Goal: Information Seeking & Learning: Learn about a topic

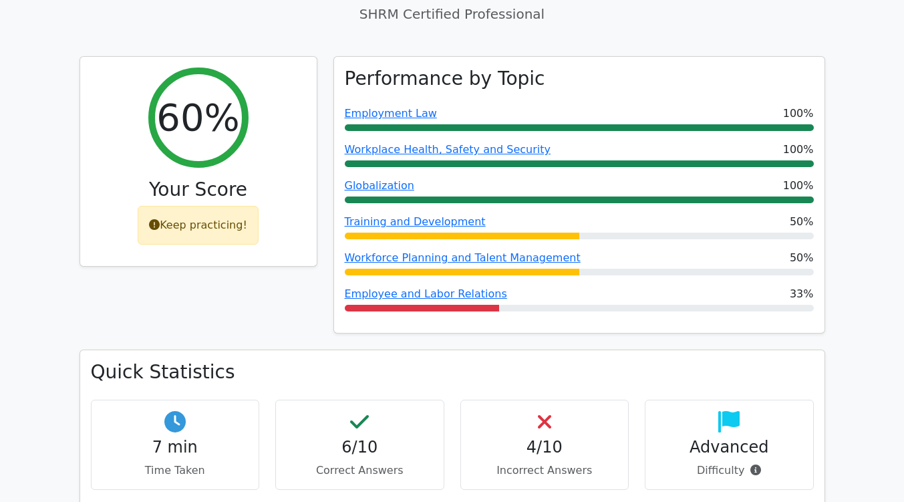
scroll to position [450, 0]
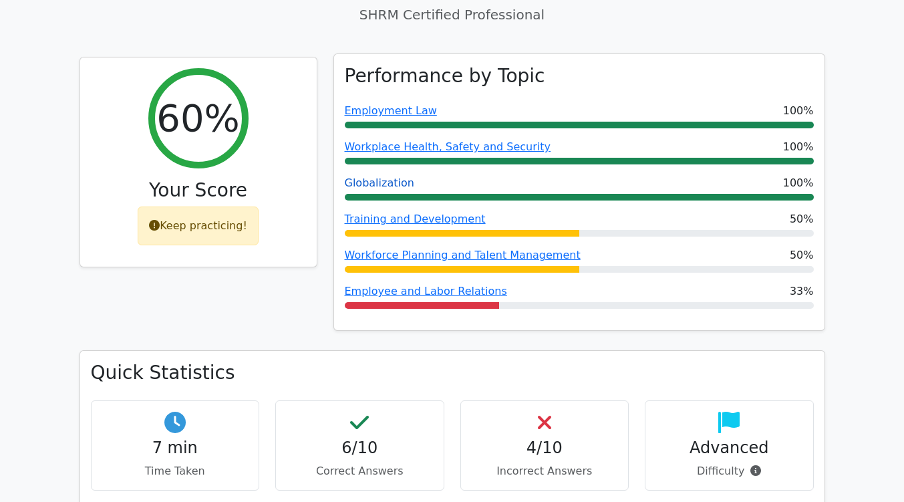
click at [384, 176] on link "Globalization" at bounding box center [380, 182] width 70 height 13
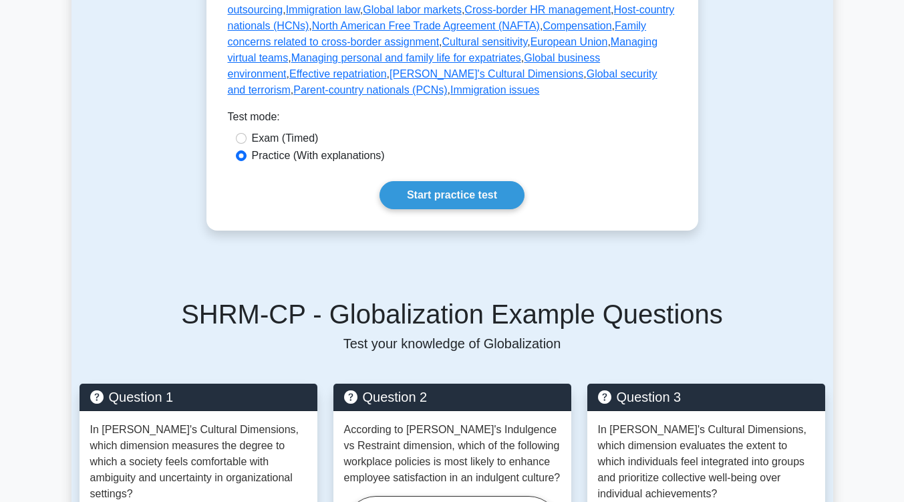
scroll to position [841, 0]
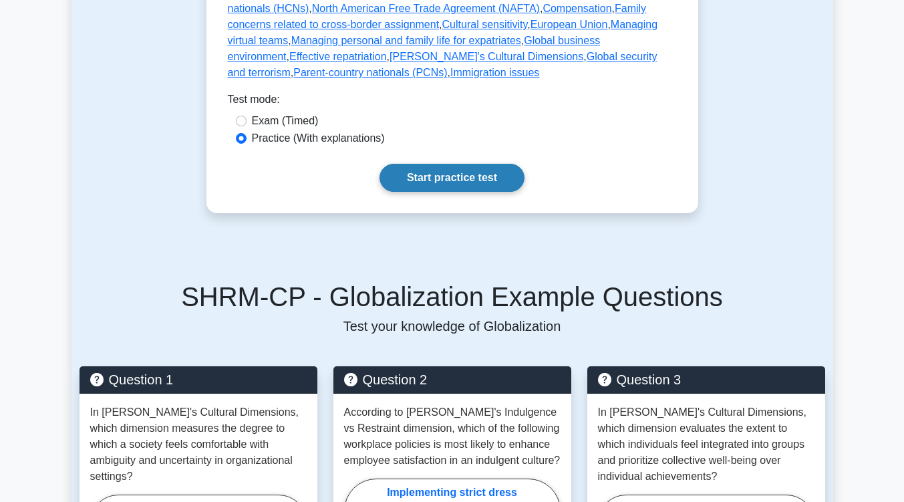
click at [480, 164] on link "Start practice test" at bounding box center [452, 178] width 145 height 28
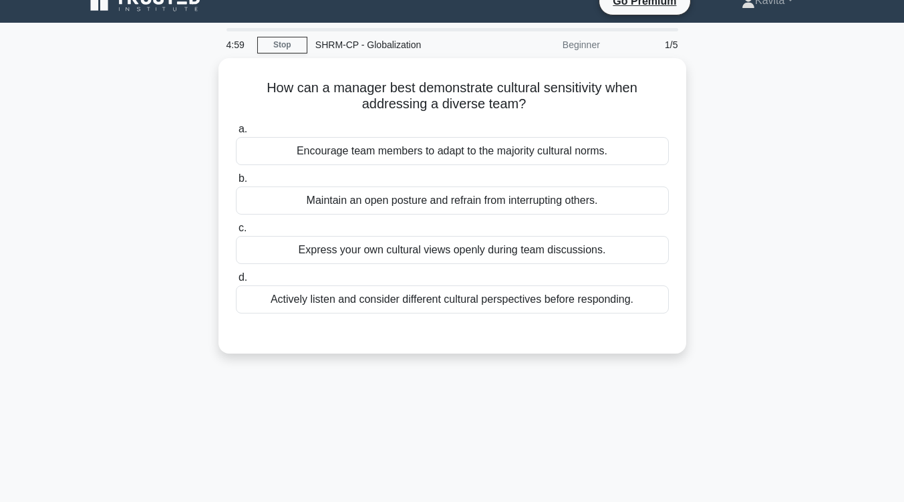
scroll to position [21, 0]
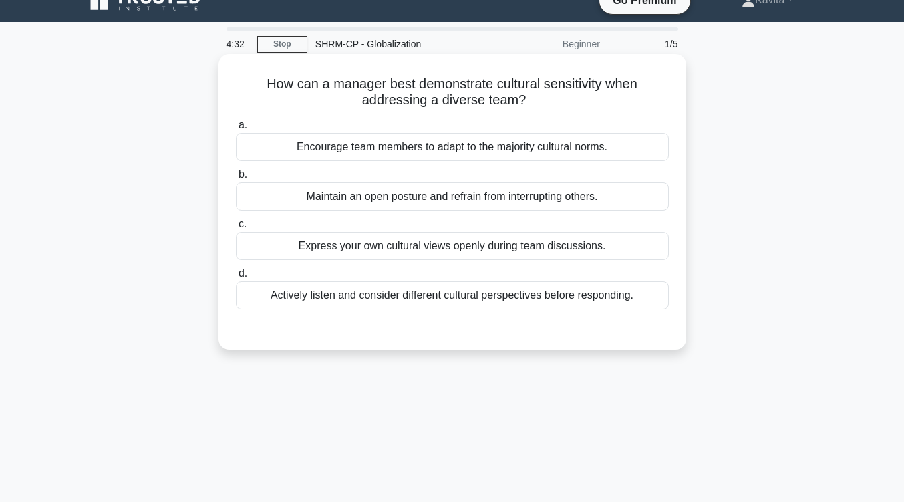
click at [537, 296] on div "Actively listen and consider different cultural perspectives before responding." at bounding box center [452, 295] width 433 height 28
click at [236, 278] on input "d. Actively listen and consider different cultural perspectives before respondi…" at bounding box center [236, 273] width 0 height 9
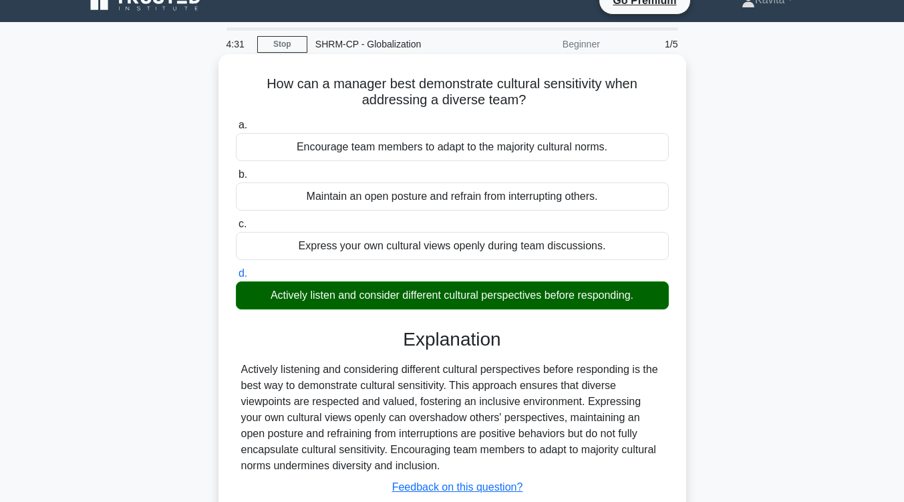
scroll to position [220, 0]
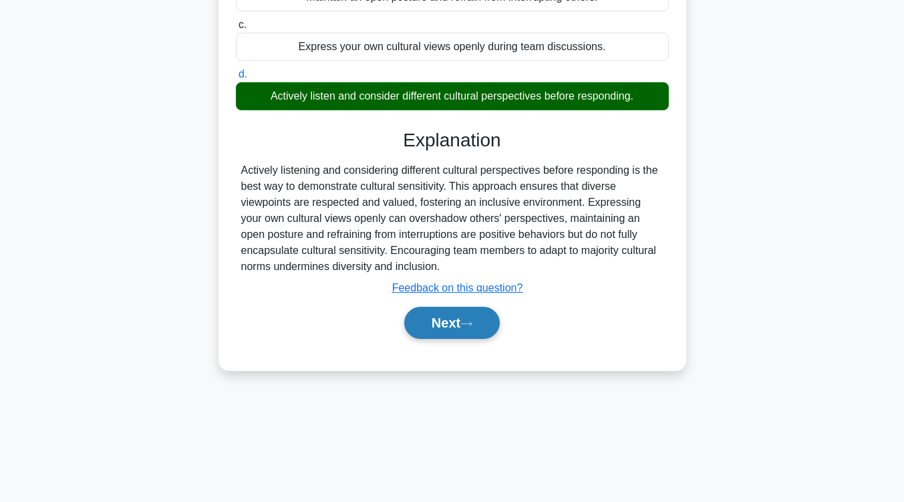
click at [473, 313] on button "Next" at bounding box center [452, 323] width 96 height 32
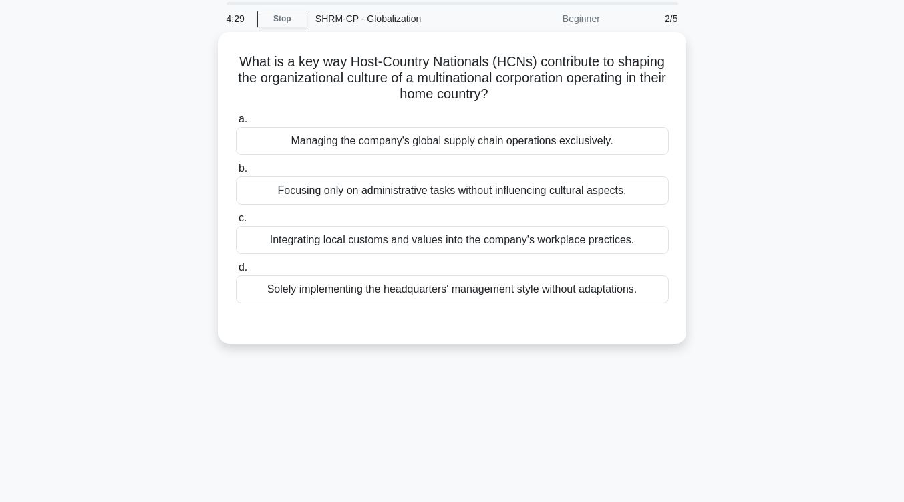
scroll to position [0, 0]
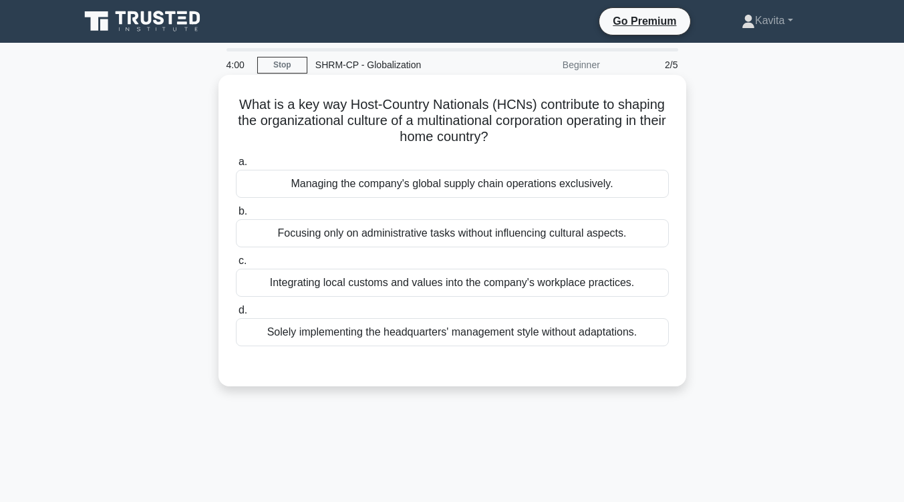
click at [483, 287] on div "Integrating local customs and values into the company's workplace practices." at bounding box center [452, 283] width 433 height 28
click at [236, 265] on input "c. Integrating local customs and values into the company's workplace practices." at bounding box center [236, 261] width 0 height 9
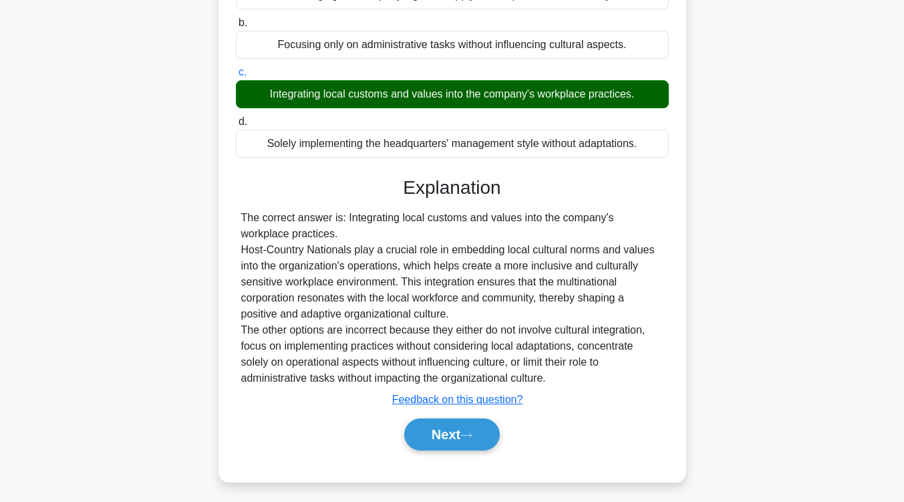
scroll to position [190, 0]
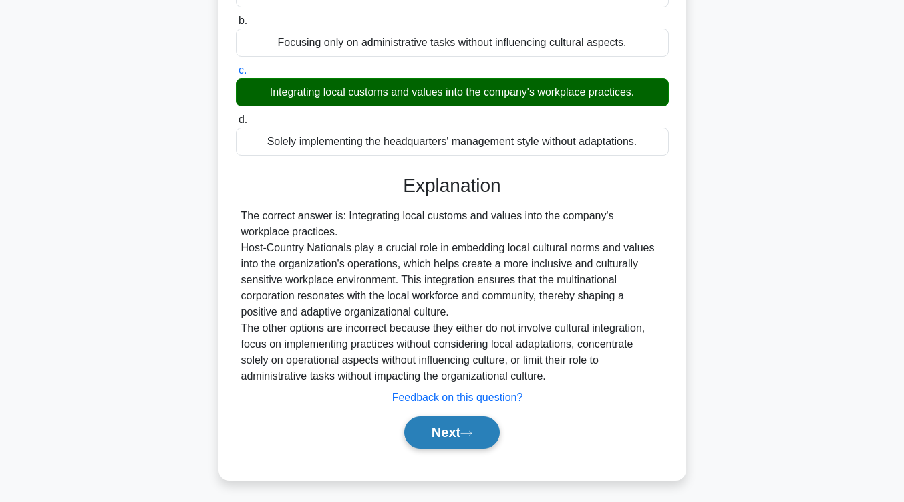
click at [441, 446] on button "Next" at bounding box center [452, 432] width 96 height 32
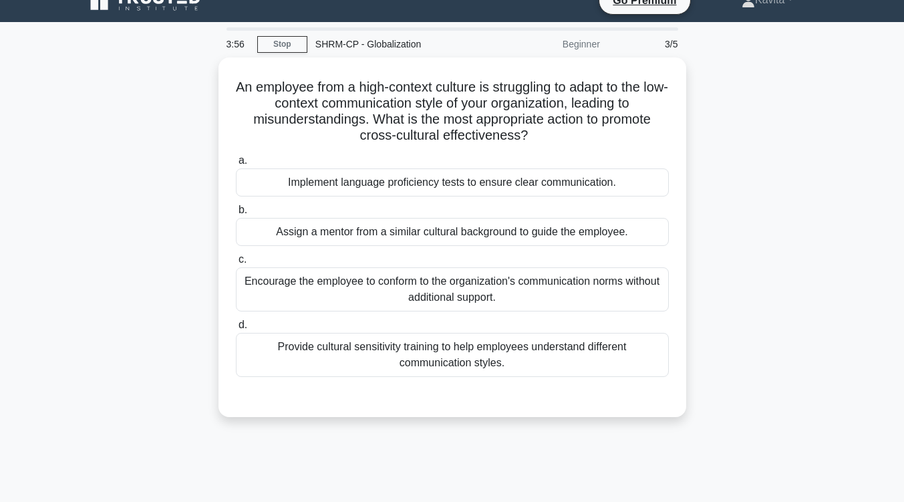
scroll to position [0, 0]
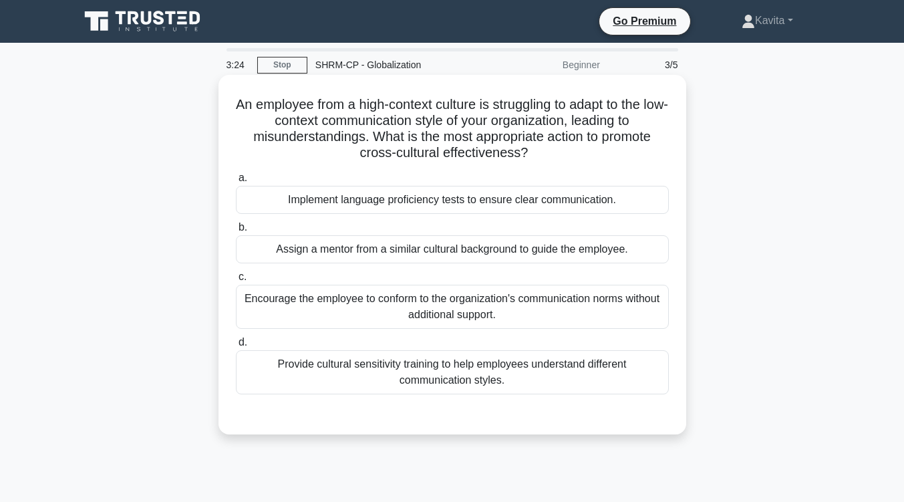
click at [511, 255] on div "Assign a mentor from a similar cultural background to guide the employee." at bounding box center [452, 249] width 433 height 28
click at [236, 232] on input "b. Assign a mentor from a similar cultural background to guide the employee." at bounding box center [236, 227] width 0 height 9
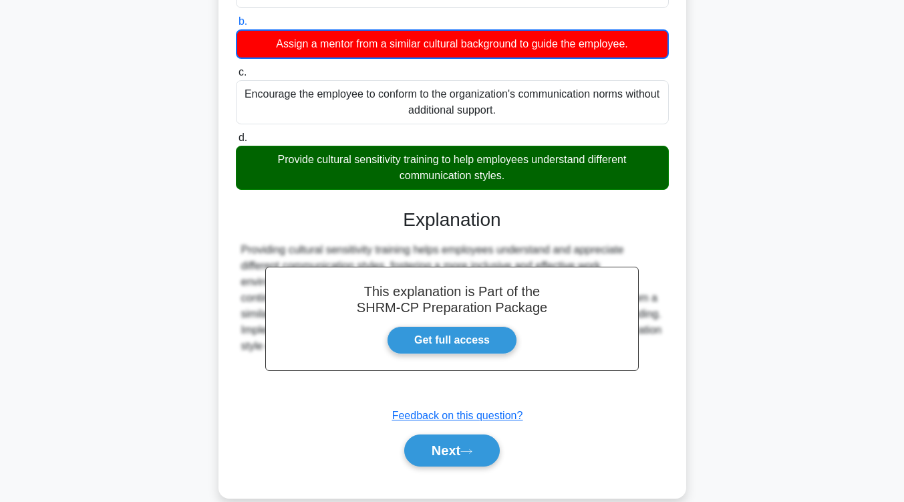
scroll to position [208, 0]
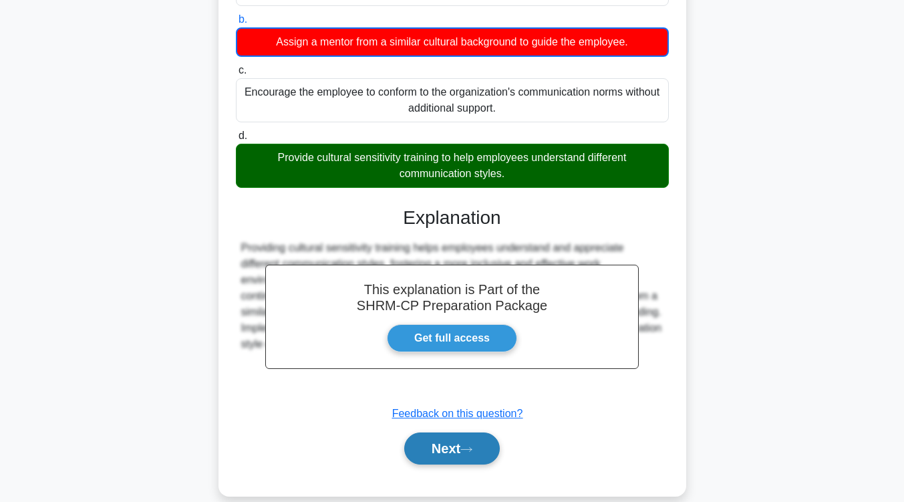
click at [459, 437] on button "Next" at bounding box center [452, 448] width 96 height 32
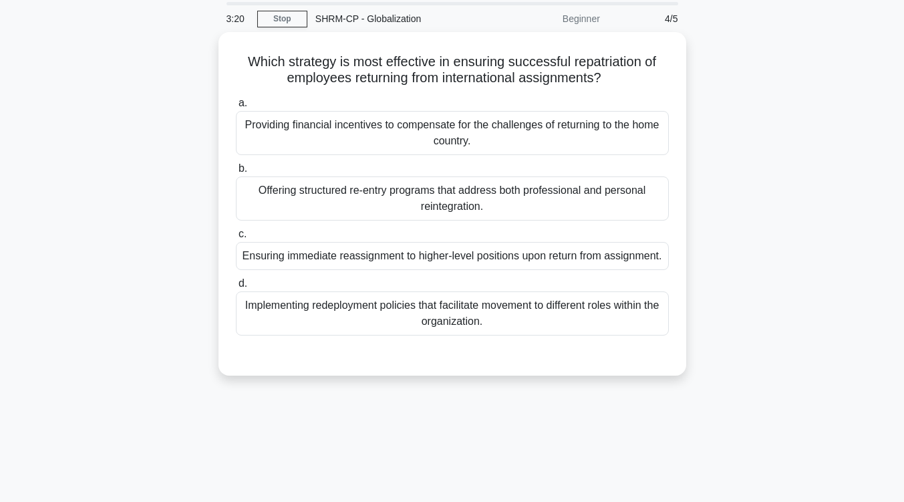
scroll to position [45, 0]
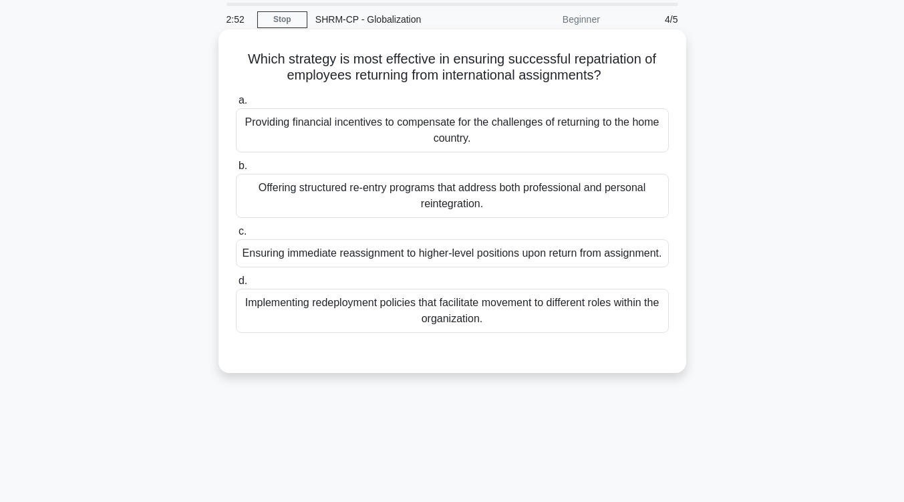
click at [527, 206] on div "Offering structured re-entry programs that address both professional and person…" at bounding box center [452, 196] width 433 height 44
click at [236, 170] on input "b. Offering structured re-entry programs that address both professional and per…" at bounding box center [236, 166] width 0 height 9
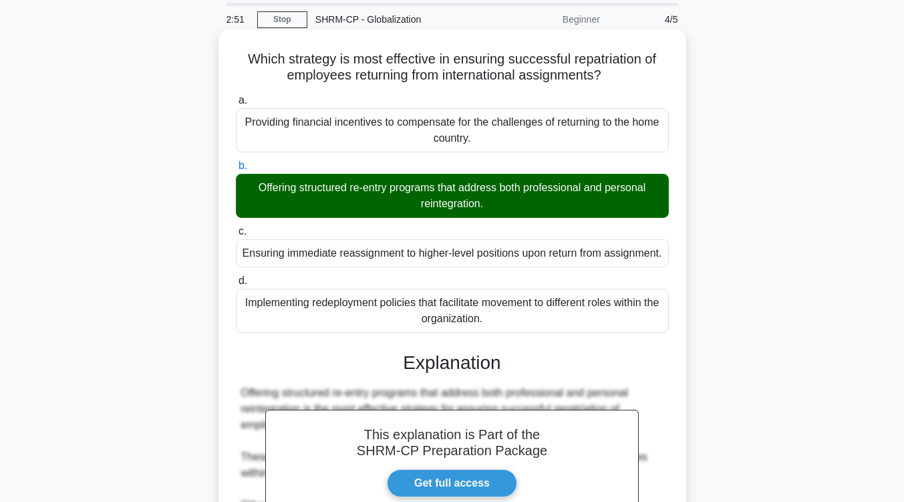
scroll to position [227, 0]
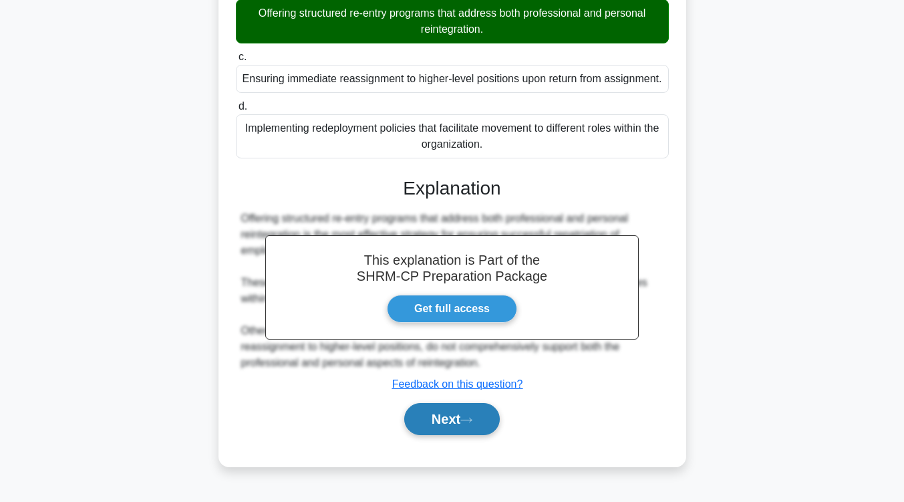
click at [450, 417] on button "Next" at bounding box center [452, 419] width 96 height 32
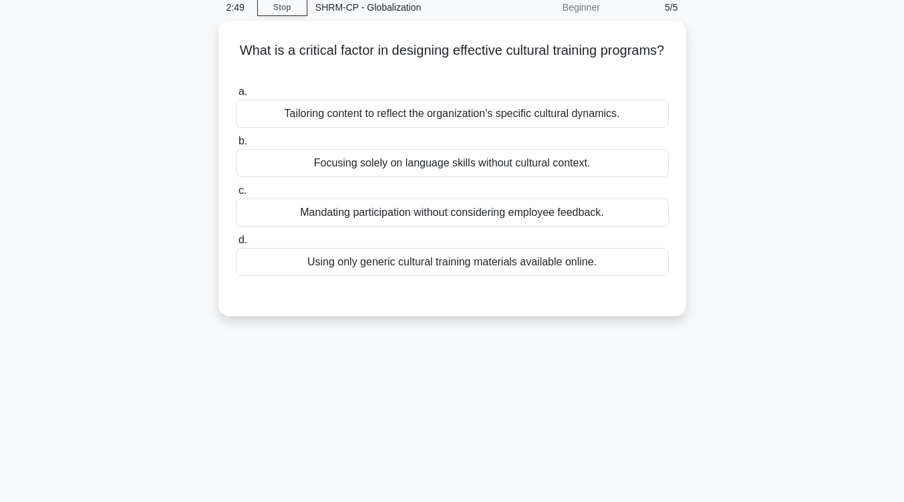
scroll to position [0, 0]
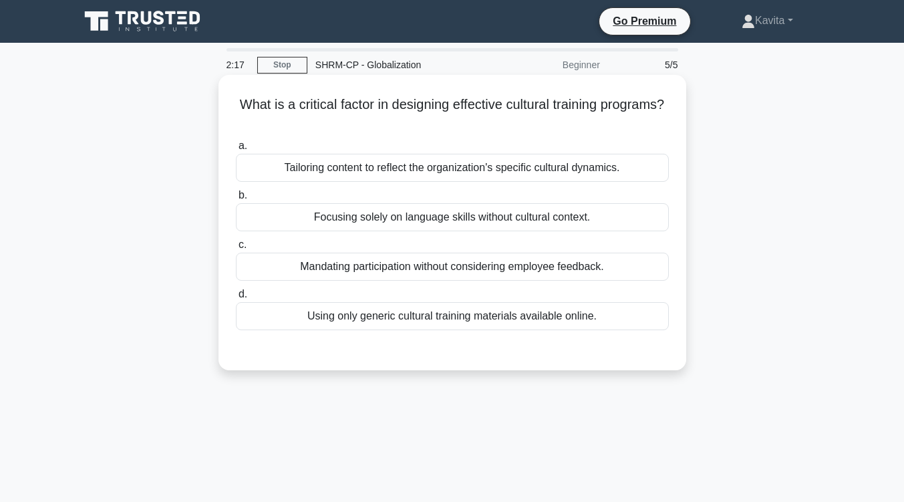
click at [636, 162] on div "Tailoring content to reflect the organization's specific cultural dynamics." at bounding box center [452, 168] width 433 height 28
click at [236, 150] on input "a. Tailoring content to reflect the organization's specific cultural dynamics." at bounding box center [236, 146] width 0 height 9
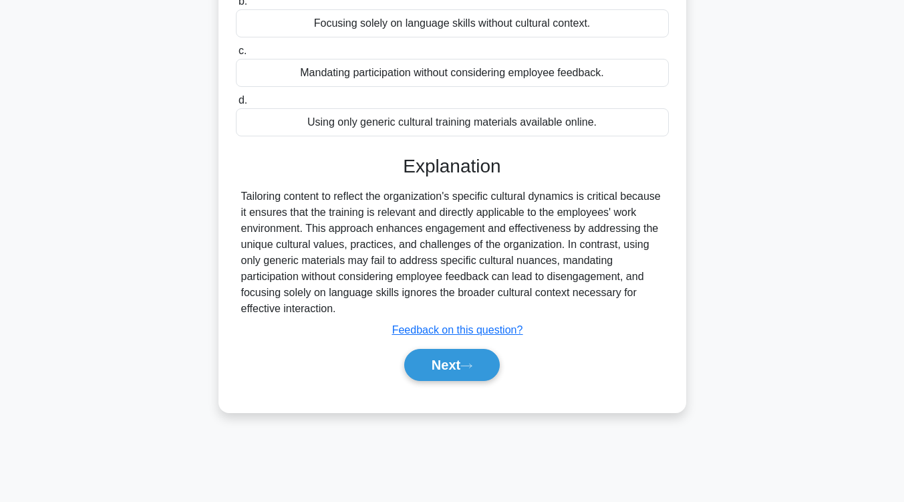
scroll to position [194, 0]
click at [444, 368] on button "Next" at bounding box center [452, 364] width 96 height 32
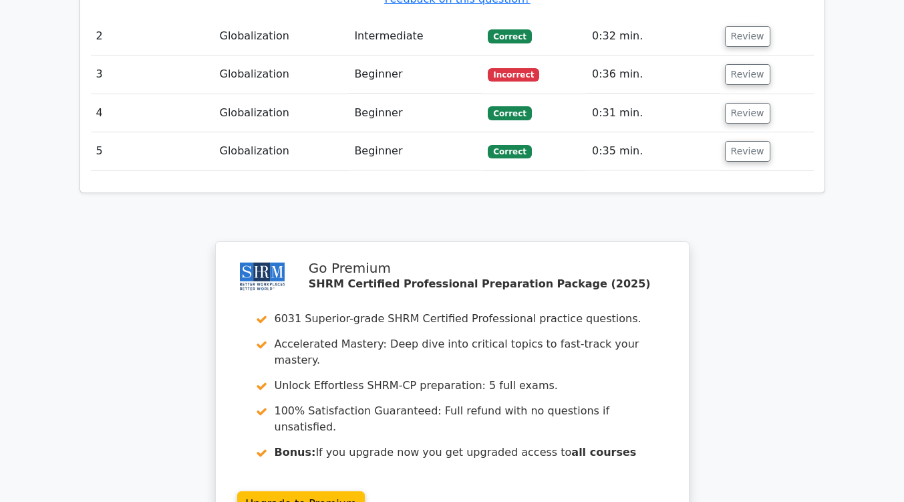
scroll to position [1715, 0]
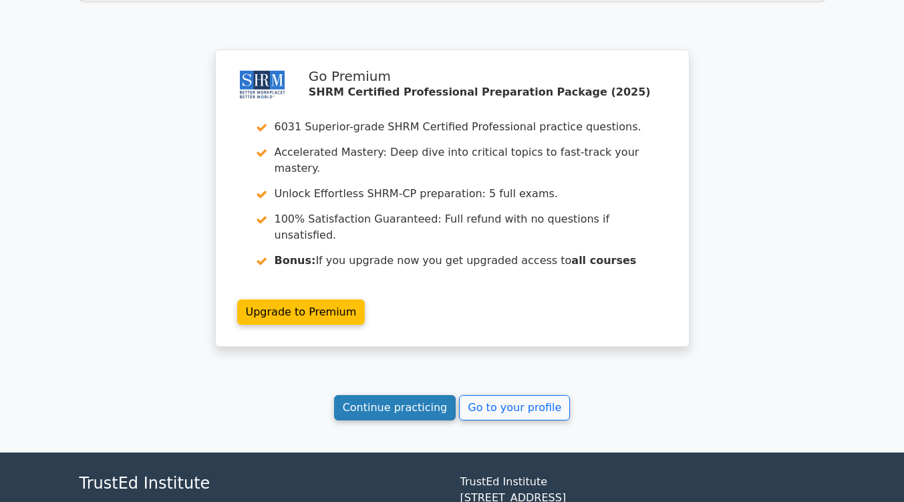
click at [403, 395] on link "Continue practicing" at bounding box center [395, 407] width 122 height 25
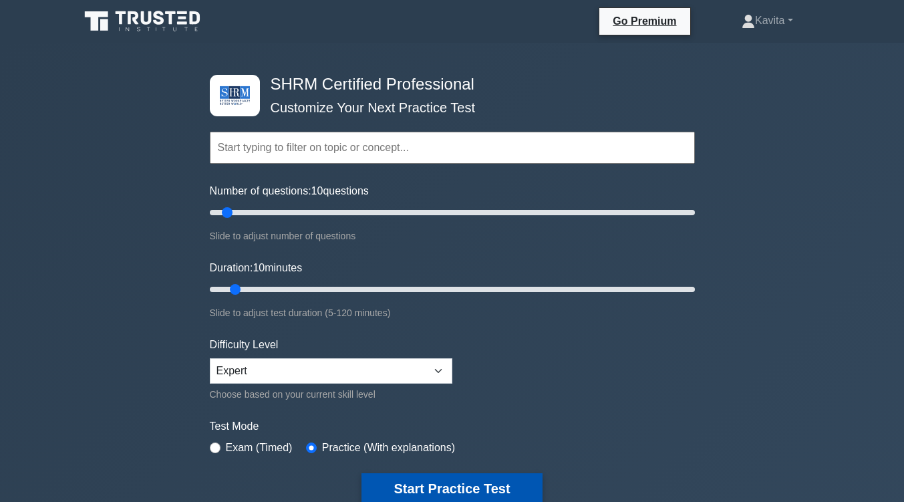
click at [483, 483] on button "Start Practice Test" at bounding box center [452, 488] width 180 height 31
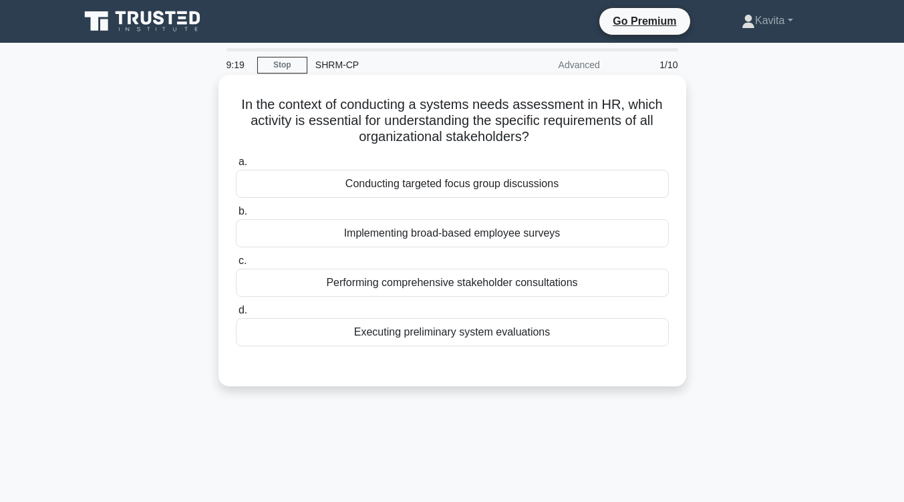
click at [538, 185] on div "Conducting targeted focus group discussions" at bounding box center [452, 184] width 433 height 28
click at [236, 166] on input "a. Conducting targeted focus group discussions" at bounding box center [236, 162] width 0 height 9
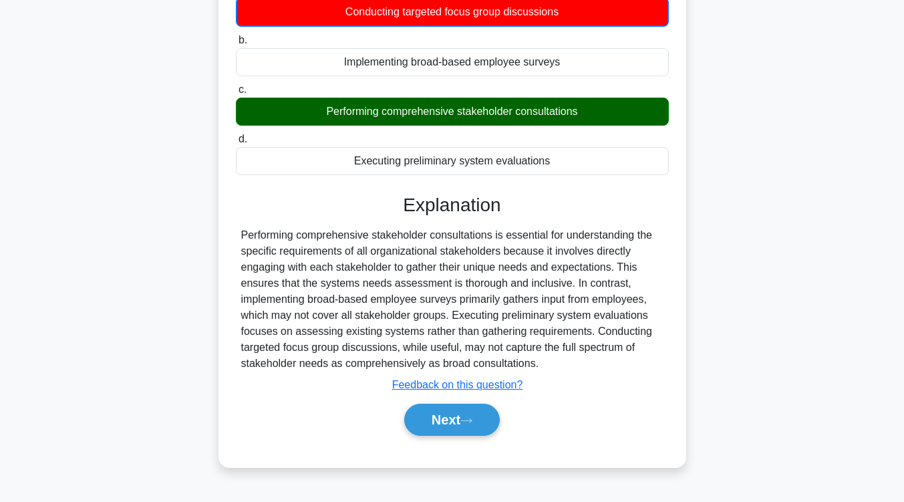
scroll to position [220, 0]
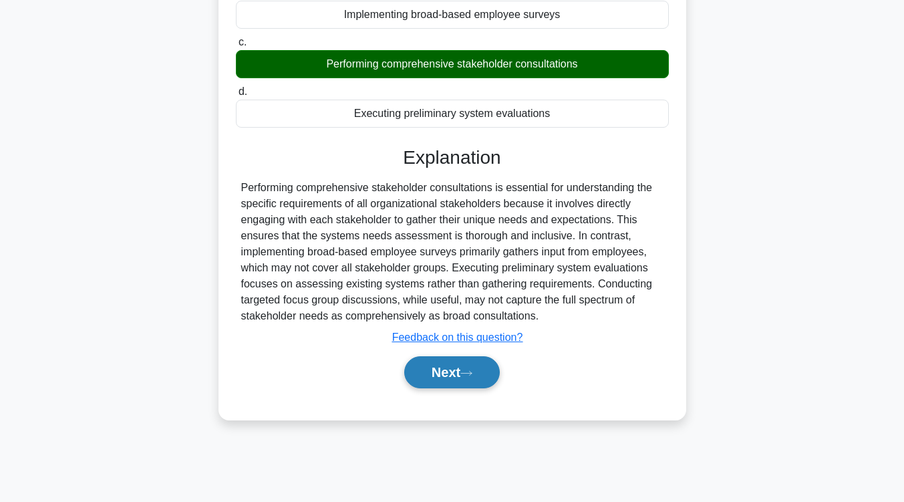
click at [459, 370] on button "Next" at bounding box center [452, 372] width 96 height 32
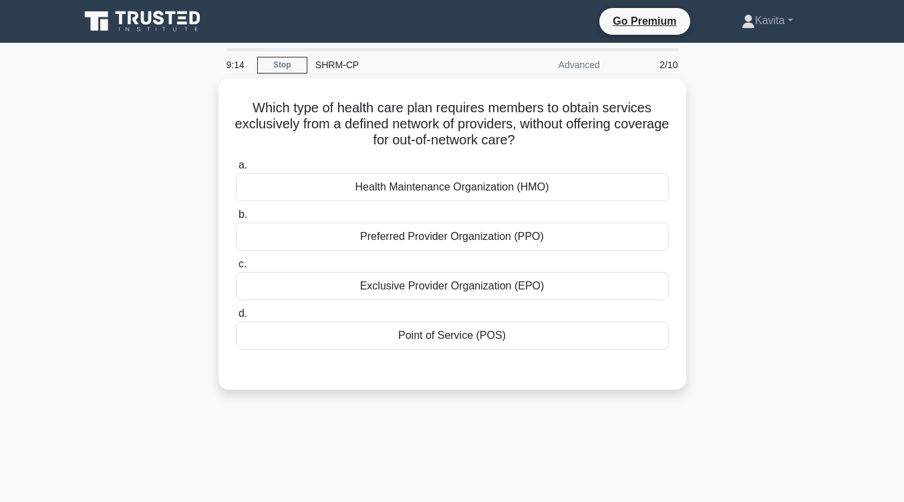
scroll to position [0, 0]
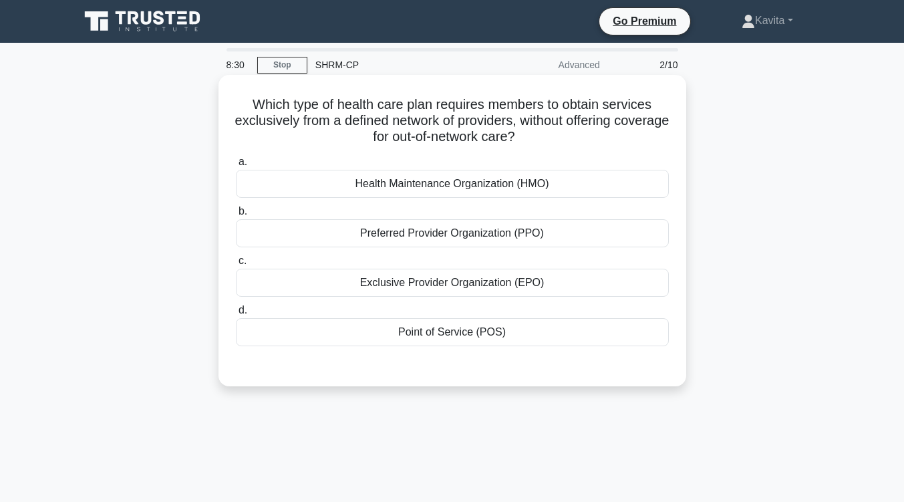
click at [474, 236] on div "Preferred Provider Organization (PPO)" at bounding box center [452, 233] width 433 height 28
click at [236, 216] on input "b. Preferred Provider Organization (PPO)" at bounding box center [236, 211] width 0 height 9
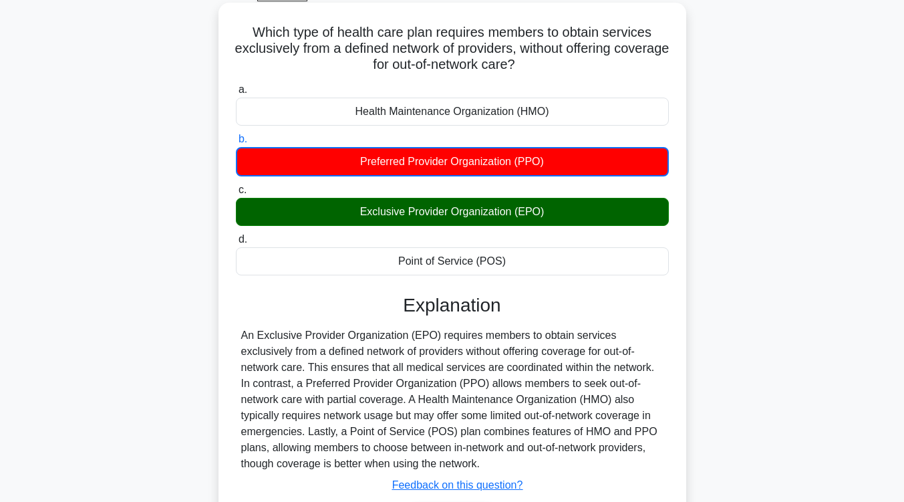
scroll to position [220, 0]
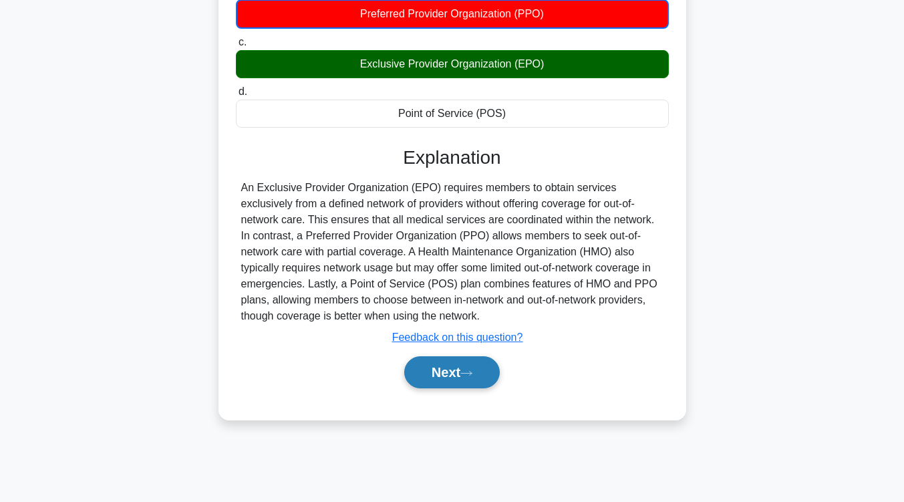
click at [439, 375] on button "Next" at bounding box center [452, 372] width 96 height 32
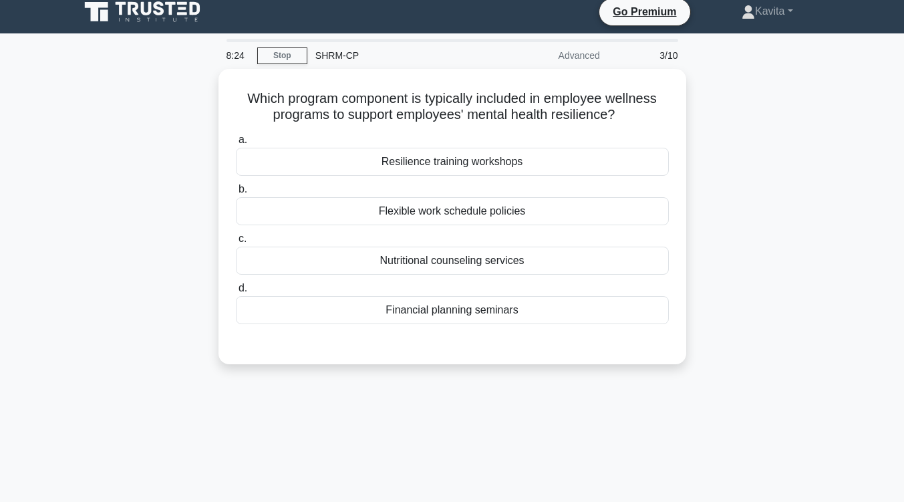
scroll to position [0, 0]
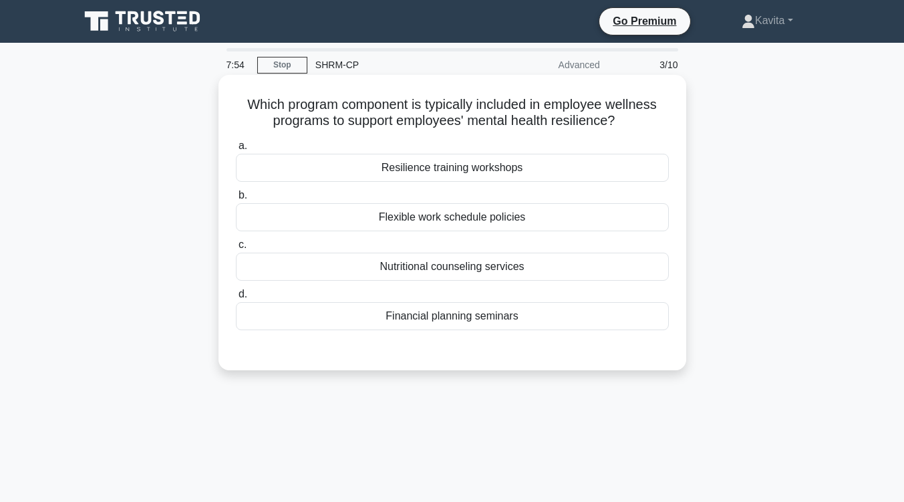
click at [460, 324] on div "Financial planning seminars" at bounding box center [452, 316] width 433 height 28
click at [236, 299] on input "d. Financial planning seminars" at bounding box center [236, 294] width 0 height 9
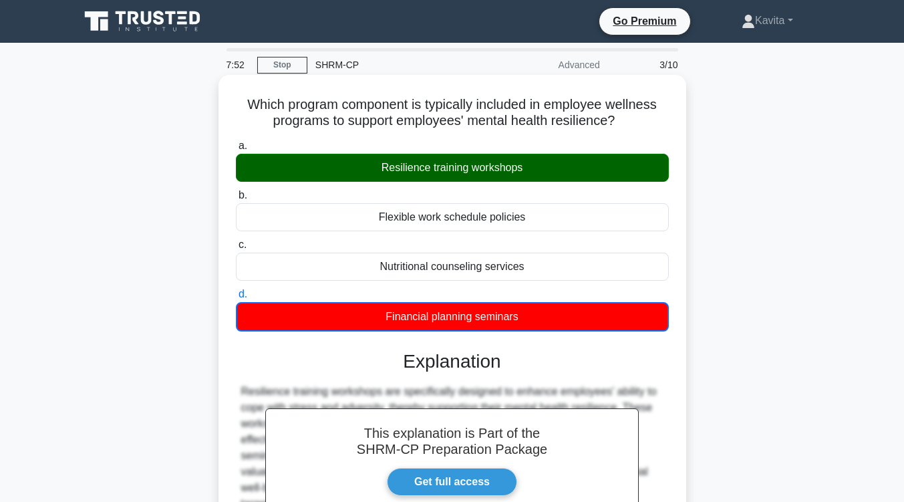
scroll to position [220, 0]
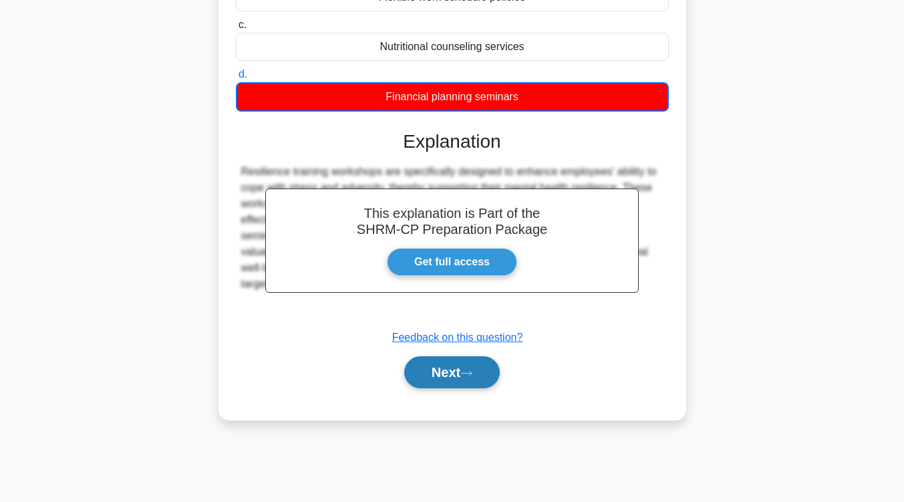
click at [457, 373] on button "Next" at bounding box center [452, 372] width 96 height 32
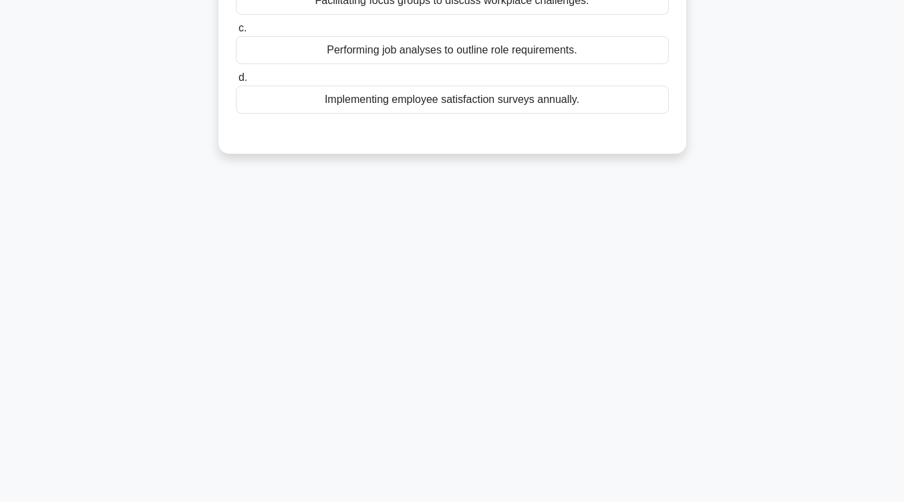
scroll to position [0, 0]
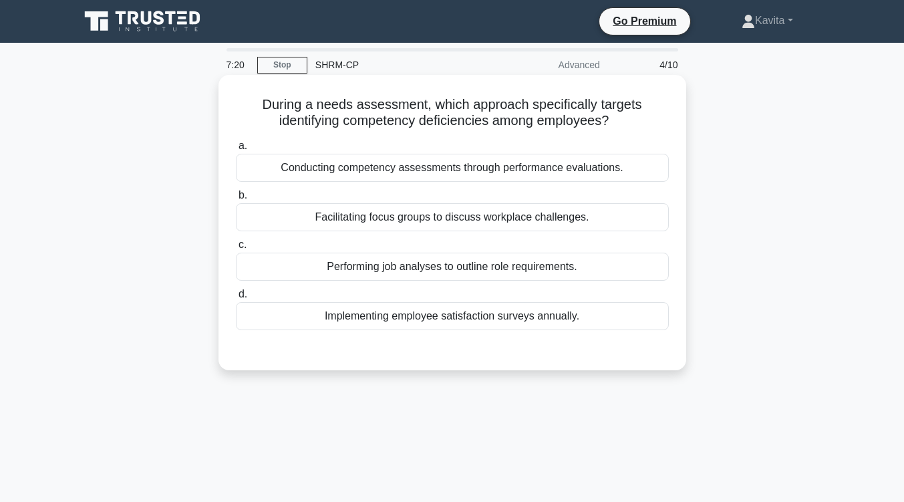
click at [514, 172] on div "Conducting competency assessments through performance evaluations." at bounding box center [452, 168] width 433 height 28
click at [236, 150] on input "a. Conducting competency assessments through performance evaluations." at bounding box center [236, 146] width 0 height 9
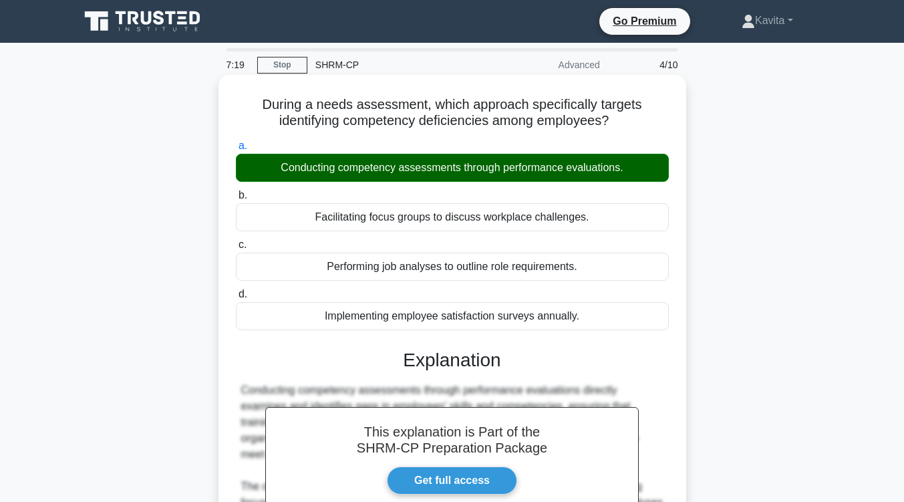
scroll to position [220, 0]
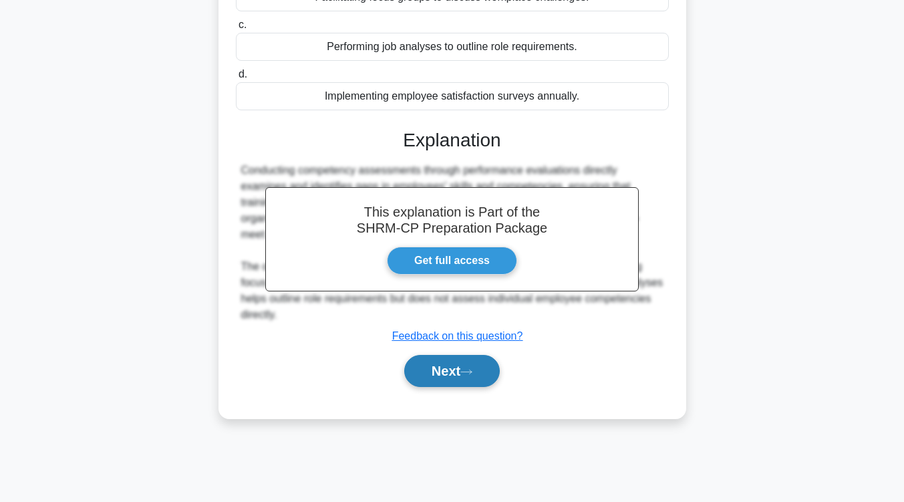
click at [464, 371] on button "Next" at bounding box center [452, 371] width 96 height 32
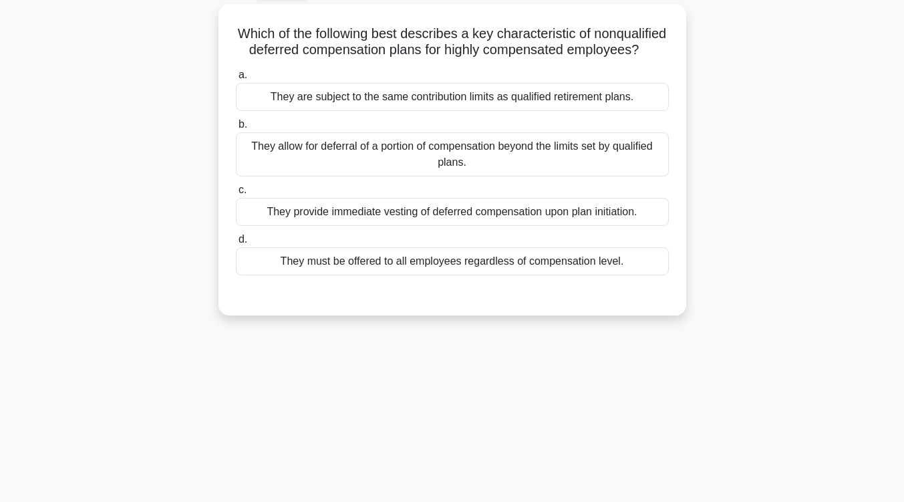
scroll to position [74, 0]
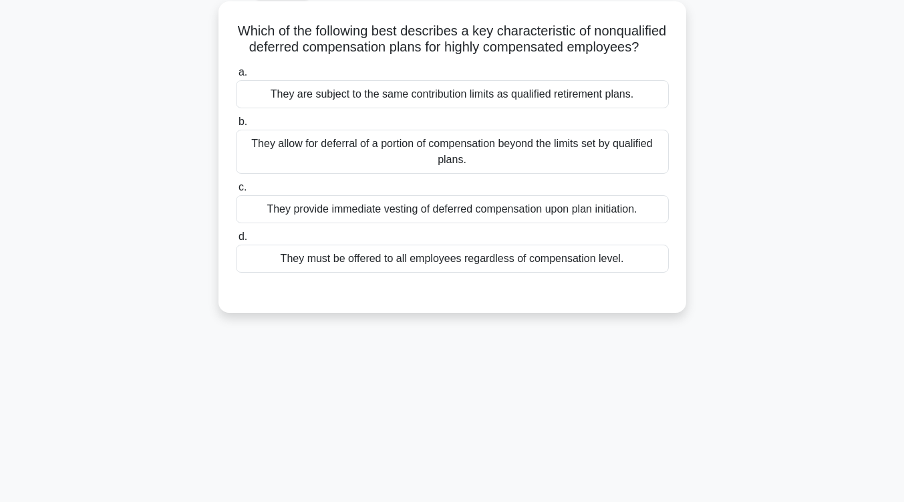
click at [521, 271] on div "They must be offered to all employees regardless of compensation level." at bounding box center [452, 259] width 433 height 28
click at [236, 241] on input "d. They must be offered to all employees regardless of compensation level." at bounding box center [236, 237] width 0 height 9
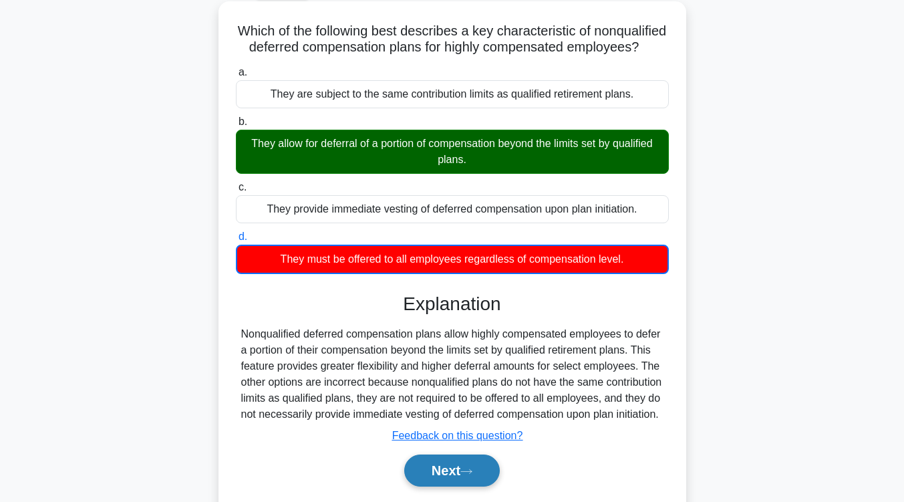
click at [444, 487] on button "Next" at bounding box center [452, 470] width 96 height 32
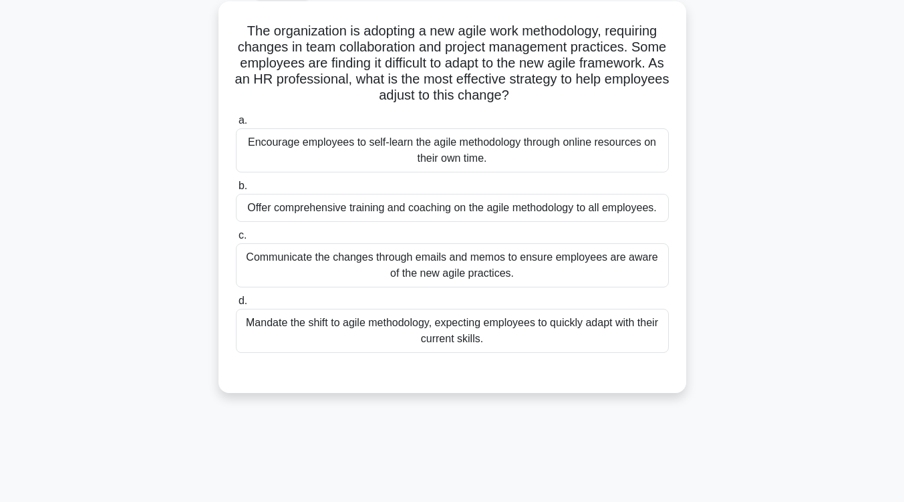
click at [568, 212] on div "Offer comprehensive training and coaching on the agile methodology to all emplo…" at bounding box center [452, 208] width 433 height 28
click at [236, 190] on input "b. Offer comprehensive training and coaching on the agile methodology to all em…" at bounding box center [236, 186] width 0 height 9
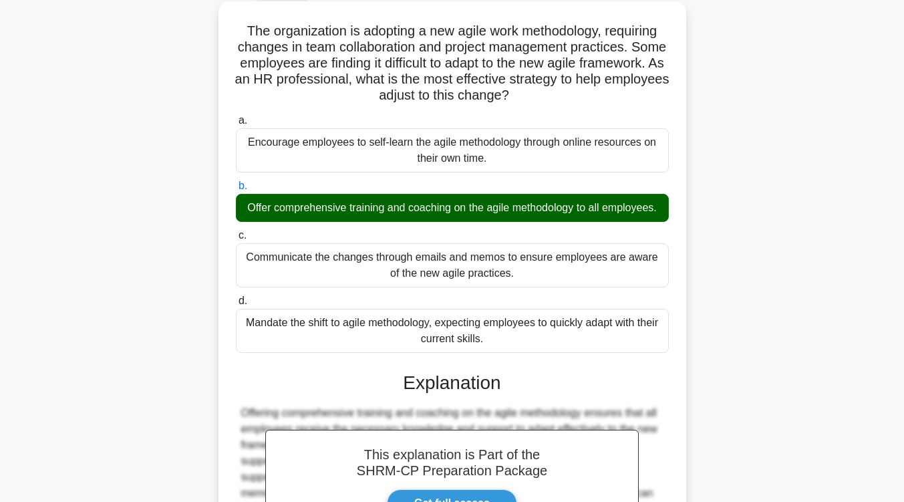
scroll to position [275, 0]
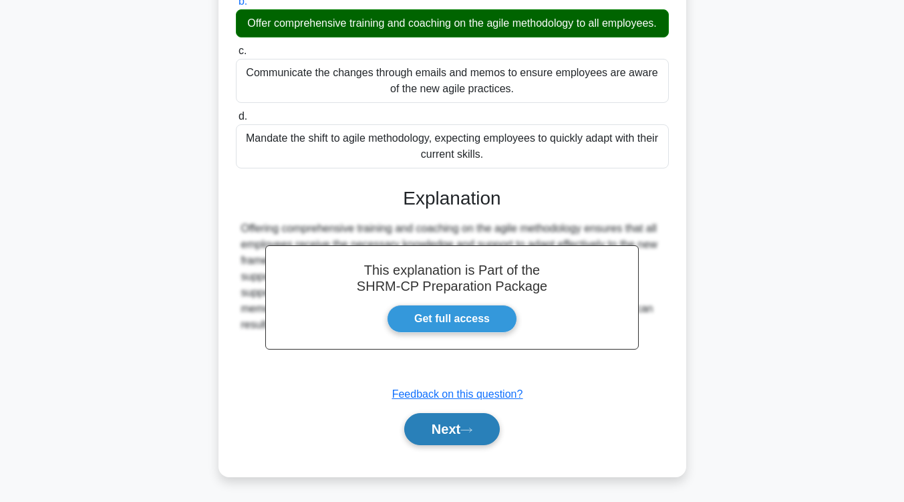
click at [480, 424] on button "Next" at bounding box center [452, 429] width 96 height 32
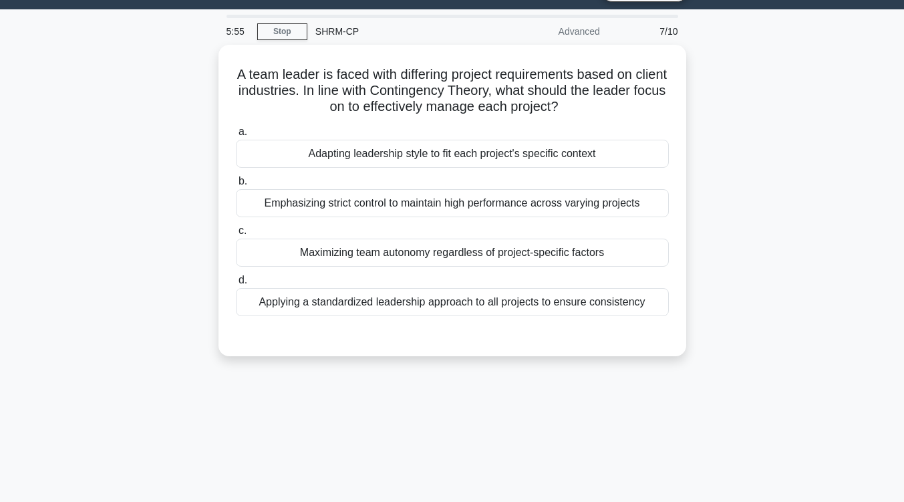
scroll to position [33, 0]
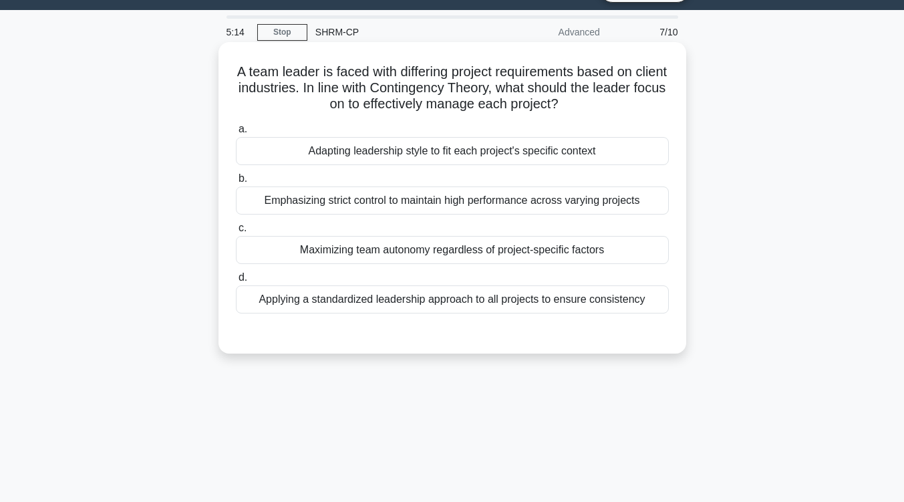
click at [545, 158] on div "Adapting leadership style to fit each project's specific context" at bounding box center [452, 151] width 433 height 28
click at [236, 134] on input "a. Adapting leadership style to fit each project's specific context" at bounding box center [236, 129] width 0 height 9
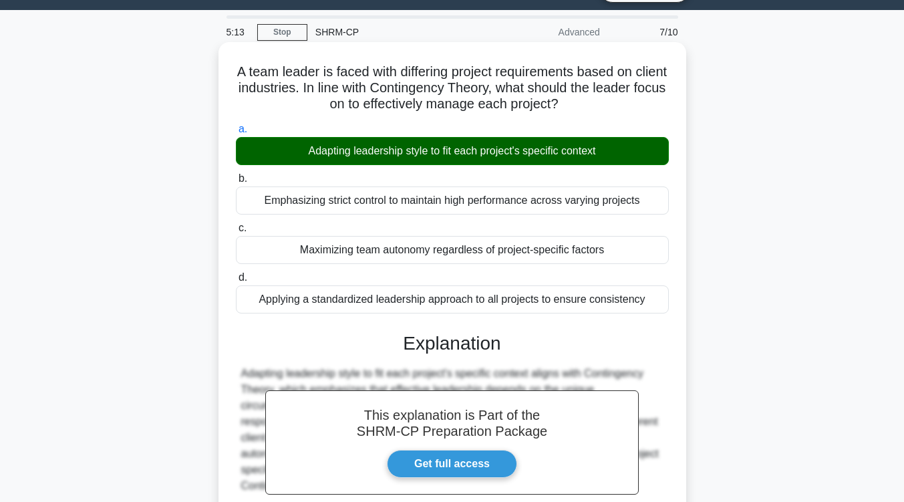
scroll to position [220, 0]
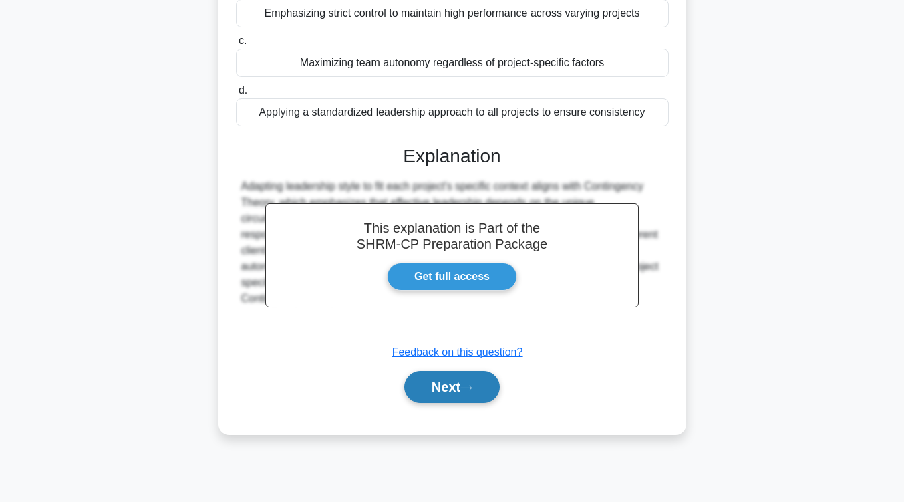
click at [456, 380] on button "Next" at bounding box center [452, 387] width 96 height 32
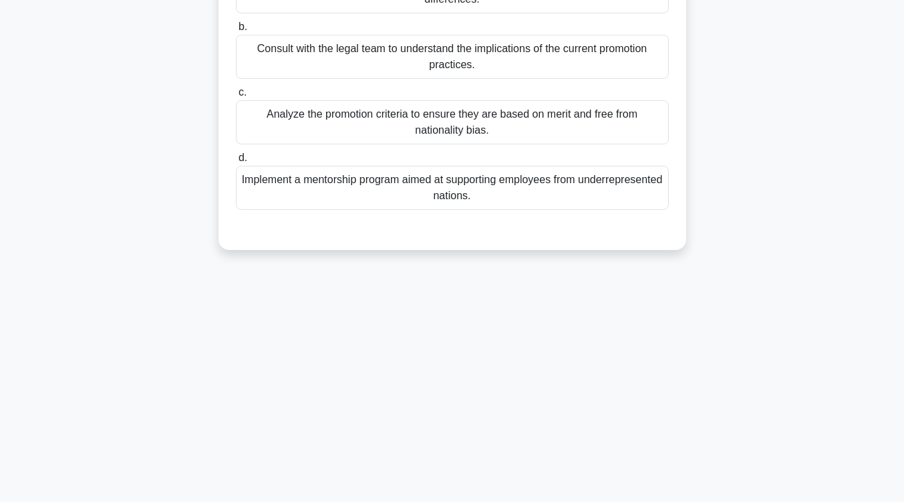
scroll to position [33, 0]
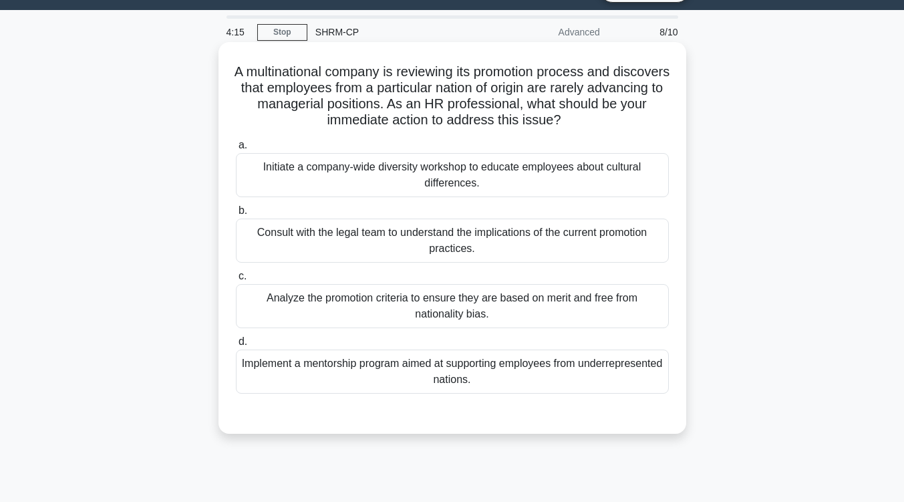
click at [486, 312] on div "Analyze the promotion criteria to ensure they are based on merit and free from …" at bounding box center [452, 306] width 433 height 44
click at [236, 281] on input "c. Analyze the promotion criteria to ensure they are based on merit and free fr…" at bounding box center [236, 276] width 0 height 9
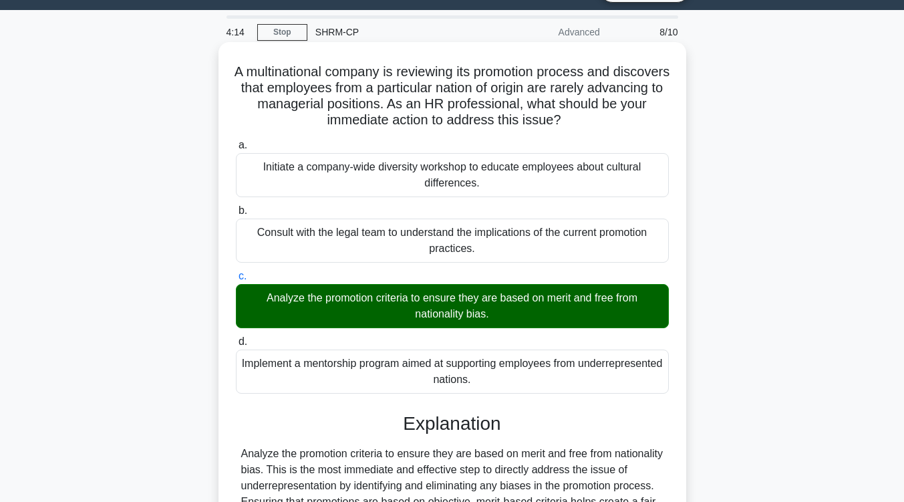
scroll to position [220, 0]
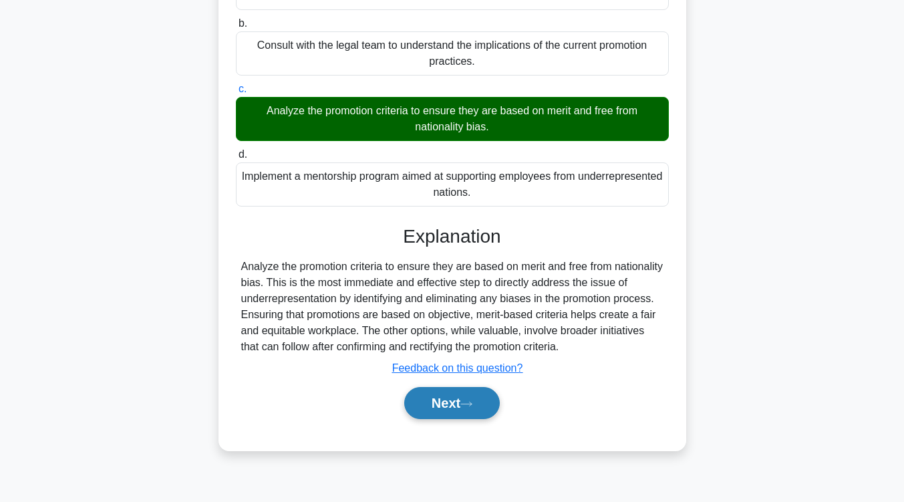
click at [465, 393] on button "Next" at bounding box center [452, 403] width 96 height 32
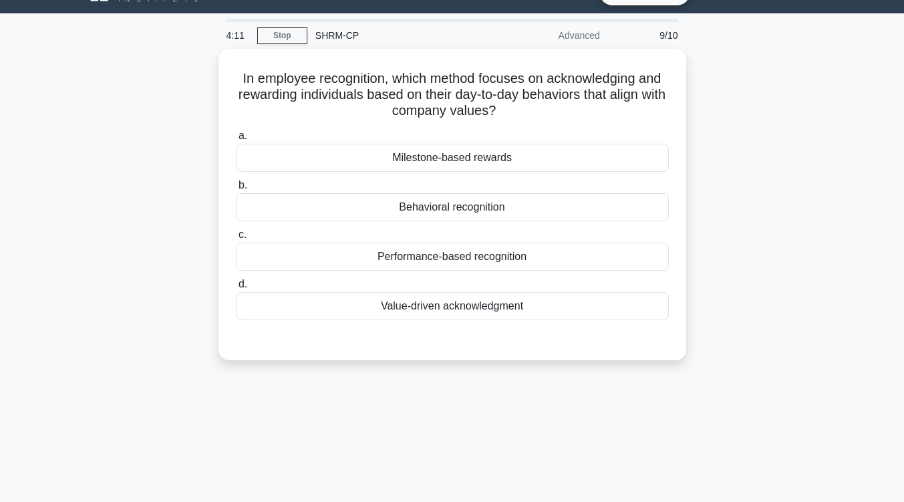
scroll to position [0, 0]
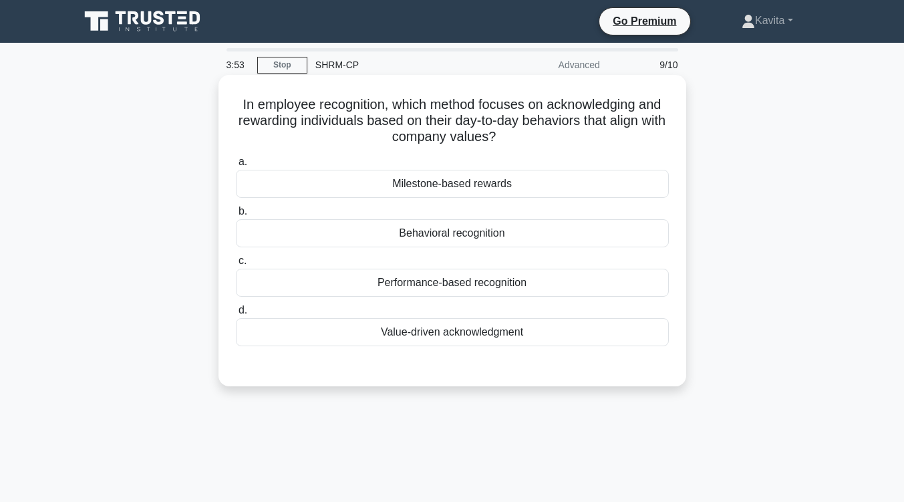
click at [511, 183] on div "Milestone-based rewards" at bounding box center [452, 184] width 433 height 28
click at [236, 166] on input "a. Milestone-based rewards" at bounding box center [236, 162] width 0 height 9
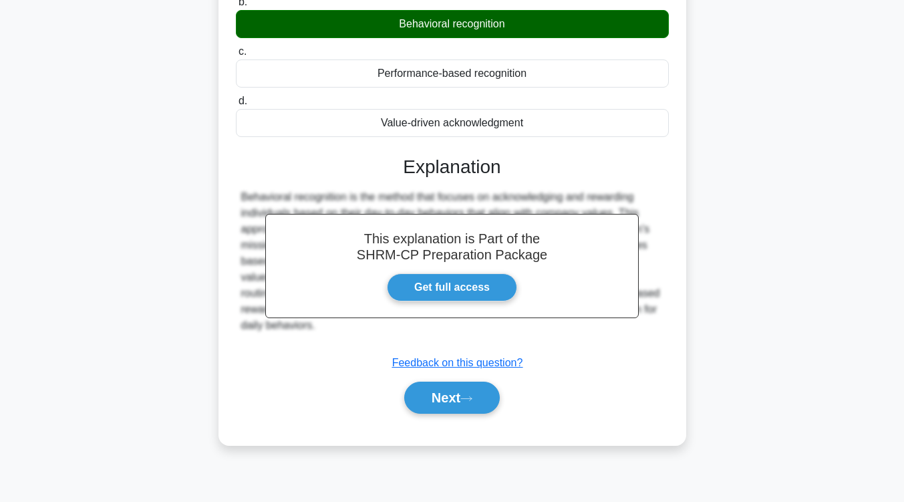
scroll to position [211, 0]
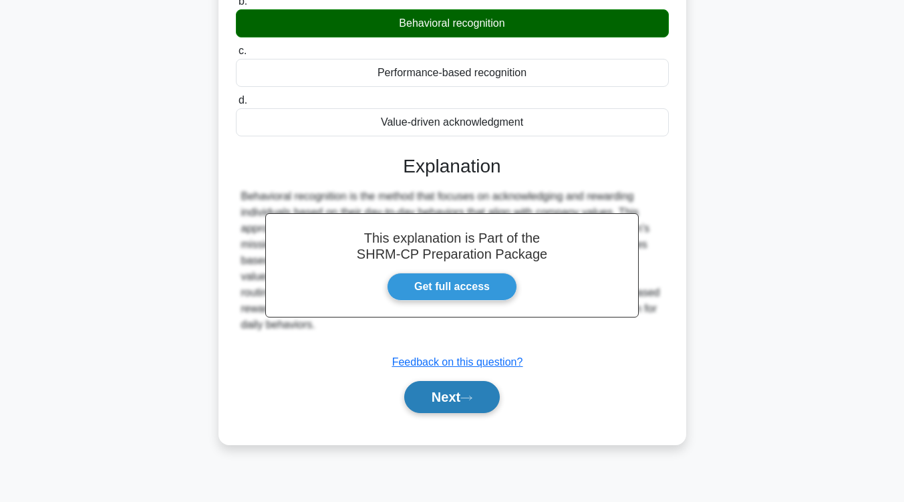
click at [446, 406] on button "Next" at bounding box center [452, 397] width 96 height 32
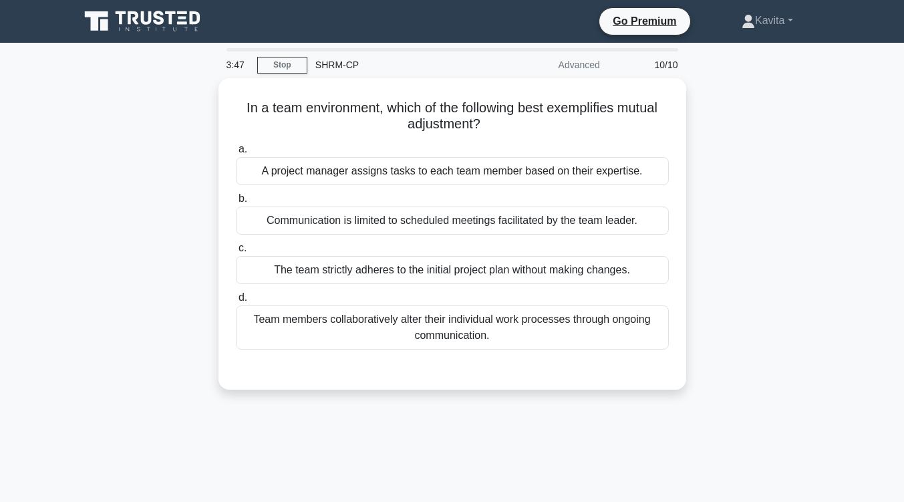
scroll to position [1, 0]
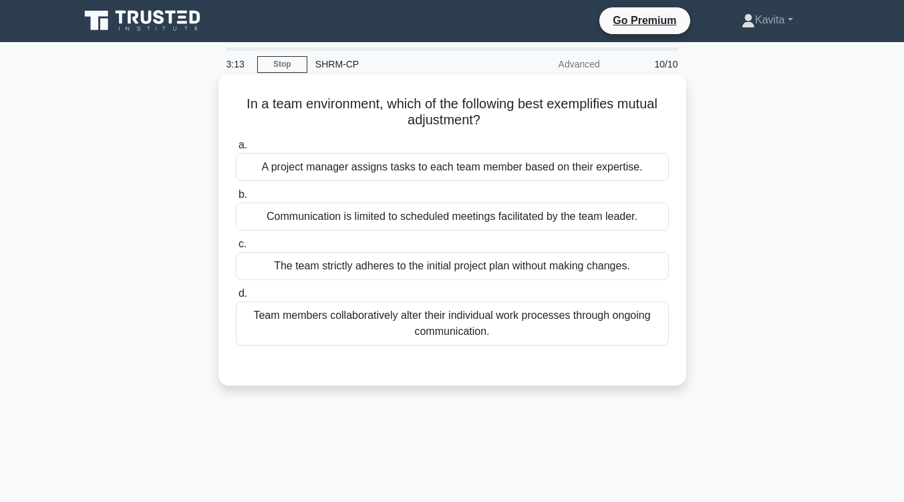
click at [473, 333] on div "Team members collaboratively alter their individual work processes through ongo…" at bounding box center [452, 323] width 433 height 44
click at [236, 298] on input "d. Team members collaboratively alter their individual work processes through o…" at bounding box center [236, 293] width 0 height 9
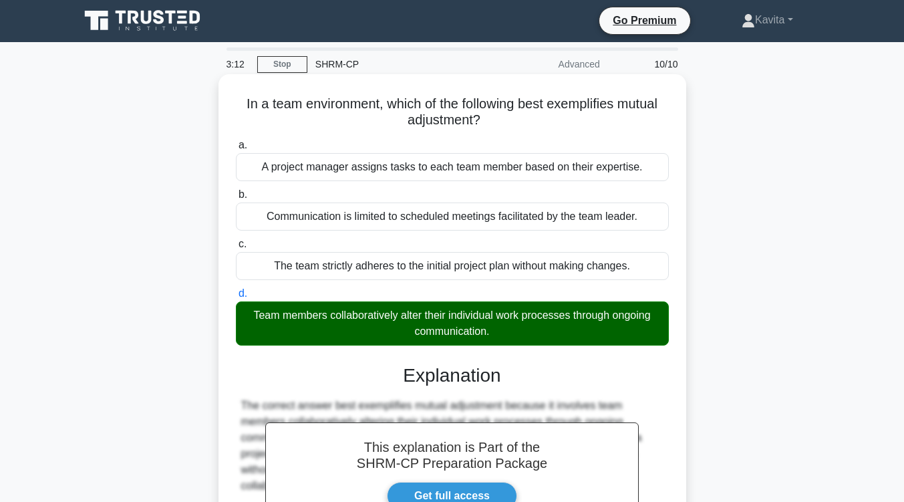
scroll to position [220, 0]
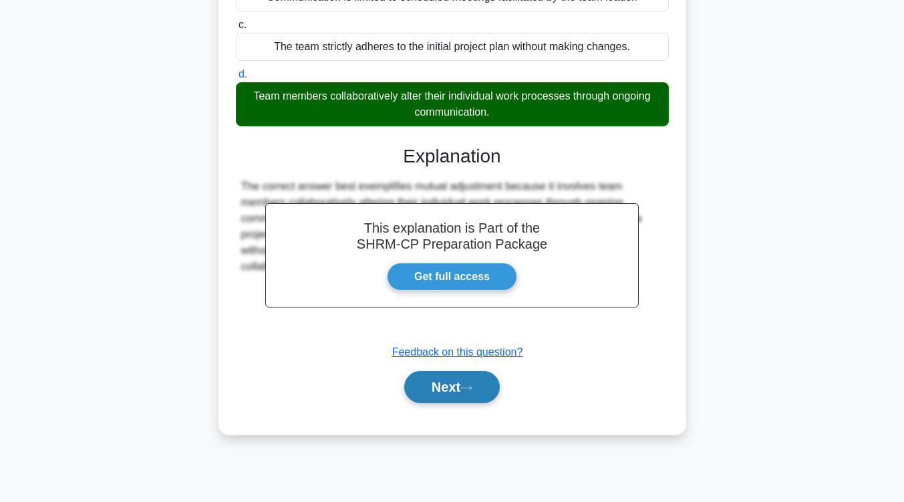
click at [454, 386] on button "Next" at bounding box center [452, 387] width 96 height 32
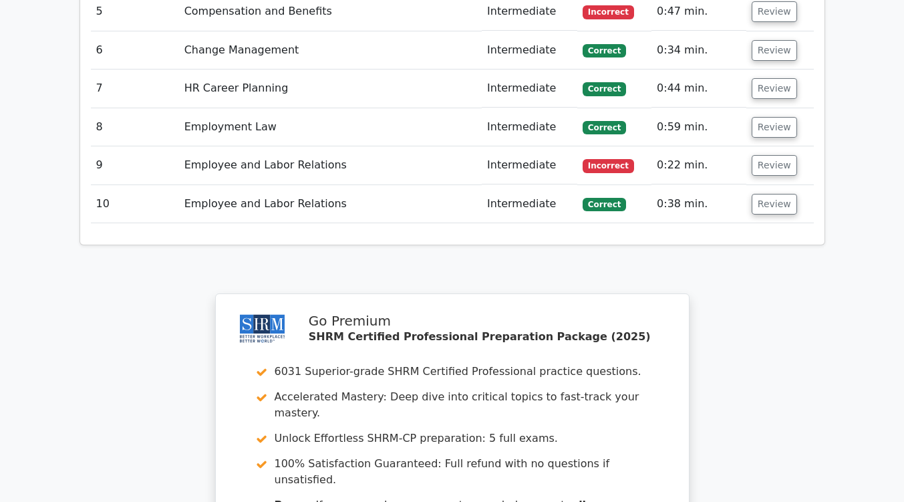
scroll to position [2094, 0]
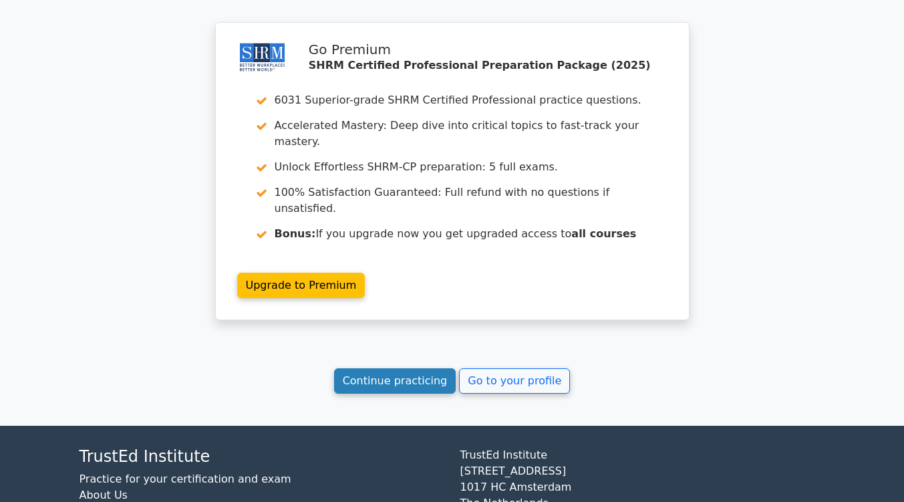
click at [381, 368] on link "Continue practicing" at bounding box center [395, 380] width 122 height 25
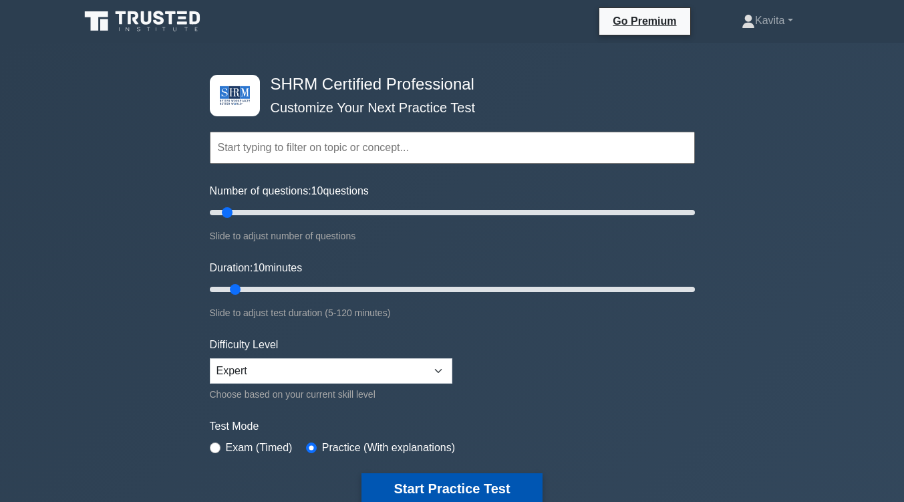
click at [450, 501] on button "Start Practice Test" at bounding box center [452, 488] width 180 height 31
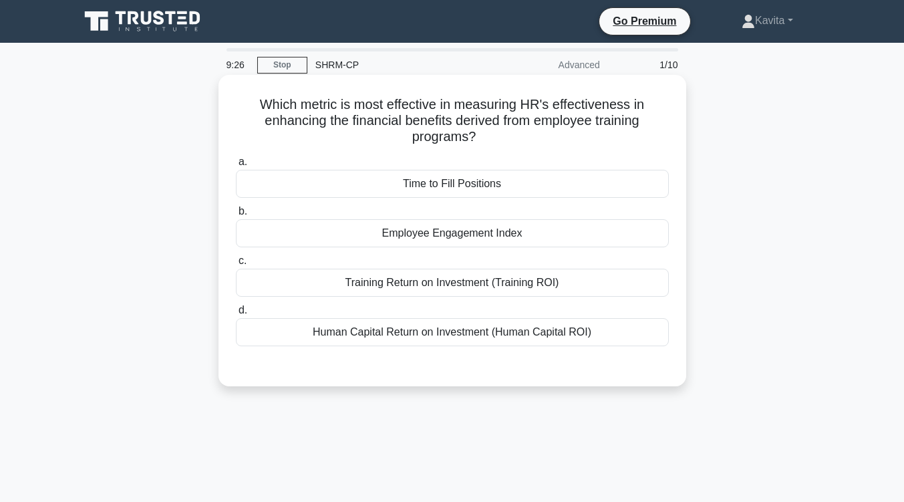
click at [474, 275] on div "Training Return on Investment (Training ROI)" at bounding box center [452, 283] width 433 height 28
click at [236, 265] on input "c. Training Return on Investment (Training ROI)" at bounding box center [236, 261] width 0 height 9
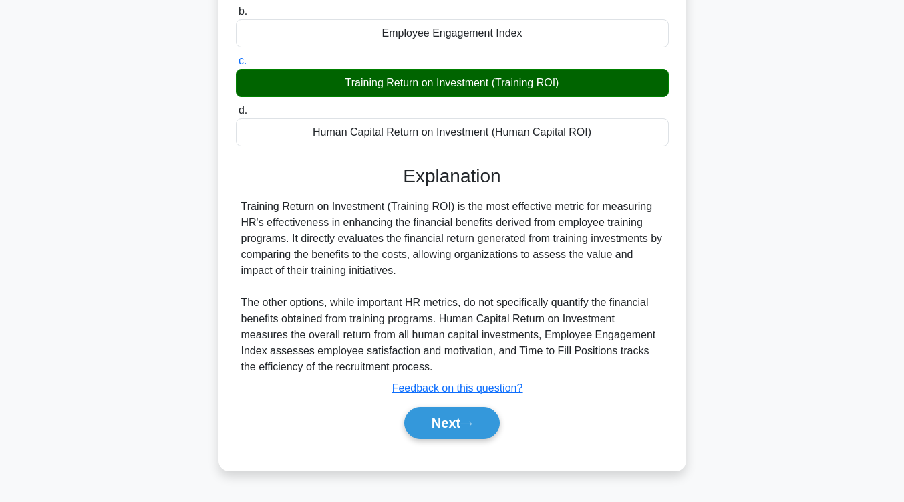
scroll to position [206, 0]
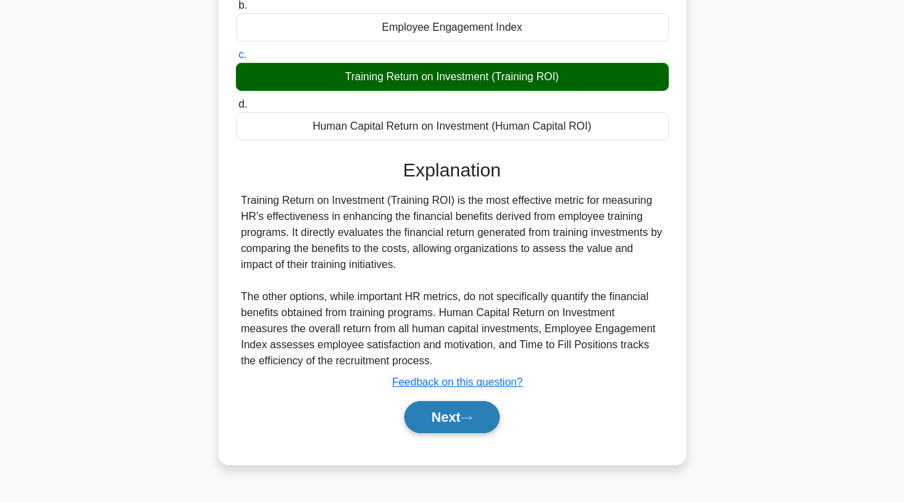
click at [466, 418] on button "Next" at bounding box center [452, 417] width 96 height 32
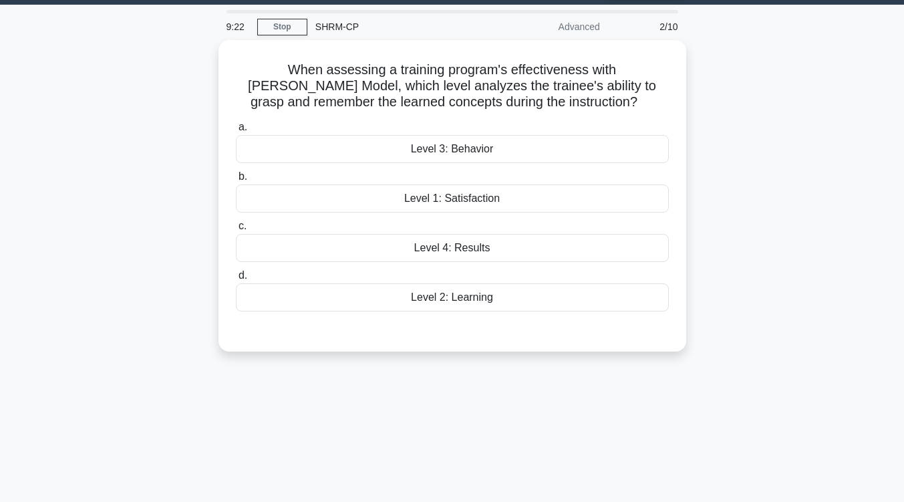
scroll to position [0, 0]
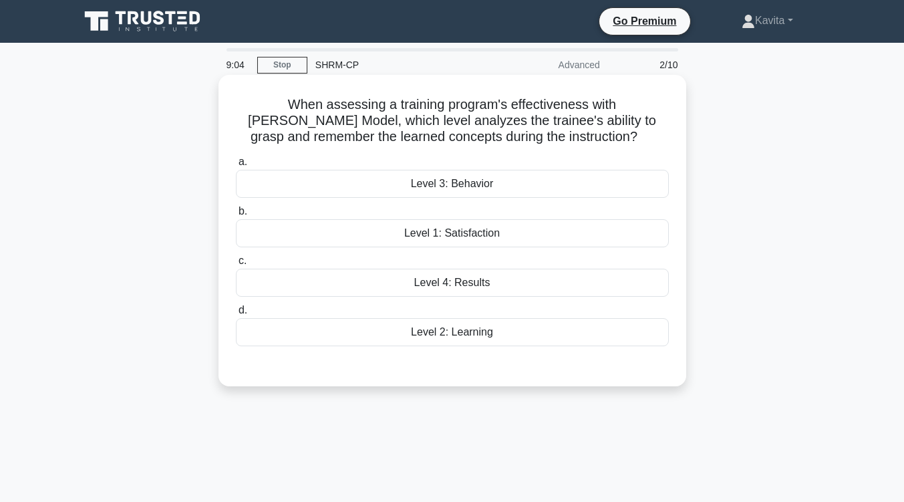
click at [487, 285] on div "Level 4: Results" at bounding box center [452, 283] width 433 height 28
click at [236, 265] on input "c. Level 4: Results" at bounding box center [236, 261] width 0 height 9
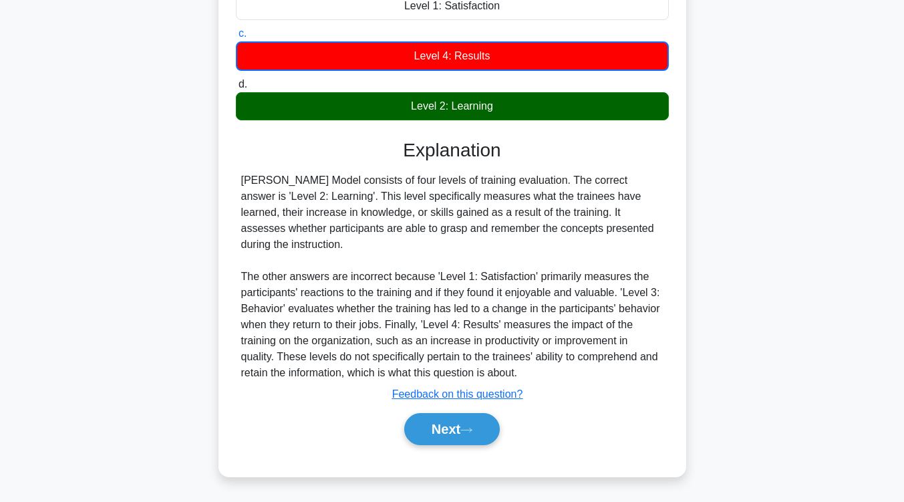
scroll to position [228, 0]
click at [454, 430] on button "Next" at bounding box center [452, 429] width 96 height 32
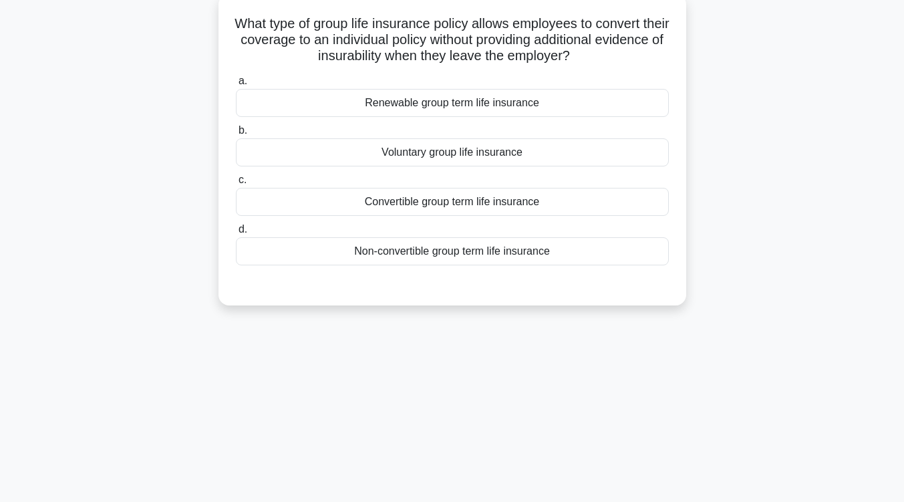
scroll to position [5, 0]
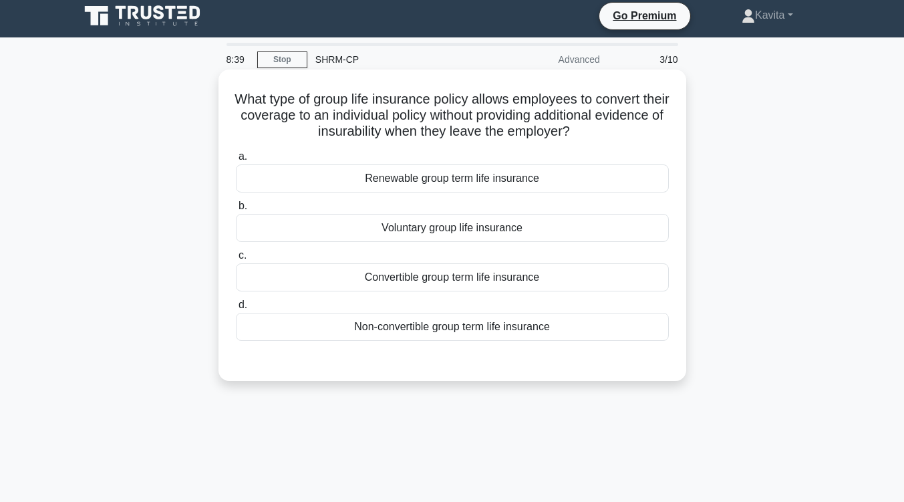
click at [512, 281] on div "Convertible group term life insurance" at bounding box center [452, 277] width 433 height 28
click at [236, 260] on input "c. Convertible group term life insurance" at bounding box center [236, 255] width 0 height 9
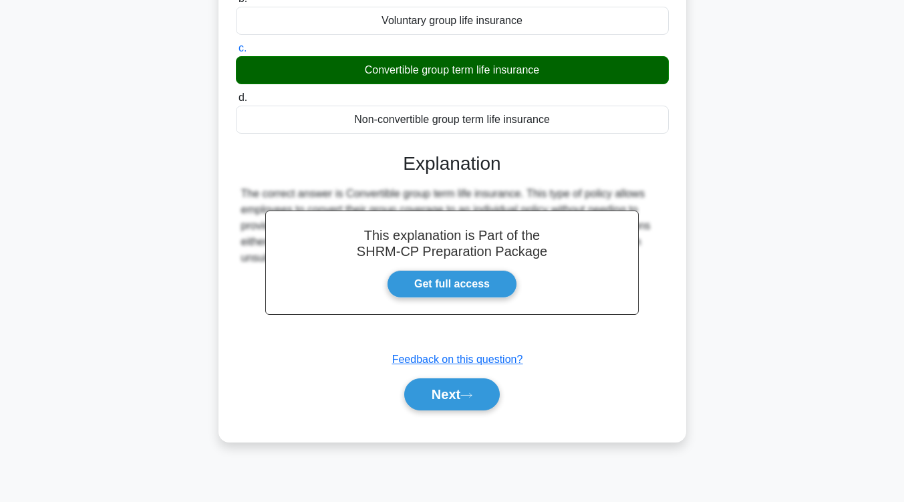
scroll to position [220, 0]
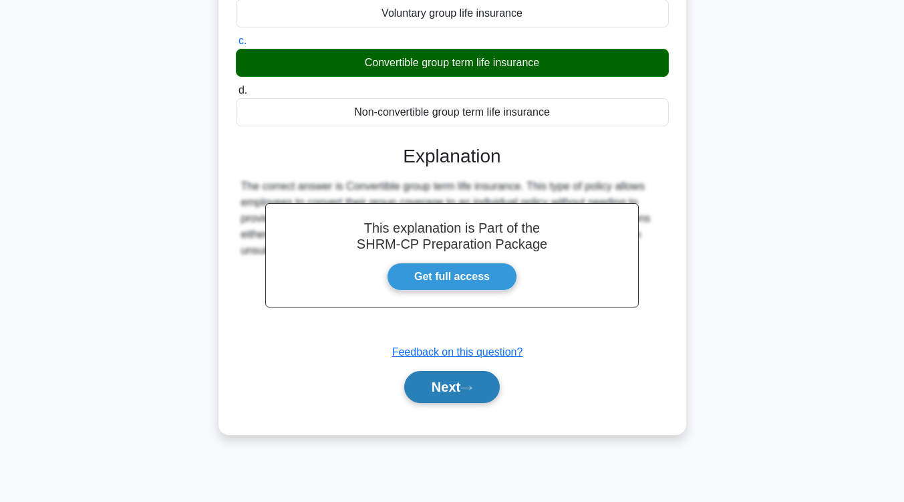
click at [468, 393] on button "Next" at bounding box center [452, 387] width 96 height 32
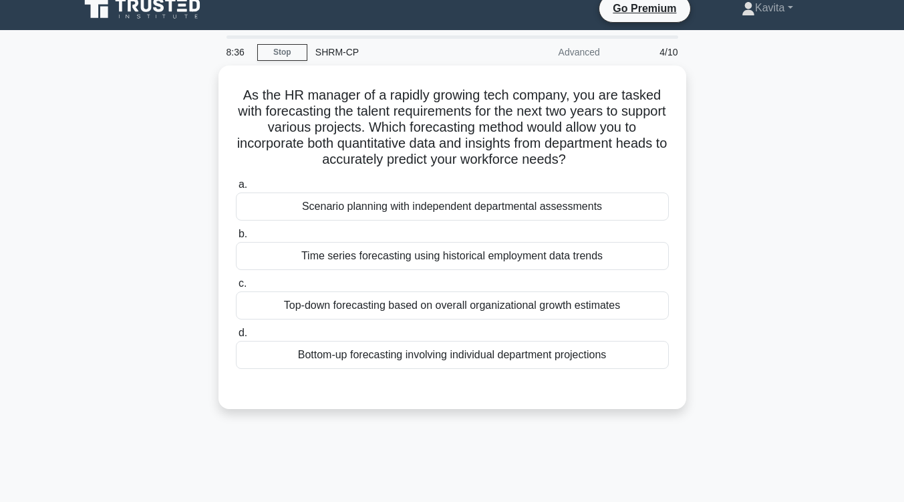
scroll to position [12, 0]
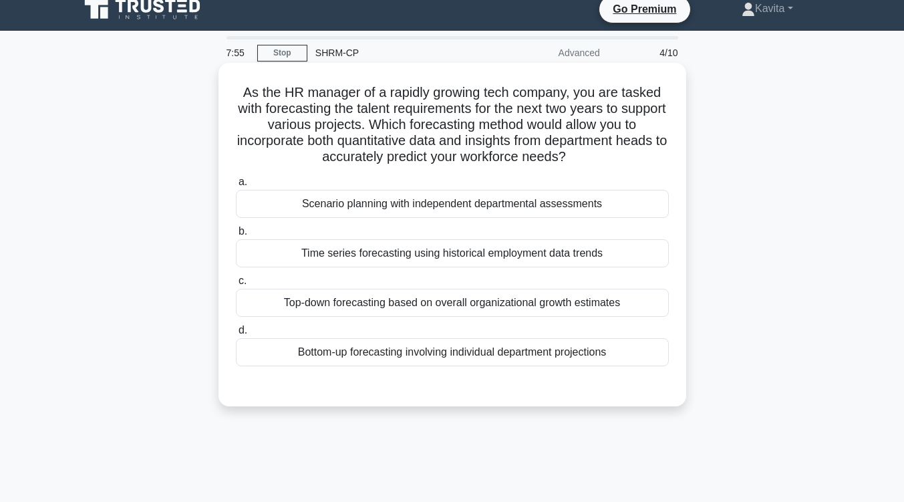
click at [482, 357] on div "Bottom-up forecasting involving individual department projections" at bounding box center [452, 352] width 433 height 28
click at [236, 335] on input "d. Bottom-up forecasting involving individual department projections" at bounding box center [236, 330] width 0 height 9
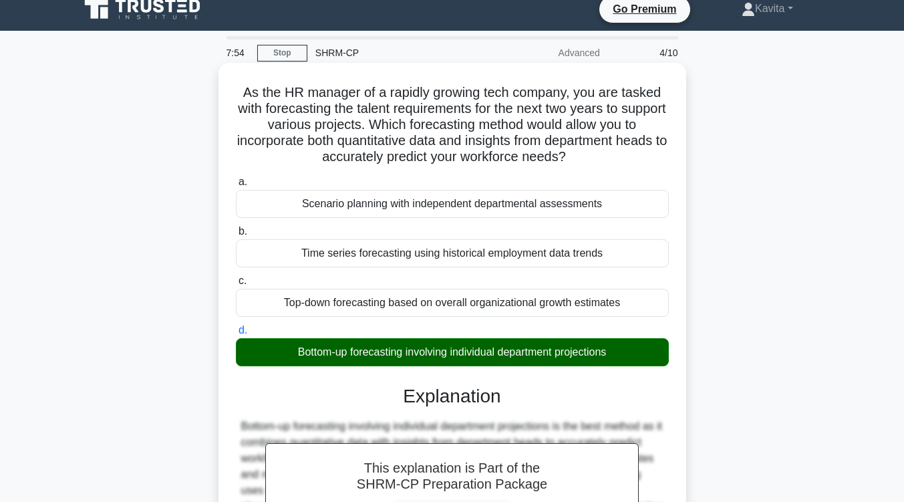
scroll to position [220, 0]
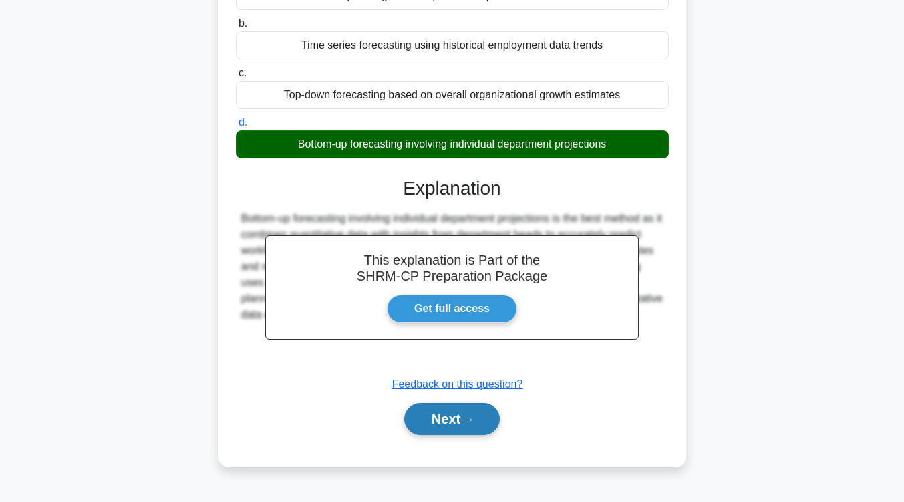
click at [463, 428] on button "Next" at bounding box center [452, 419] width 96 height 32
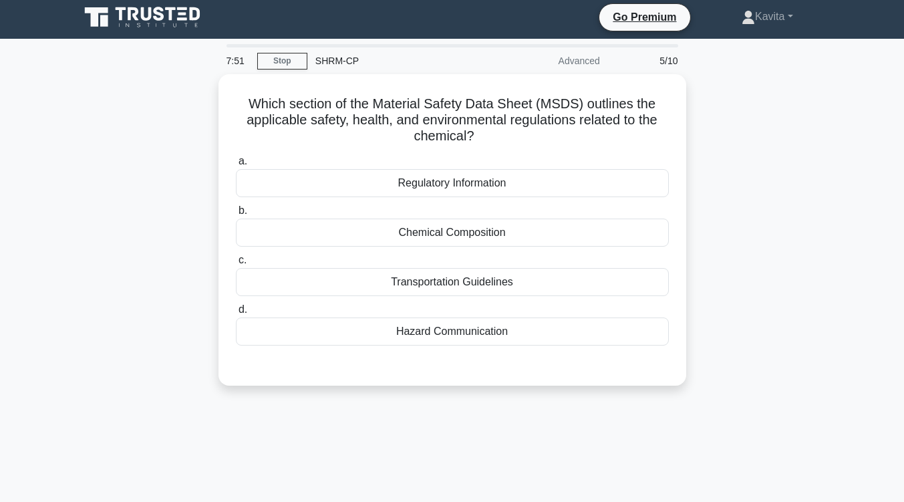
scroll to position [3, 0]
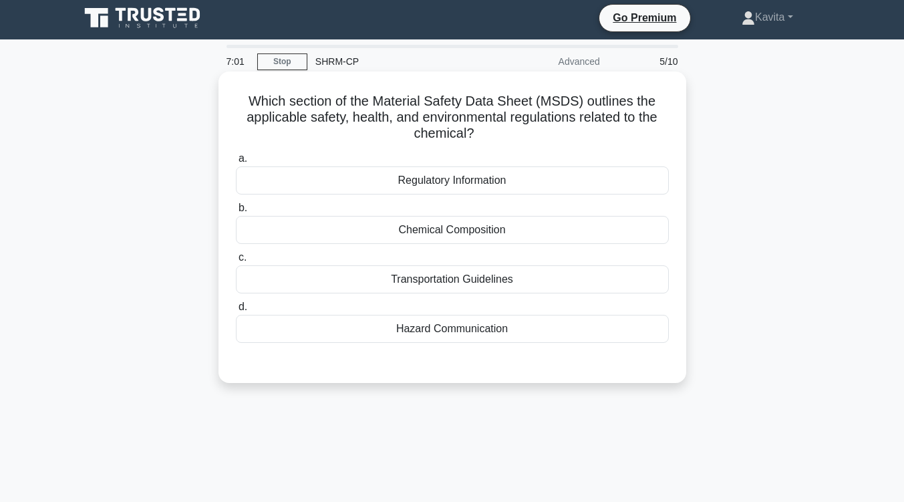
click at [473, 228] on div "Chemical Composition" at bounding box center [452, 230] width 433 height 28
click at [236, 213] on input "b. Chemical Composition" at bounding box center [236, 208] width 0 height 9
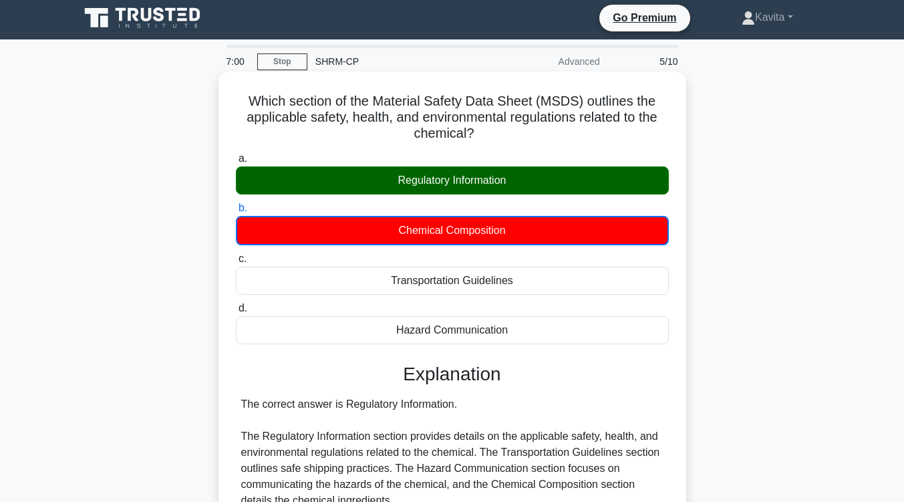
scroll to position [220, 0]
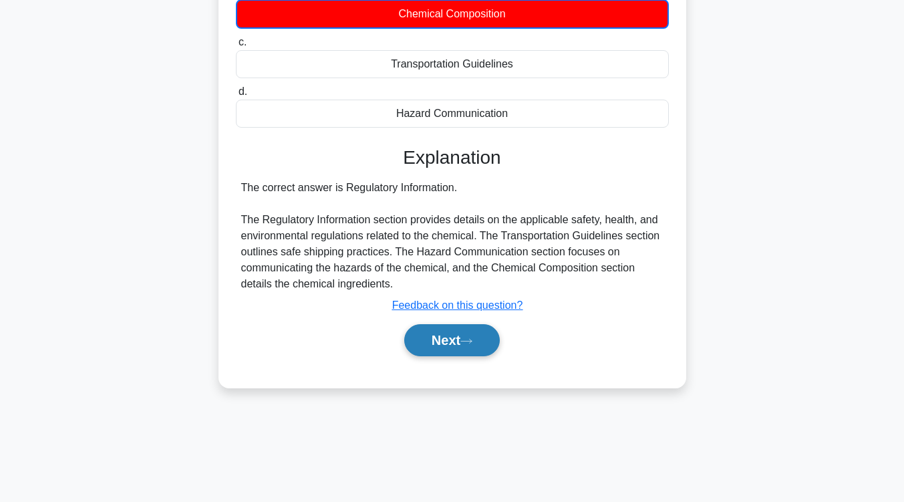
click at [444, 346] on button "Next" at bounding box center [452, 340] width 96 height 32
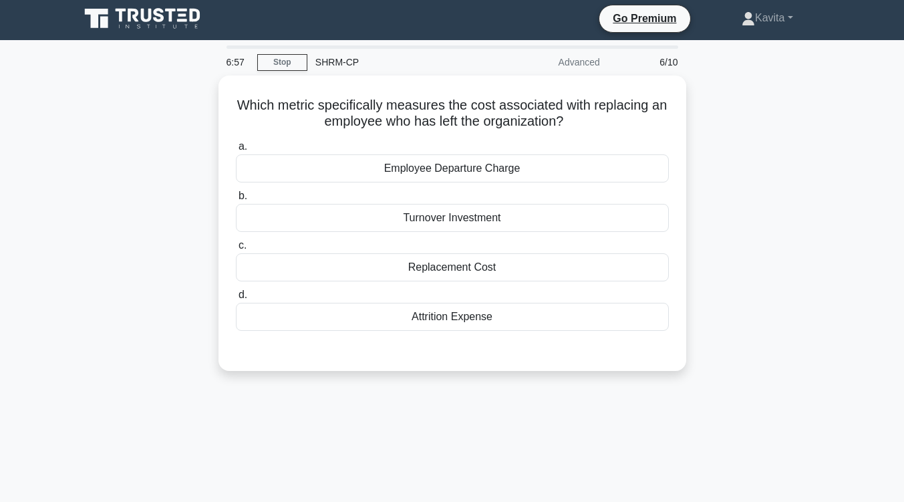
scroll to position [2, 0]
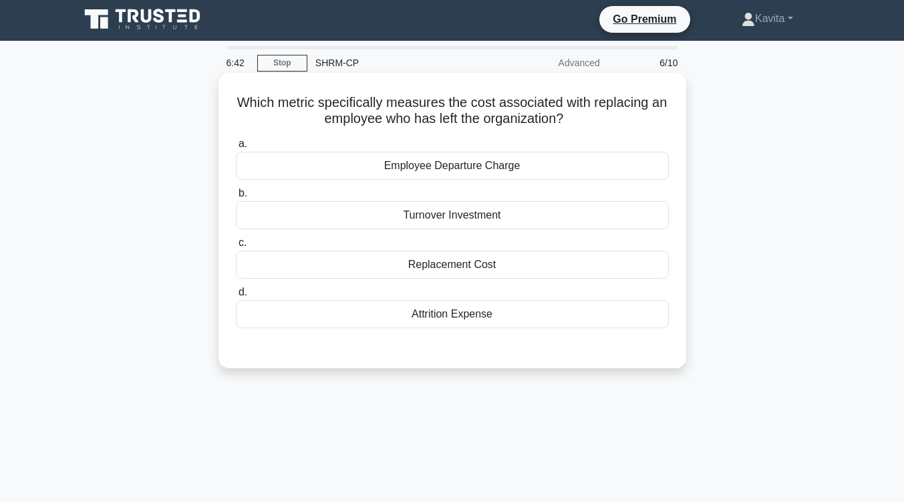
click at [476, 267] on div "Replacement Cost" at bounding box center [452, 265] width 433 height 28
click at [236, 247] on input "c. Replacement Cost" at bounding box center [236, 243] width 0 height 9
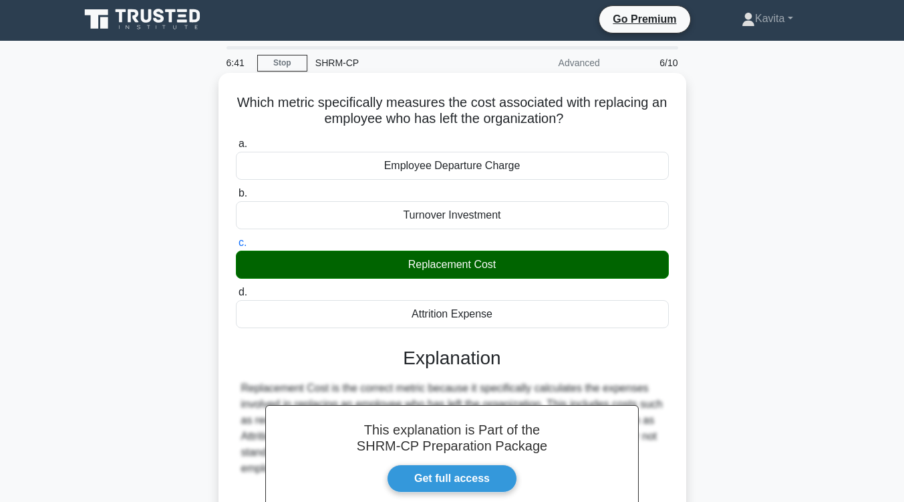
scroll to position [220, 0]
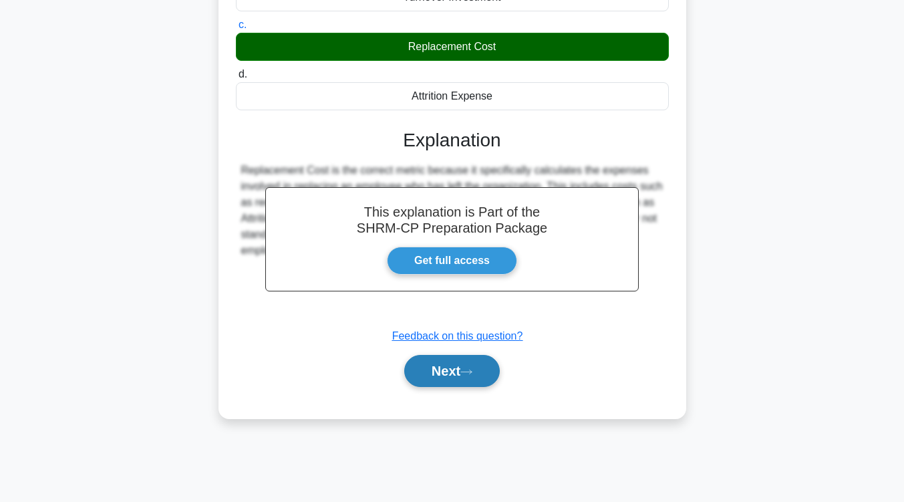
click at [456, 377] on button "Next" at bounding box center [452, 371] width 96 height 32
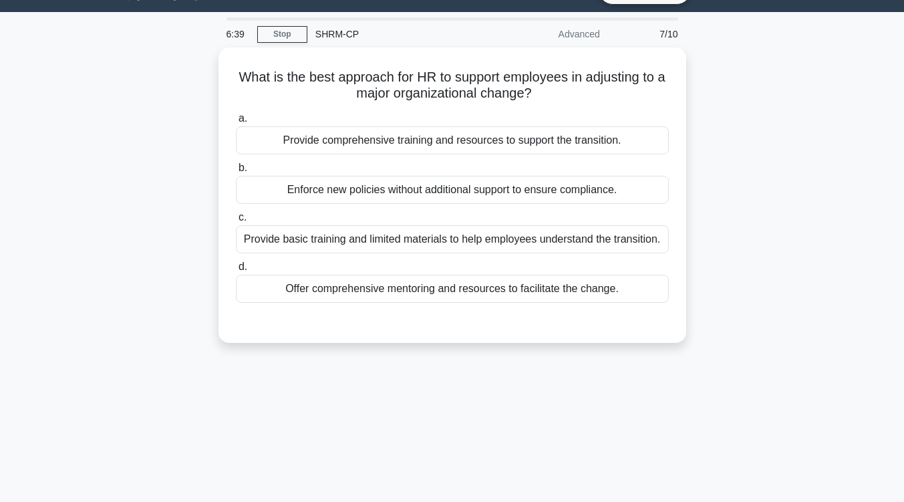
scroll to position [8, 0]
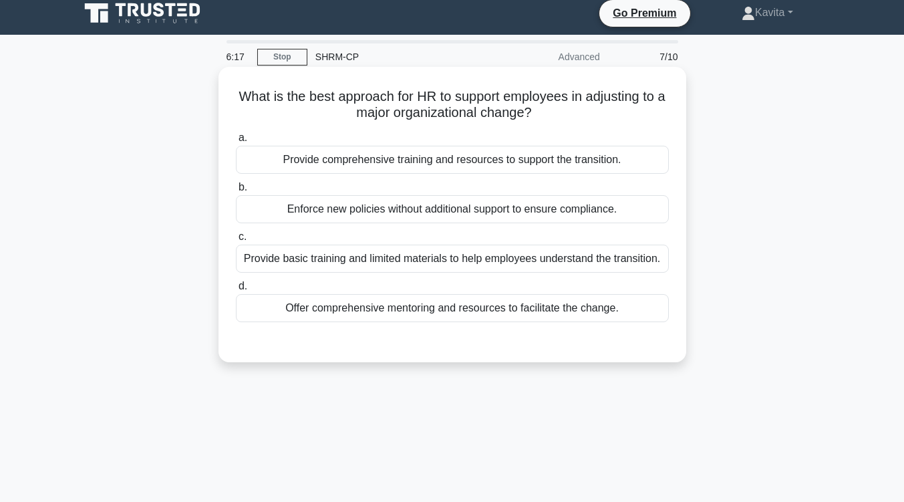
click at [507, 314] on div "Offer comprehensive mentoring and resources to facilitate the change." at bounding box center [452, 308] width 433 height 28
click at [236, 291] on input "d. Offer comprehensive mentoring and resources to facilitate the change." at bounding box center [236, 286] width 0 height 9
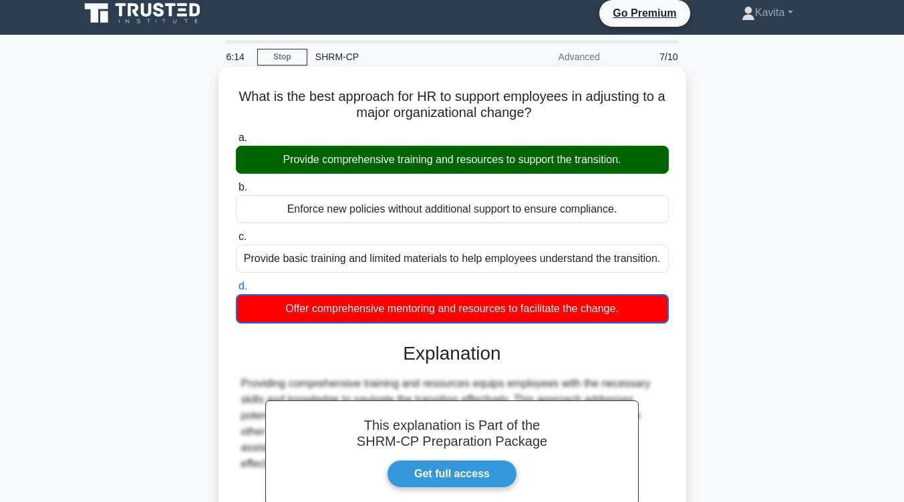
scroll to position [220, 0]
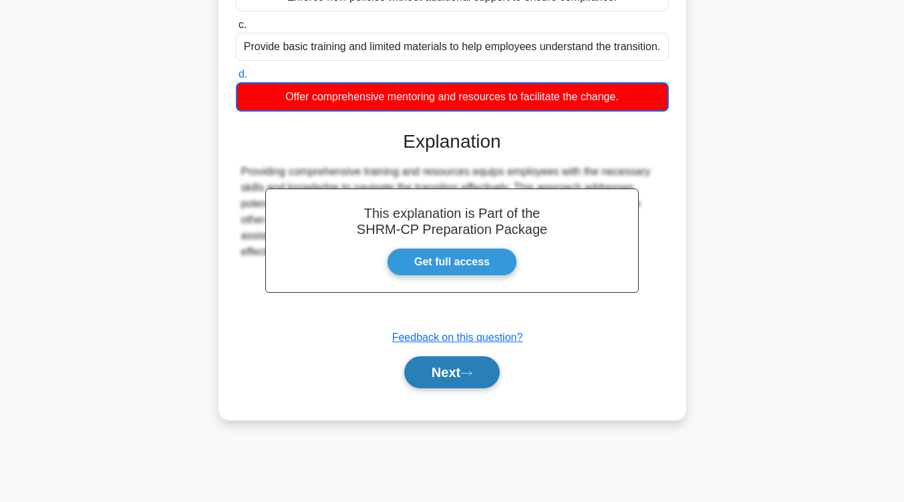
click at [451, 384] on button "Next" at bounding box center [452, 372] width 96 height 32
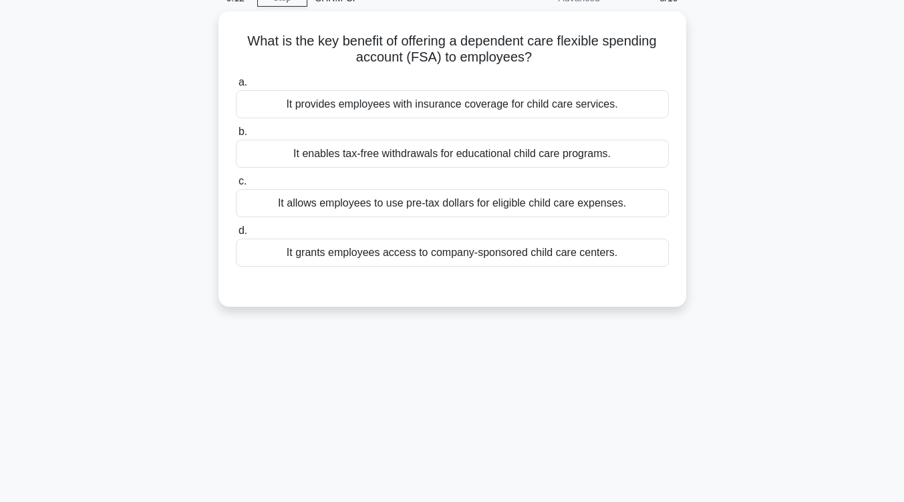
scroll to position [0, 0]
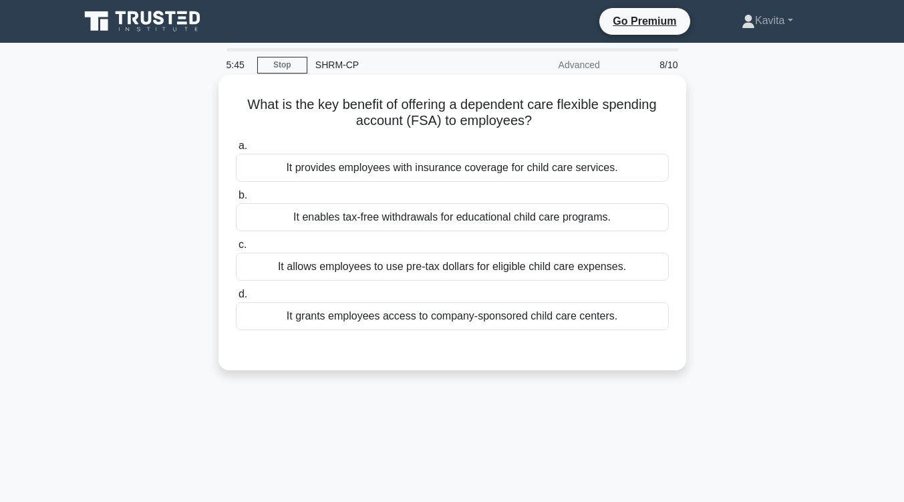
click at [484, 263] on div "It allows employees to use pre-tax dollars for eligible child care expenses." at bounding box center [452, 267] width 433 height 28
click at [236, 249] on input "c. It allows employees to use pre-tax dollars for eligible child care expenses." at bounding box center [236, 245] width 0 height 9
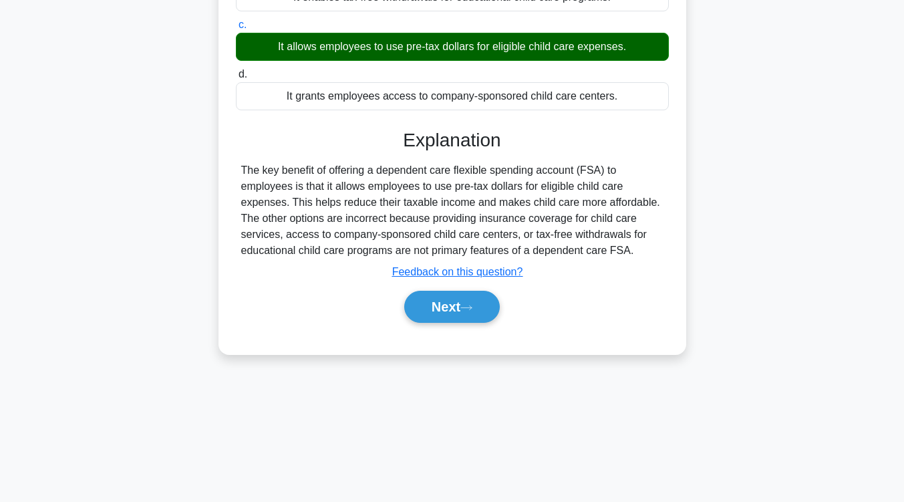
scroll to position [219, 0]
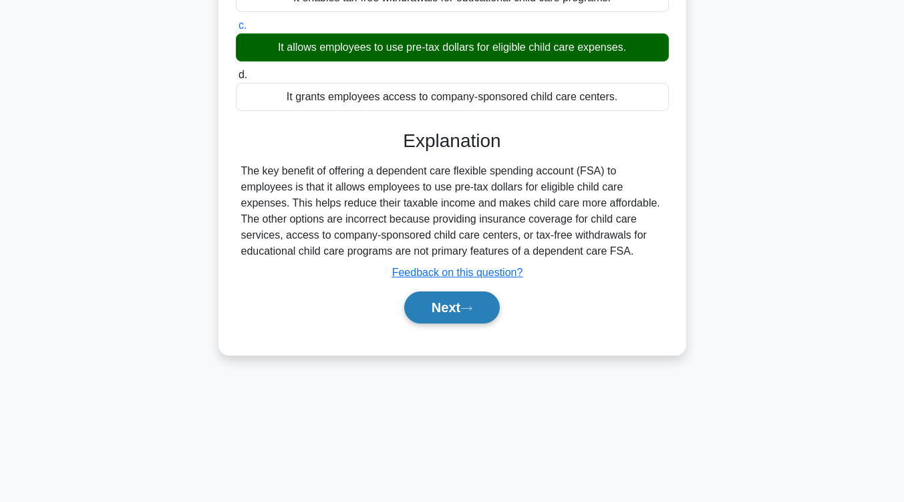
click at [474, 302] on button "Next" at bounding box center [452, 307] width 96 height 32
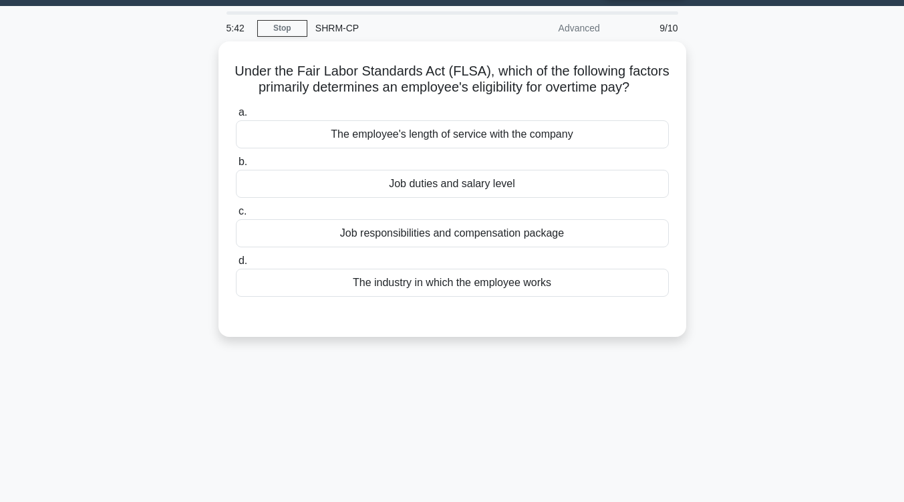
scroll to position [23, 0]
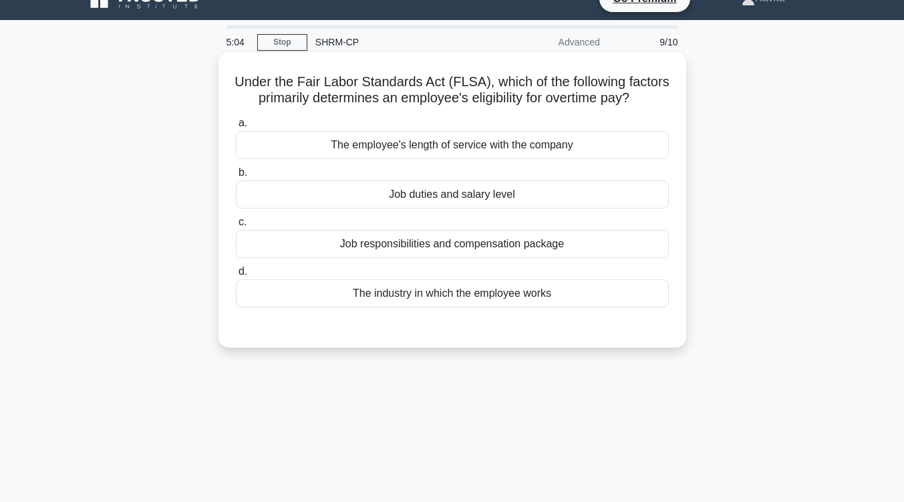
click at [491, 258] on div "Job responsibilities and compensation package" at bounding box center [452, 244] width 433 height 28
click at [236, 227] on input "c. Job responsibilities and compensation package" at bounding box center [236, 222] width 0 height 9
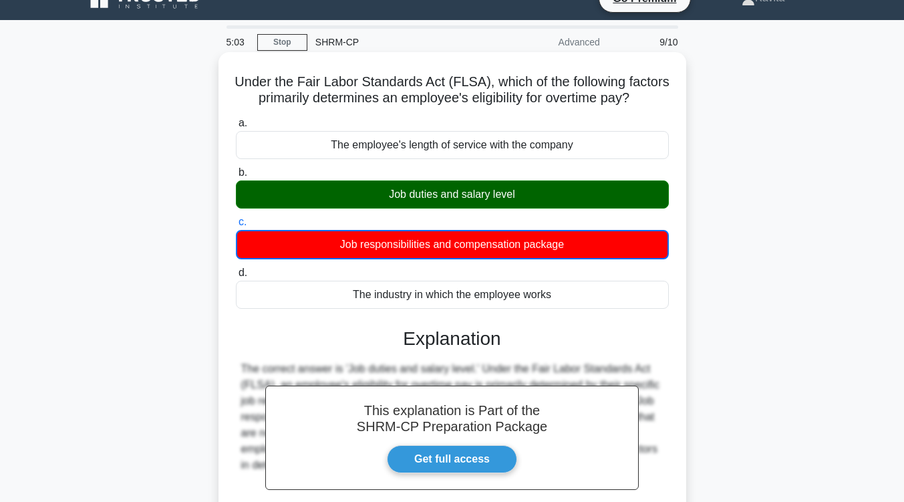
scroll to position [220, 0]
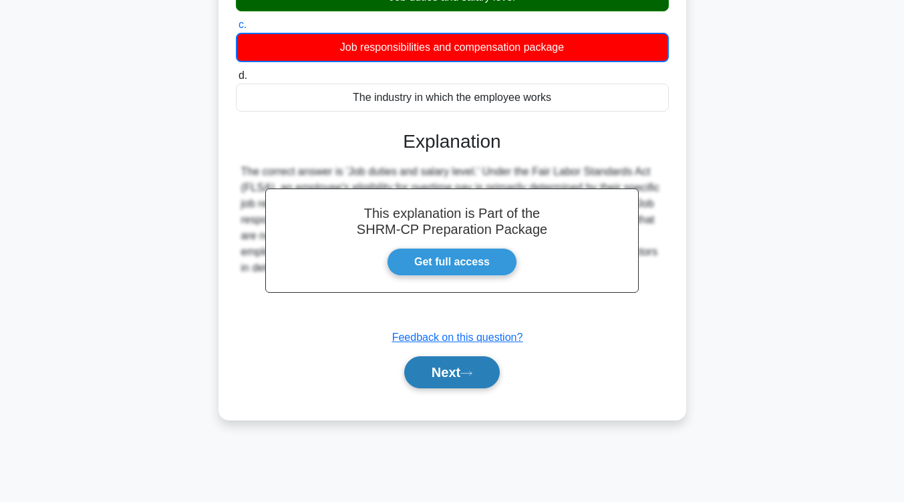
click at [451, 382] on button "Next" at bounding box center [452, 372] width 96 height 32
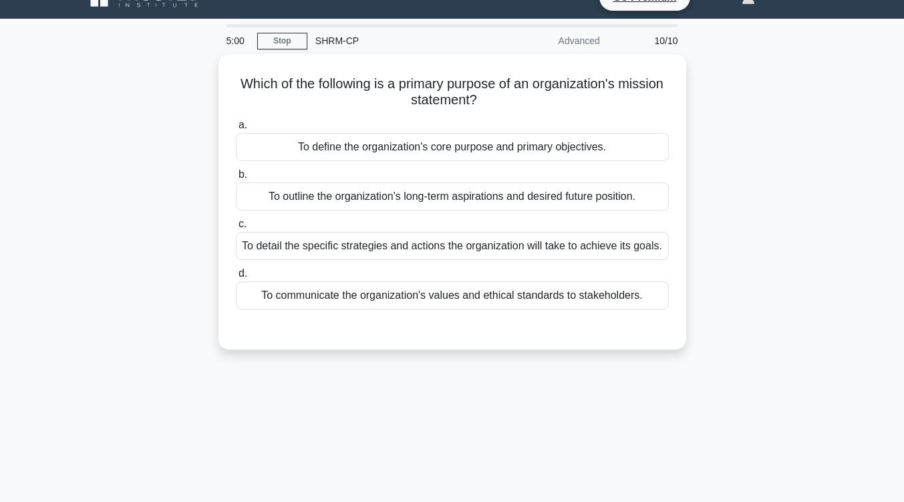
scroll to position [0, 0]
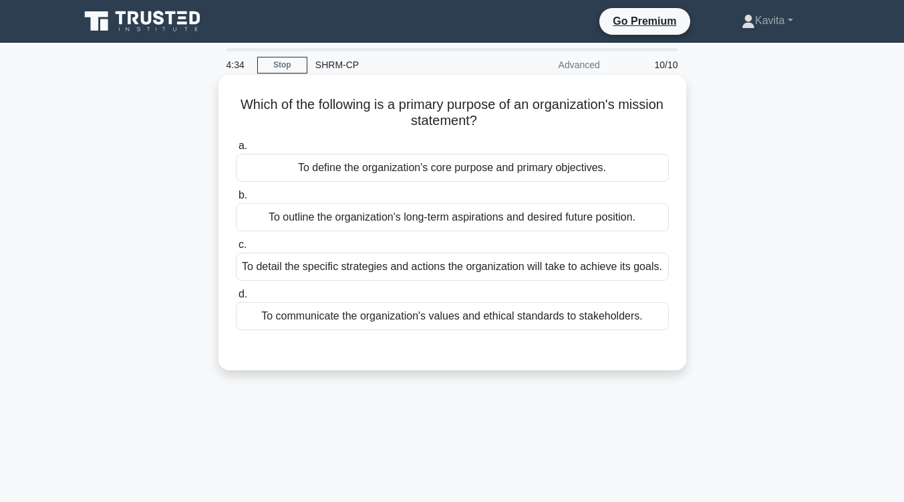
click at [516, 172] on div "To define the organization's core purpose and primary objectives." at bounding box center [452, 168] width 433 height 28
click at [236, 150] on input "a. To define the organization's core purpose and primary objectives." at bounding box center [236, 146] width 0 height 9
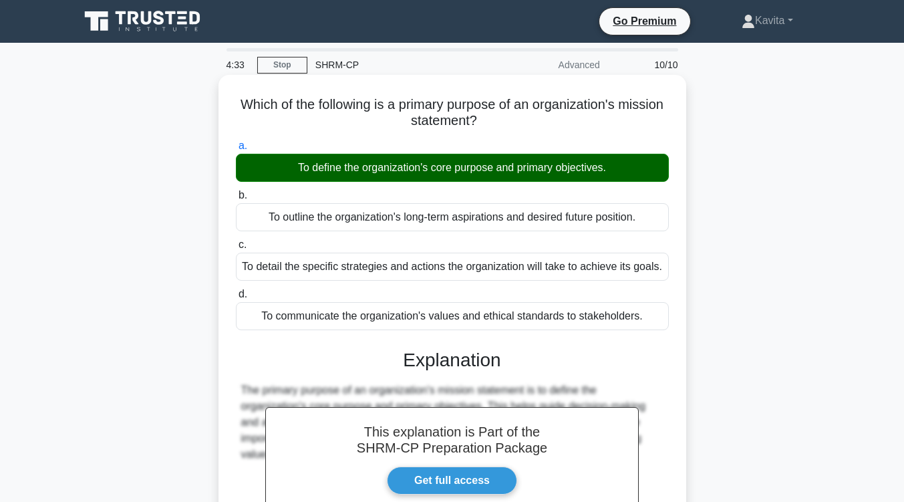
scroll to position [220, 0]
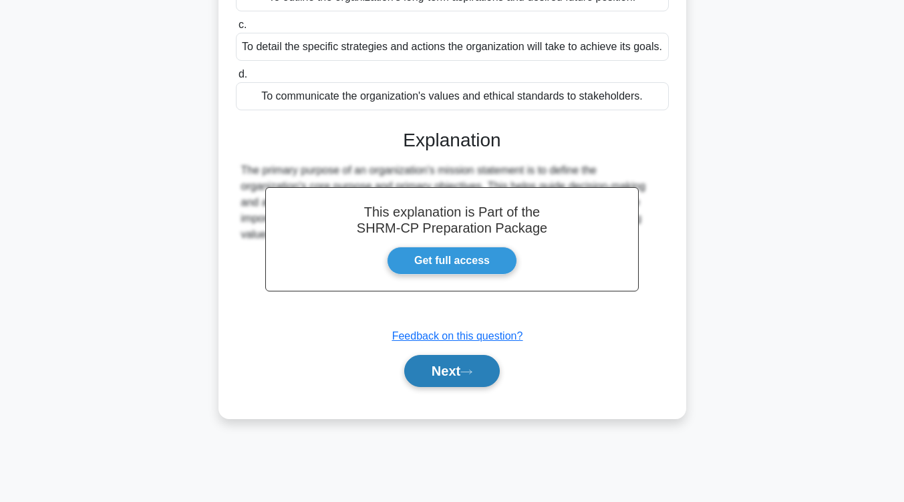
click at [479, 364] on button "Next" at bounding box center [452, 371] width 96 height 32
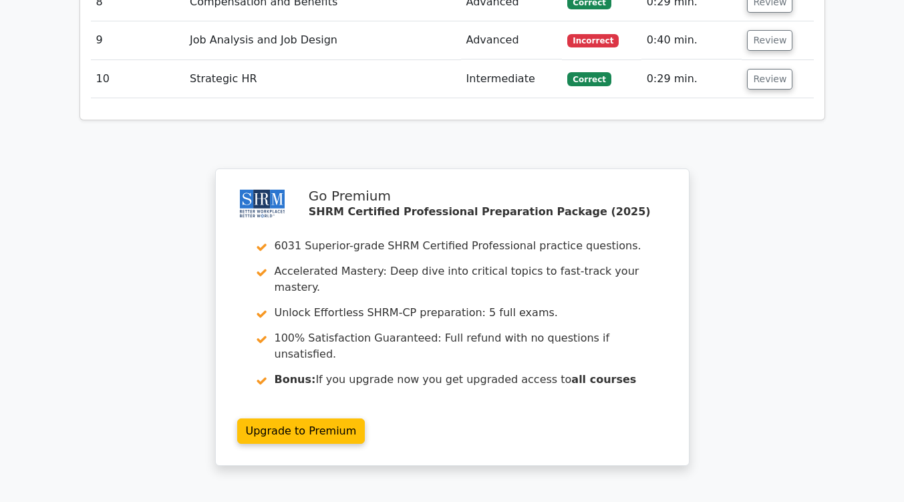
scroll to position [2013, 0]
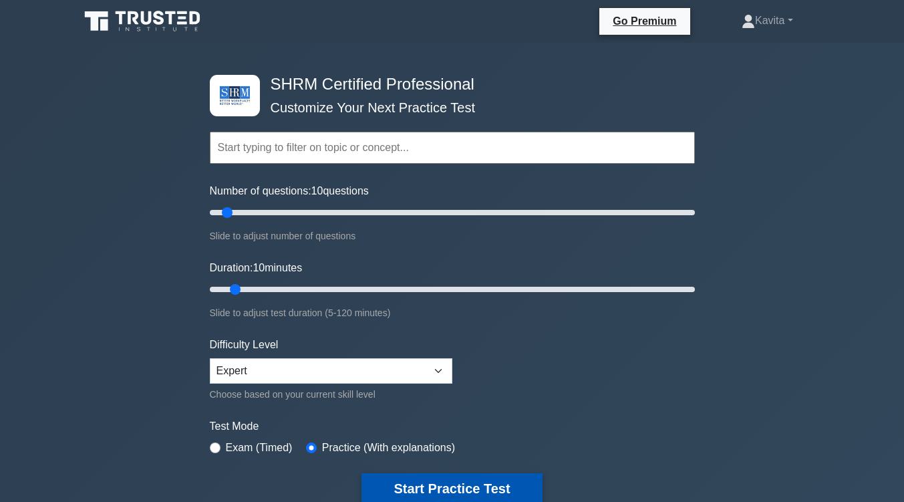
click at [442, 489] on button "Start Practice Test" at bounding box center [452, 488] width 180 height 31
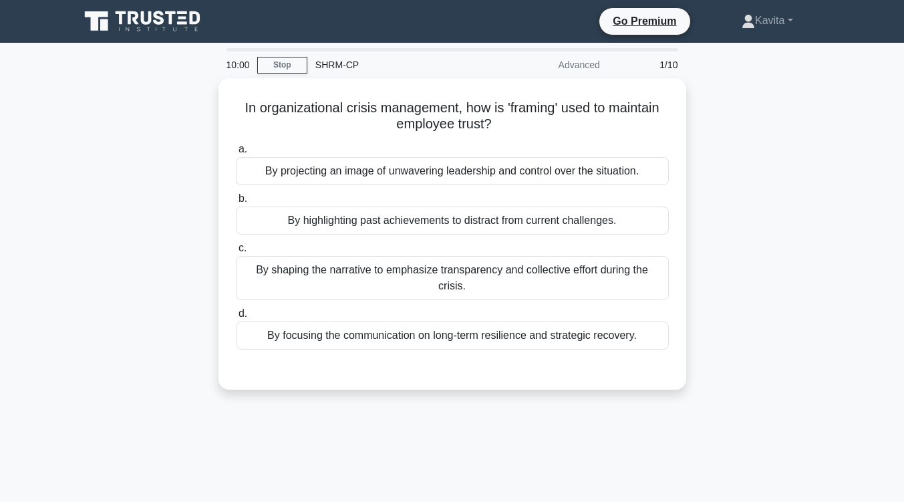
scroll to position [63, 0]
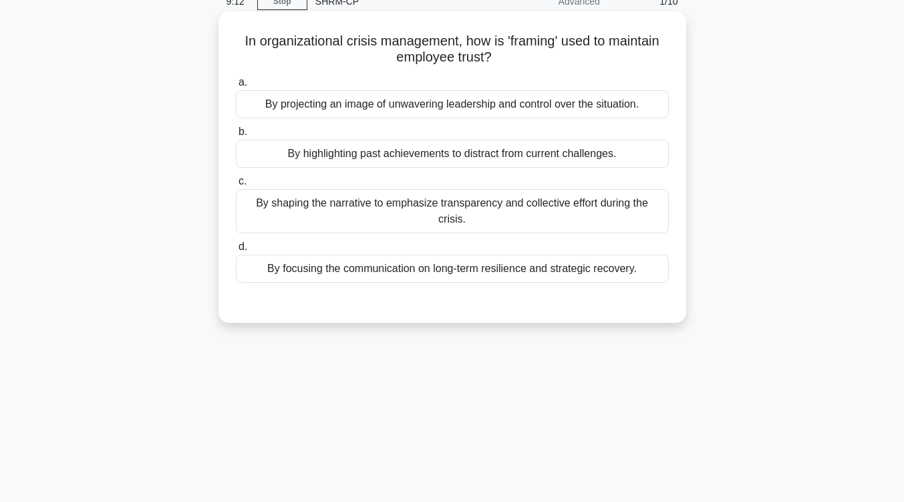
click at [593, 108] on div "By projecting an image of unwavering leadership and control over the situation." at bounding box center [452, 104] width 433 height 28
click at [236, 87] on input "a. By projecting an image of unwavering leadership and control over the situati…" at bounding box center [236, 82] width 0 height 9
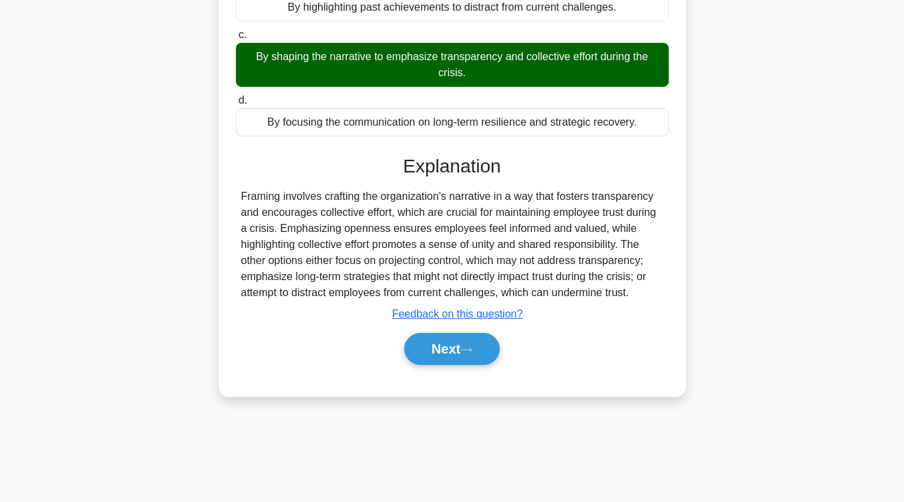
scroll to position [220, 0]
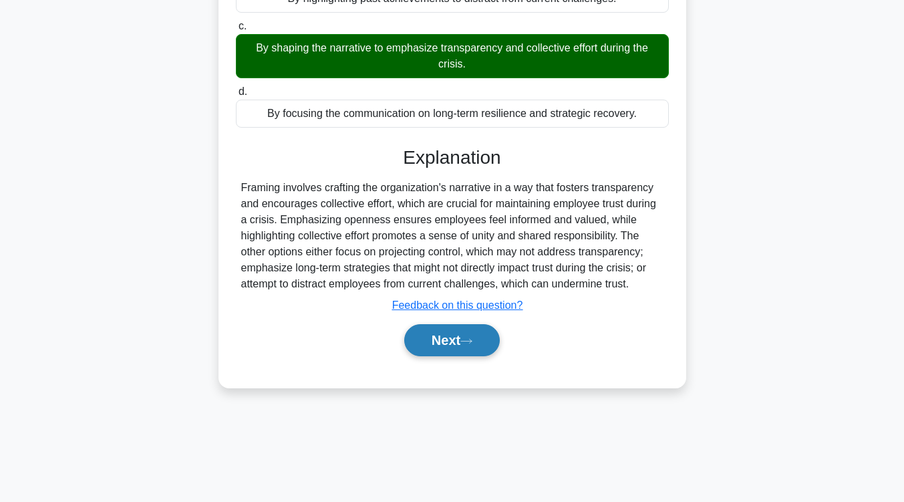
click at [470, 353] on button "Next" at bounding box center [452, 340] width 96 height 32
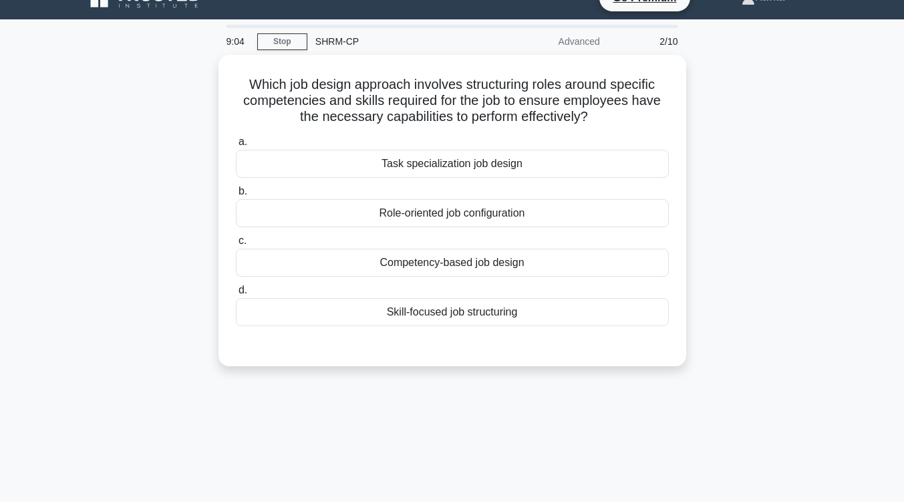
scroll to position [23, 0]
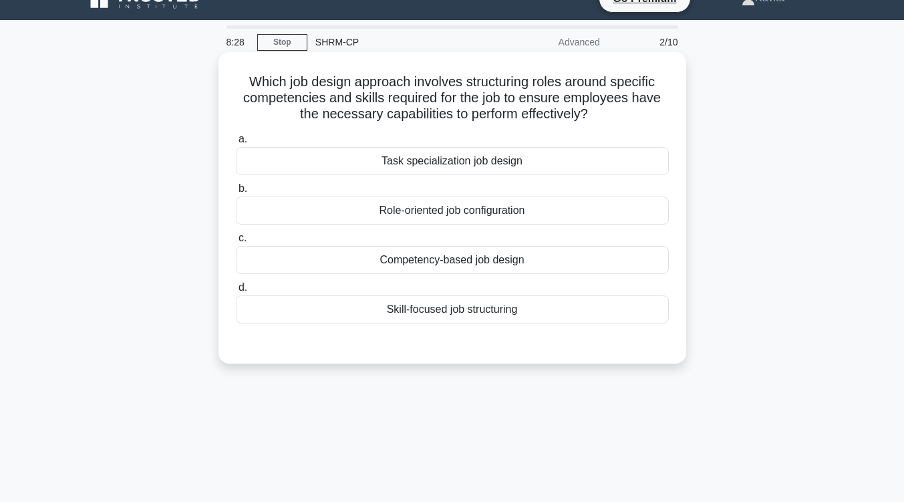
click at [502, 262] on div "Competency-based job design" at bounding box center [452, 260] width 433 height 28
click at [236, 243] on input "c. Competency-based job design" at bounding box center [236, 238] width 0 height 9
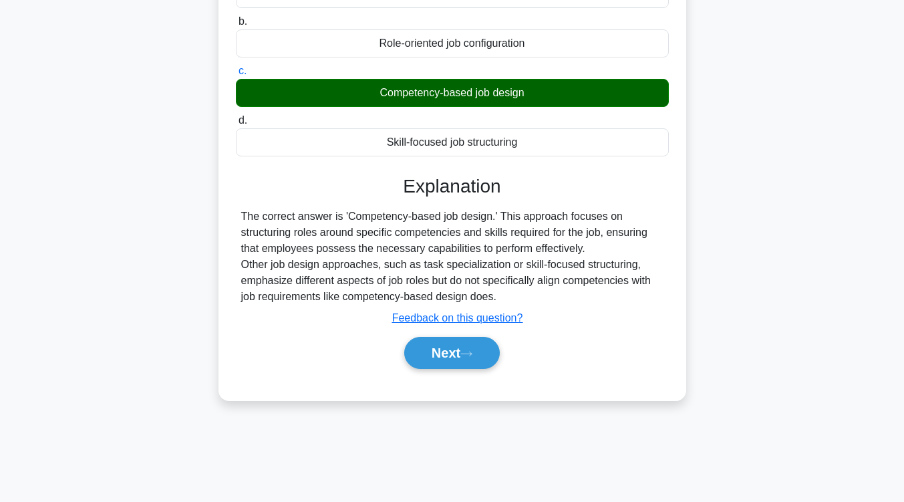
scroll to position [190, 0]
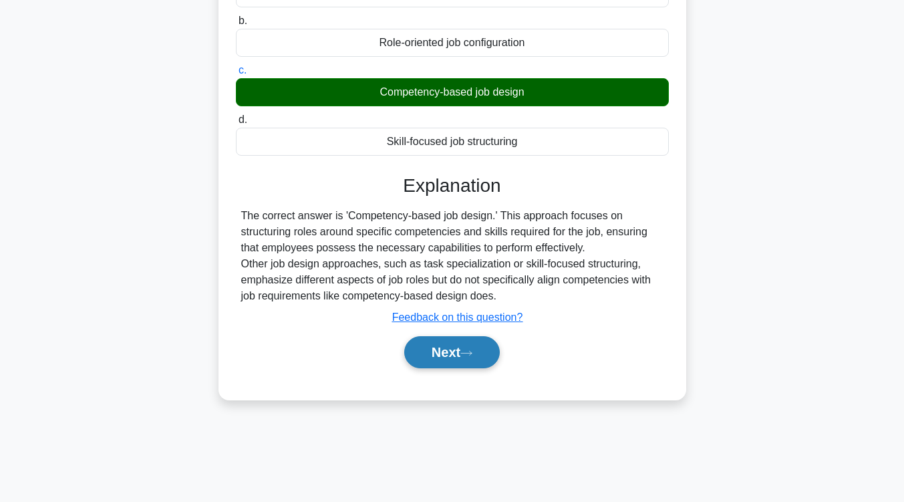
click at [484, 344] on button "Next" at bounding box center [452, 352] width 96 height 32
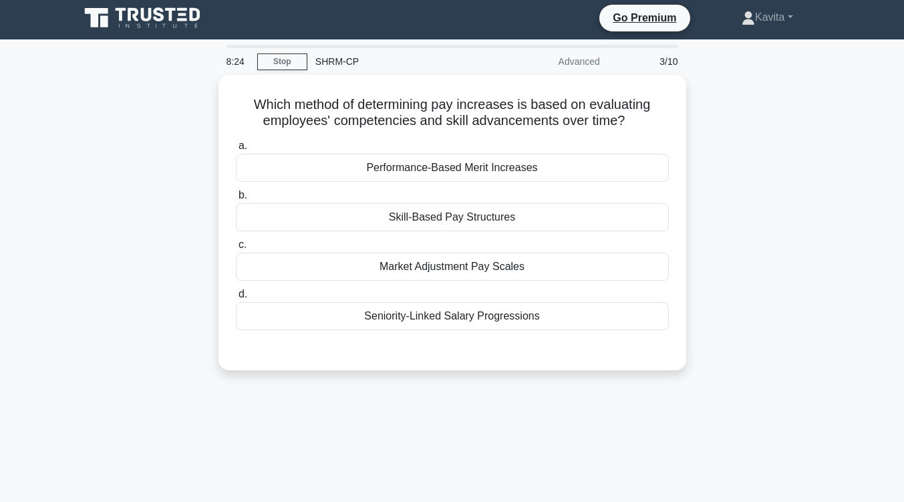
scroll to position [2, 0]
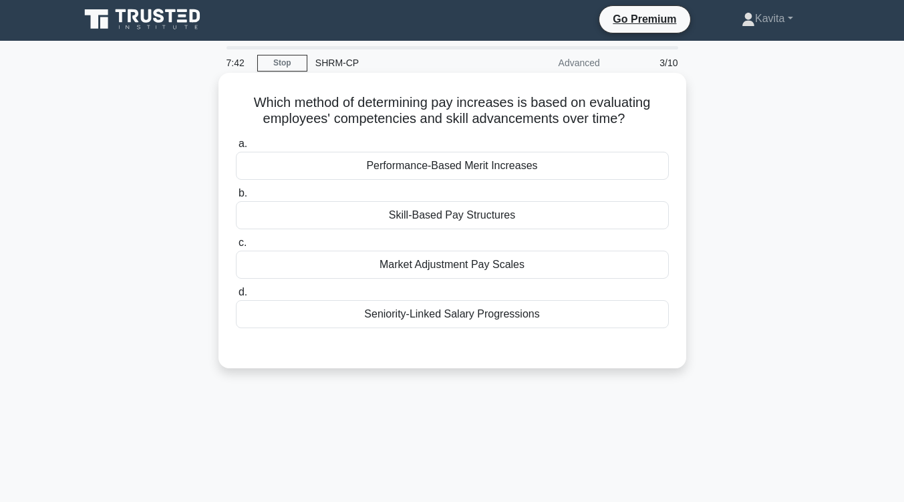
click at [492, 219] on div "Skill-Based Pay Structures" at bounding box center [452, 215] width 433 height 28
click at [236, 198] on input "b. Skill-Based Pay Structures" at bounding box center [236, 193] width 0 height 9
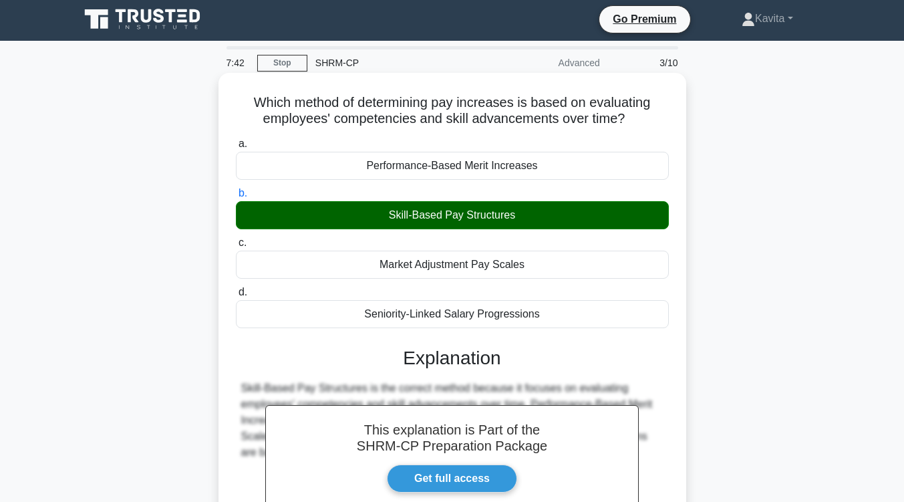
scroll to position [220, 0]
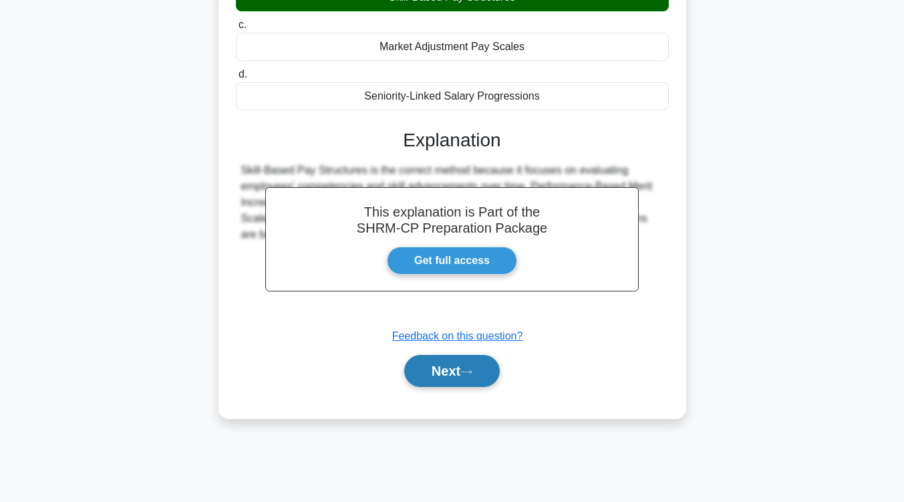
click at [449, 367] on button "Next" at bounding box center [452, 371] width 96 height 32
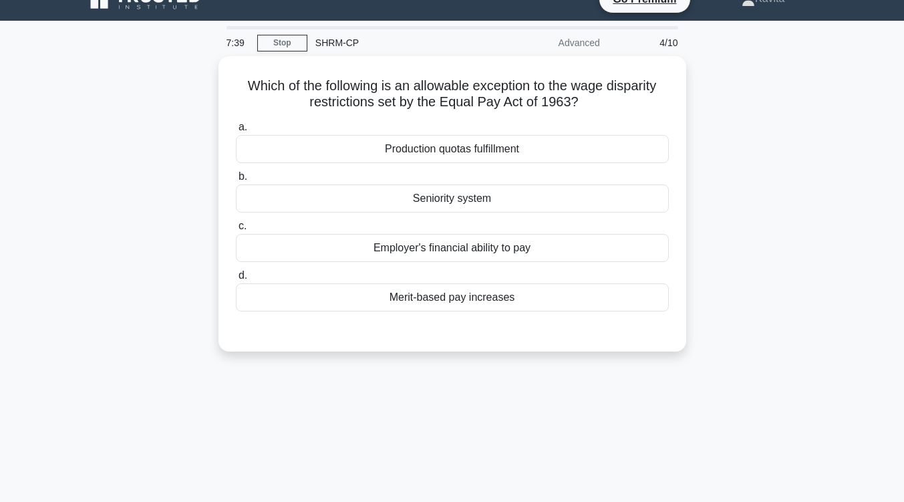
scroll to position [21, 0]
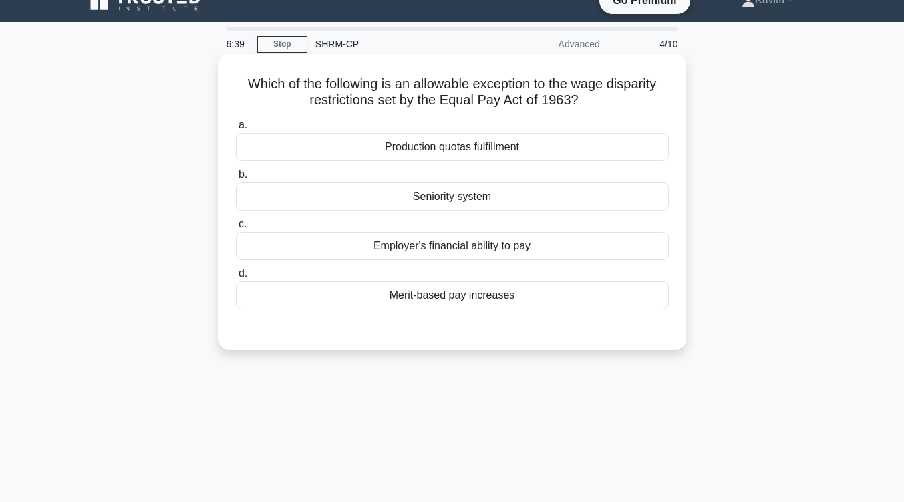
click at [465, 243] on div "Employer's financial ability to pay" at bounding box center [452, 246] width 433 height 28
click at [236, 229] on input "c. Employer's financial ability to pay" at bounding box center [236, 224] width 0 height 9
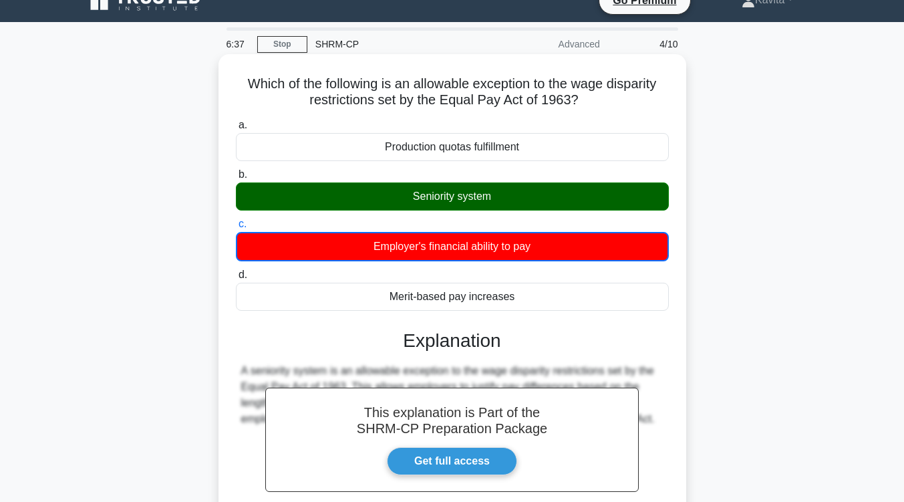
scroll to position [220, 0]
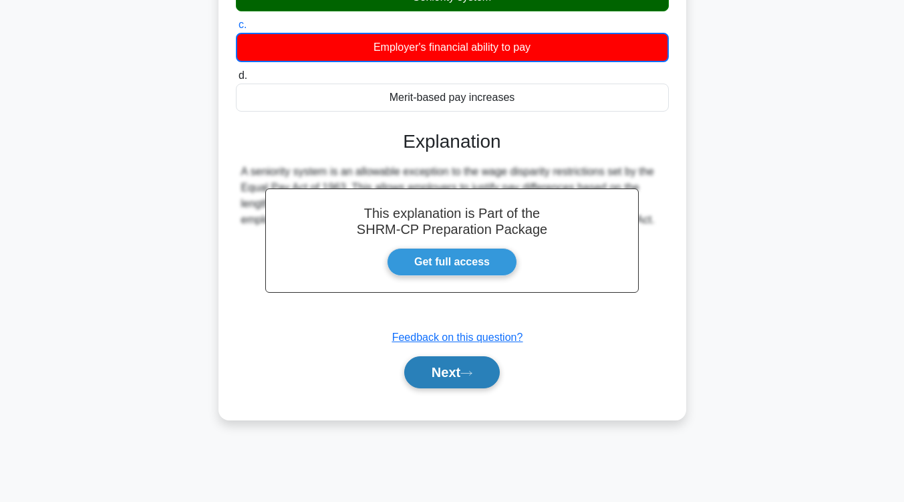
click at [445, 372] on button "Next" at bounding box center [452, 372] width 96 height 32
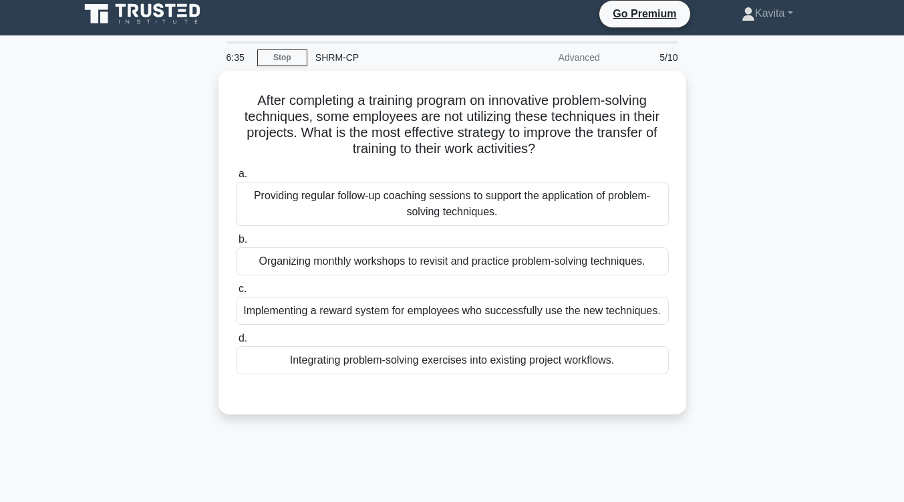
scroll to position [5, 0]
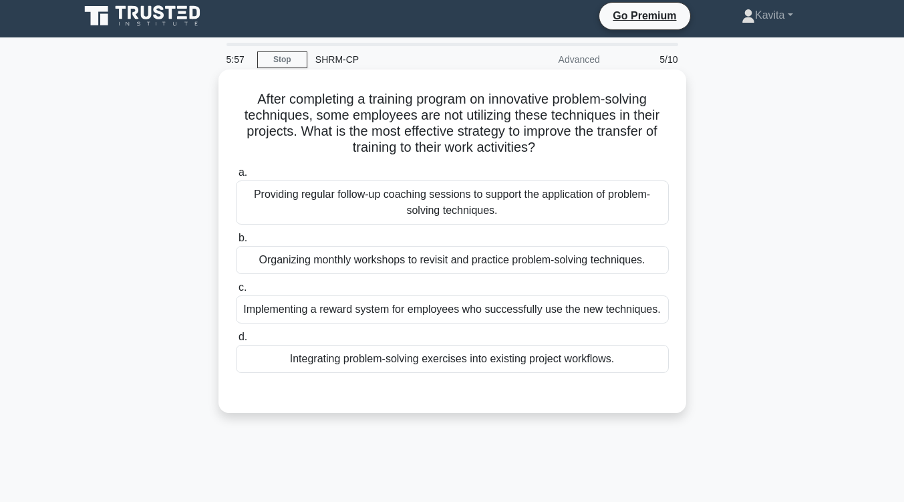
click at [525, 213] on div "Providing regular follow-up coaching sessions to support the application of pro…" at bounding box center [452, 202] width 433 height 44
click at [236, 177] on input "a. Providing regular follow-up coaching sessions to support the application of …" at bounding box center [236, 172] width 0 height 9
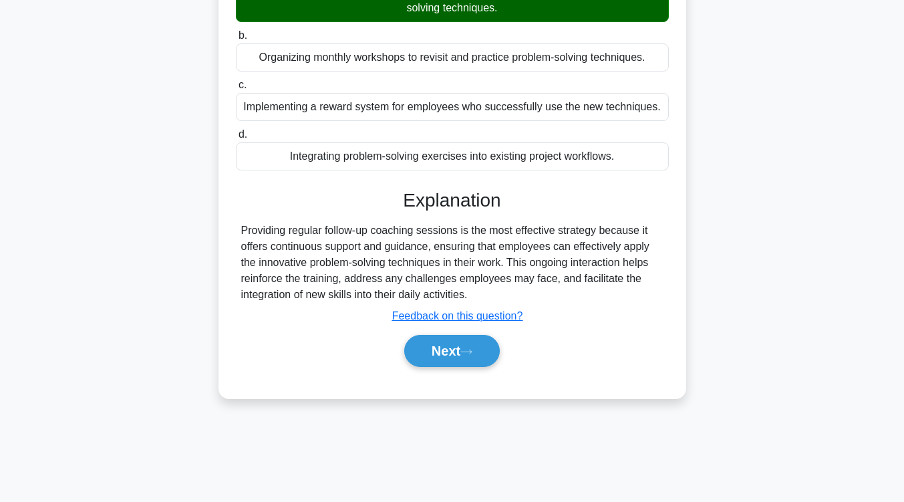
scroll to position [209, 0]
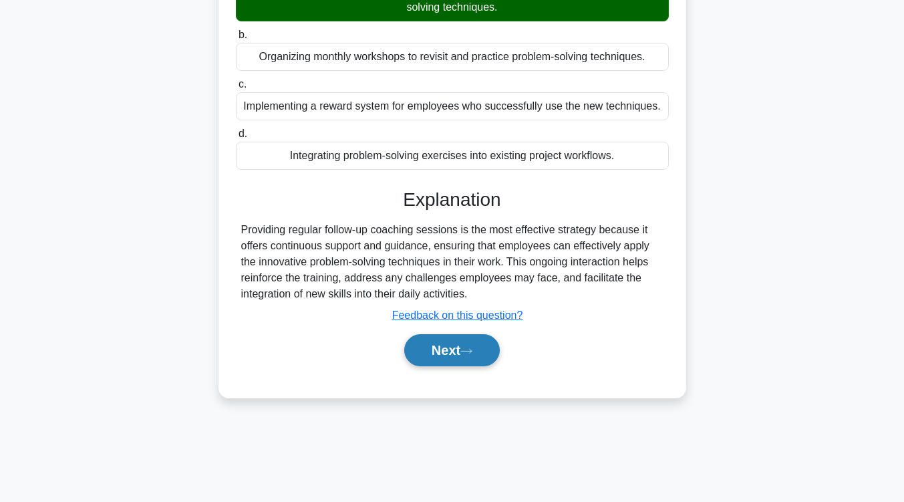
click at [464, 346] on button "Next" at bounding box center [452, 350] width 96 height 32
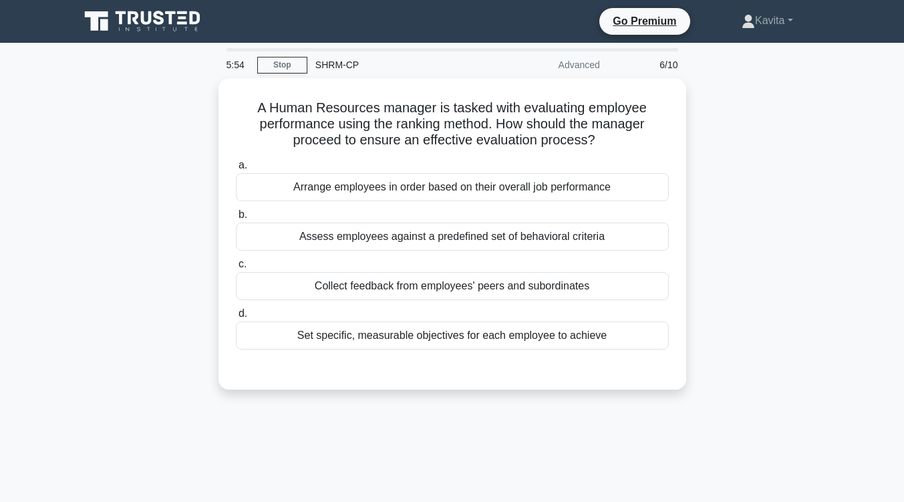
scroll to position [0, 0]
click at [464, 346] on div "Set specific, measurable objectives for each employee to achieve" at bounding box center [452, 335] width 433 height 28
click at [236, 318] on input "d. Set specific, measurable objectives for each employee to achieve" at bounding box center [236, 313] width 0 height 9
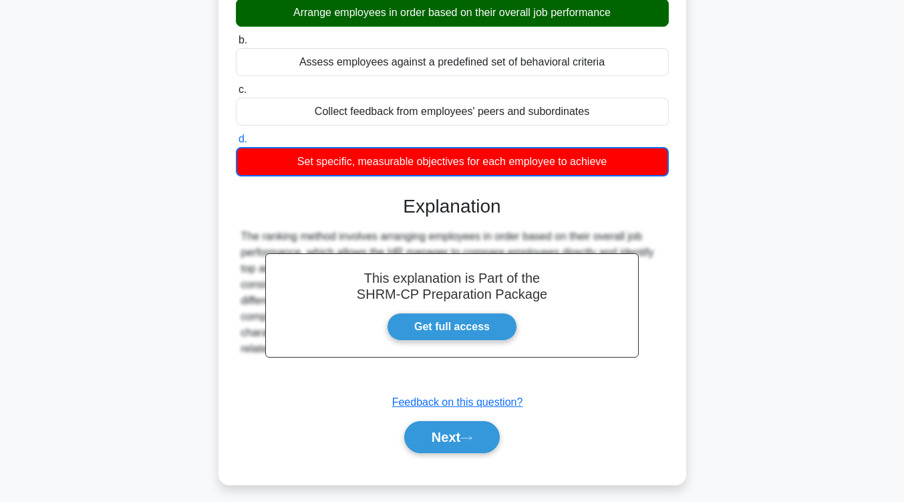
scroll to position [220, 0]
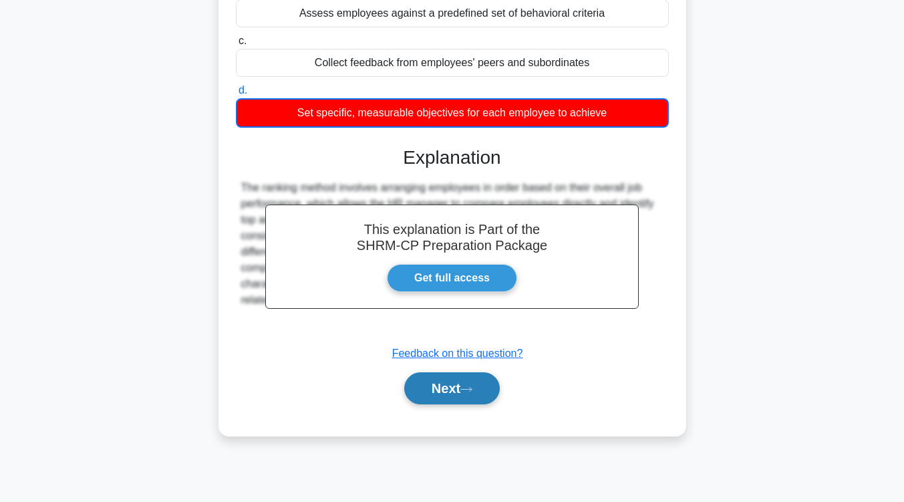
click at [446, 400] on button "Next" at bounding box center [452, 388] width 96 height 32
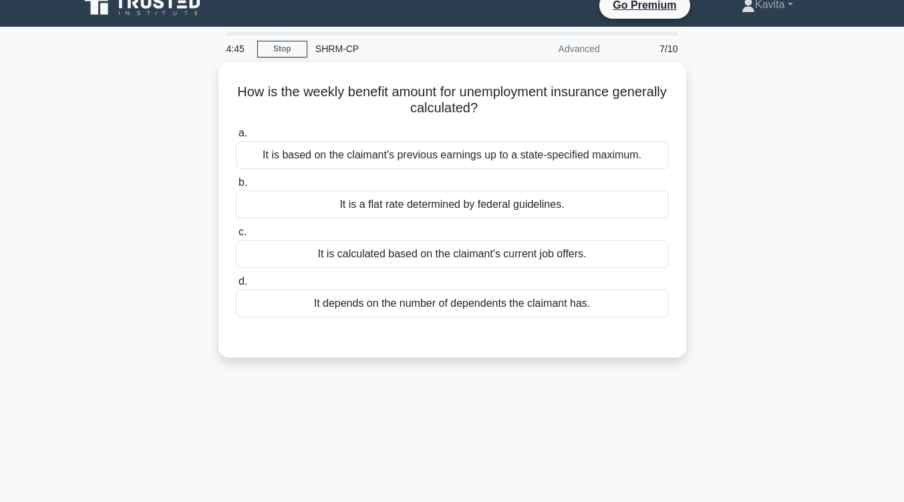
scroll to position [0, 0]
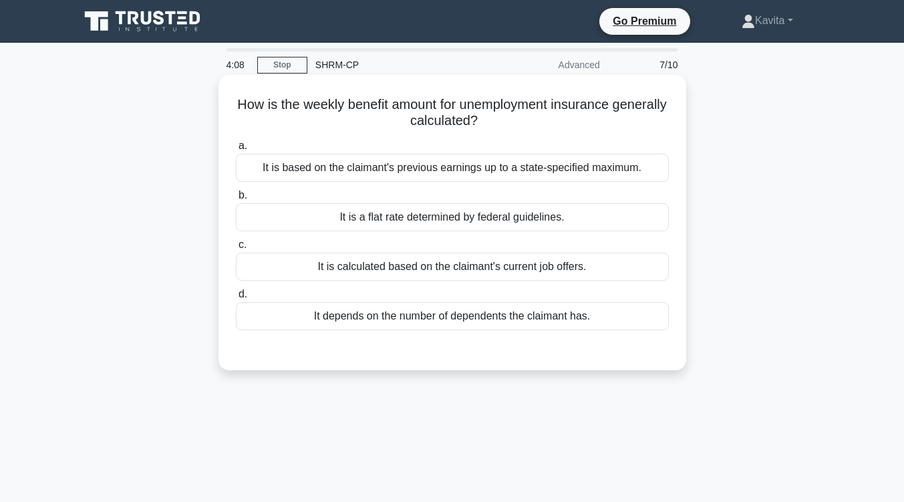
click at [536, 176] on div "It is based on the claimant's previous earnings up to a state-specified maximum." at bounding box center [452, 168] width 433 height 28
click at [236, 150] on input "a. It is based on the claimant's previous earnings up to a state-specified maxi…" at bounding box center [236, 146] width 0 height 9
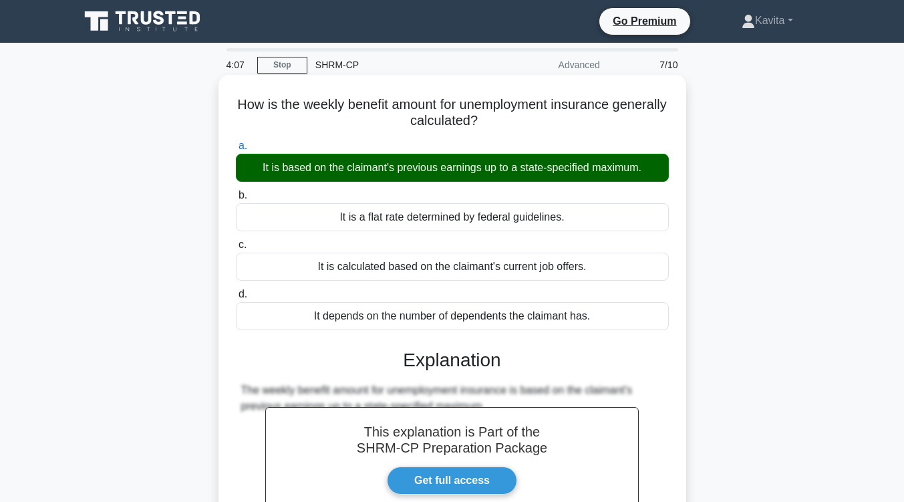
scroll to position [220, 0]
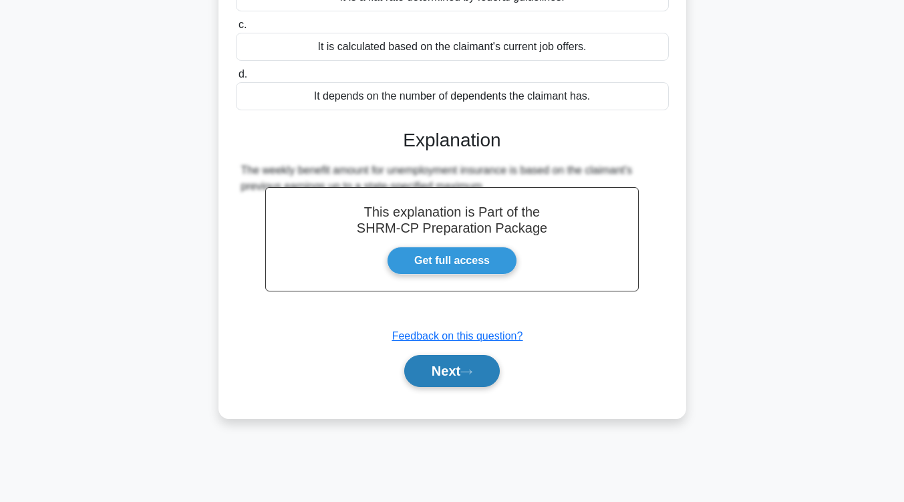
click at [466, 364] on button "Next" at bounding box center [452, 371] width 96 height 32
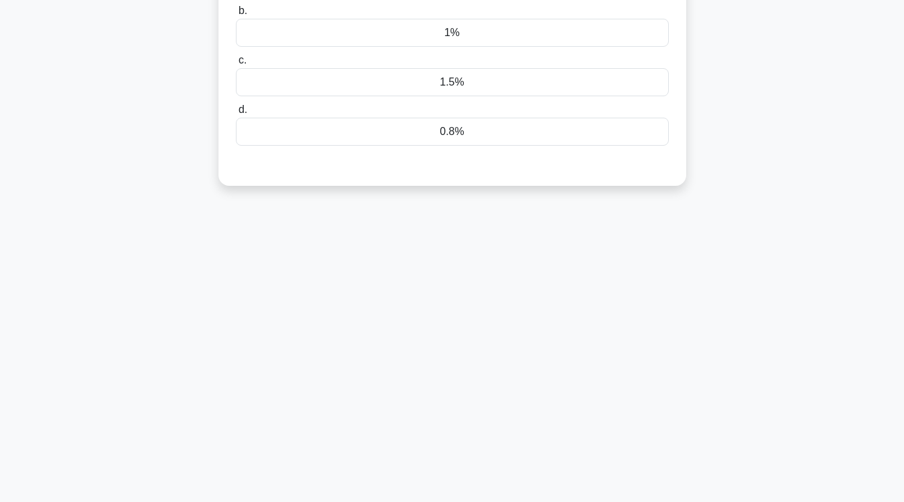
scroll to position [0, 0]
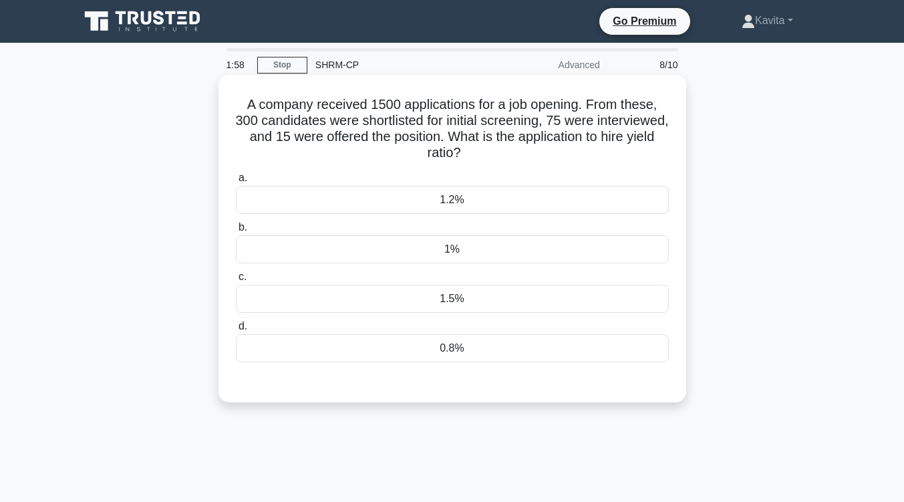
click at [451, 213] on div "1.2%" at bounding box center [452, 200] width 433 height 28
click at [236, 182] on input "a. 1.2%" at bounding box center [236, 178] width 0 height 9
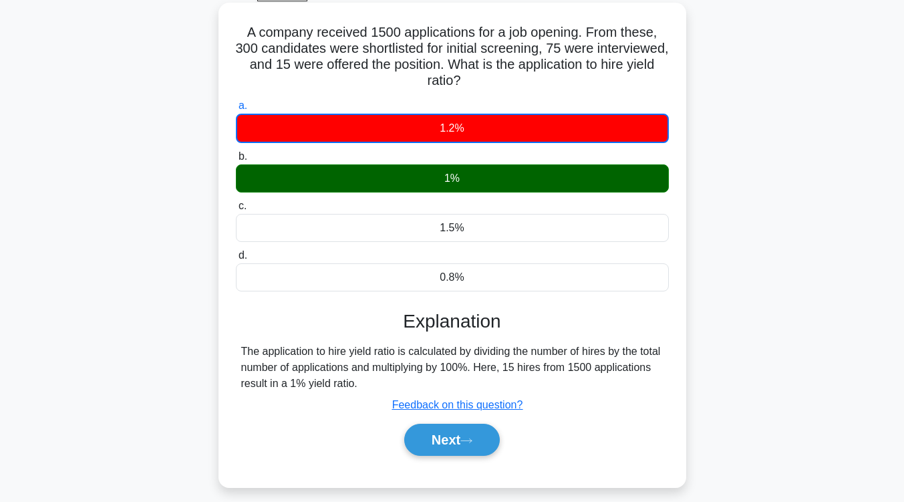
scroll to position [186, 0]
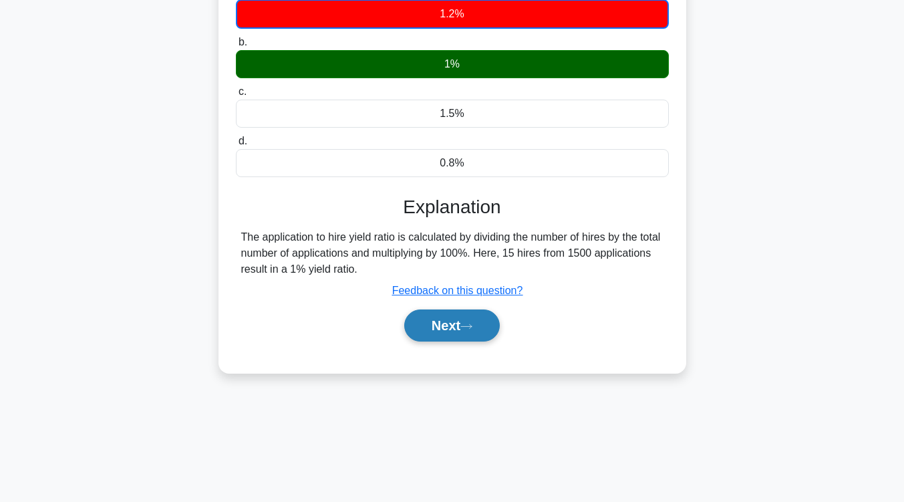
click at [450, 324] on button "Next" at bounding box center [452, 325] width 96 height 32
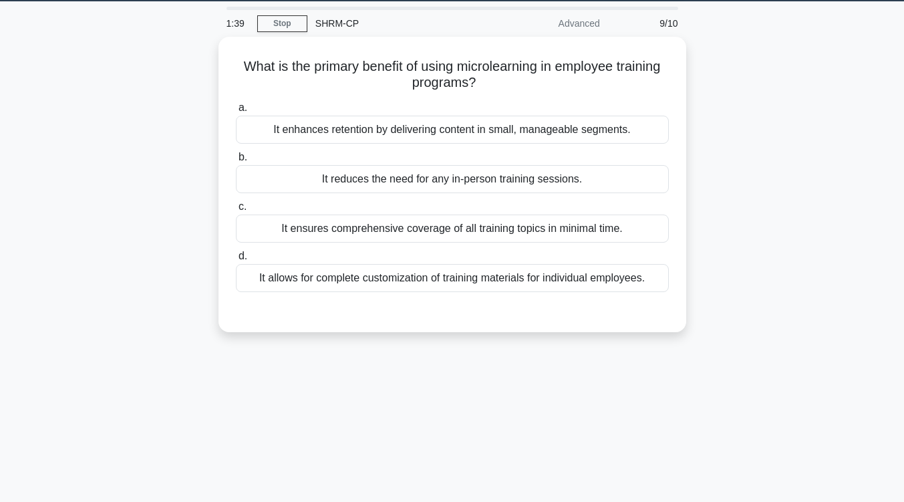
scroll to position [0, 0]
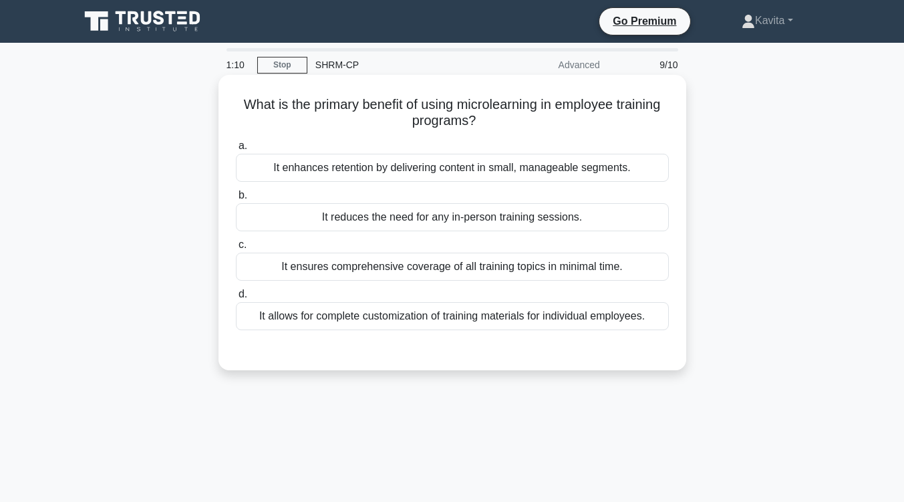
click at [515, 168] on div "It enhances retention by delivering content in small, manageable segments." at bounding box center [452, 168] width 433 height 28
click at [236, 150] on input "a. It enhances retention by delivering content in small, manageable segments." at bounding box center [236, 146] width 0 height 9
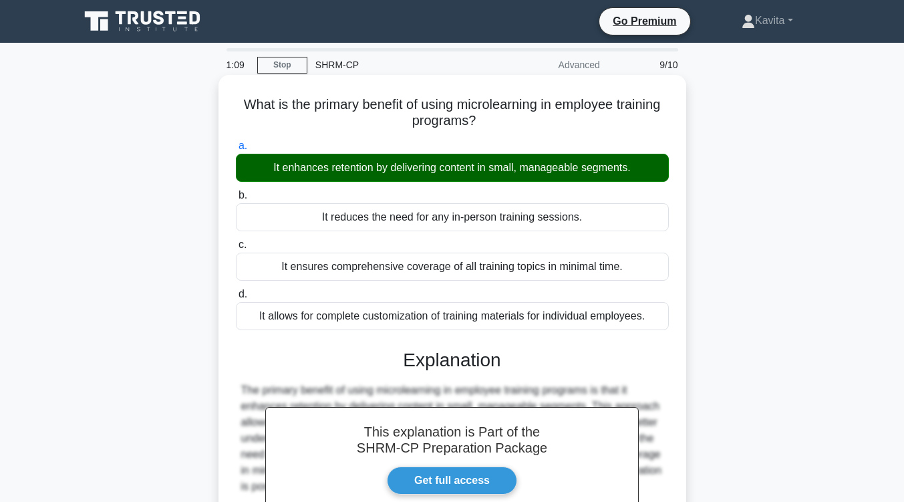
scroll to position [220, 0]
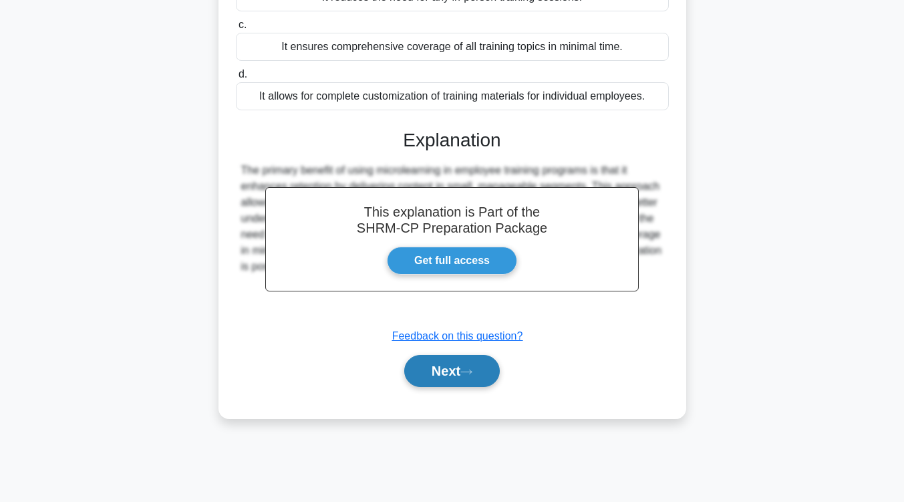
click at [490, 356] on button "Next" at bounding box center [452, 371] width 96 height 32
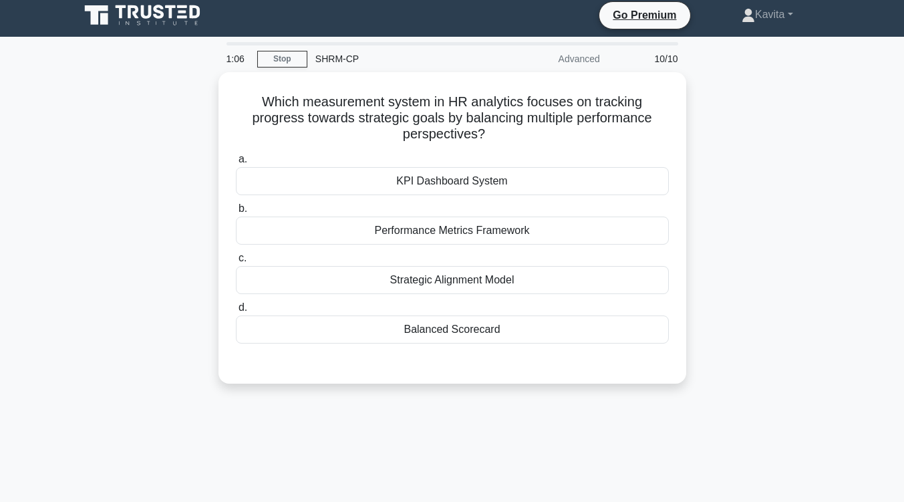
scroll to position [0, 0]
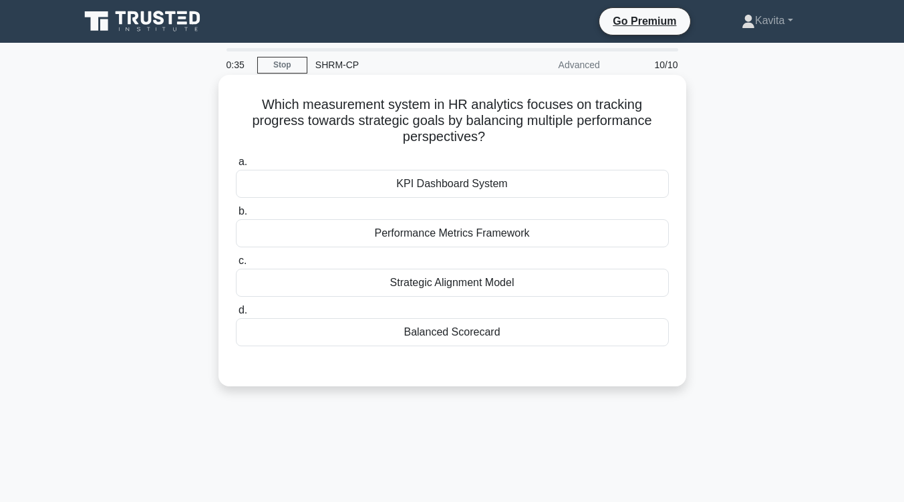
click at [511, 283] on div "Strategic Alignment Model" at bounding box center [452, 283] width 433 height 28
click at [236, 265] on input "c. Strategic Alignment Model" at bounding box center [236, 261] width 0 height 9
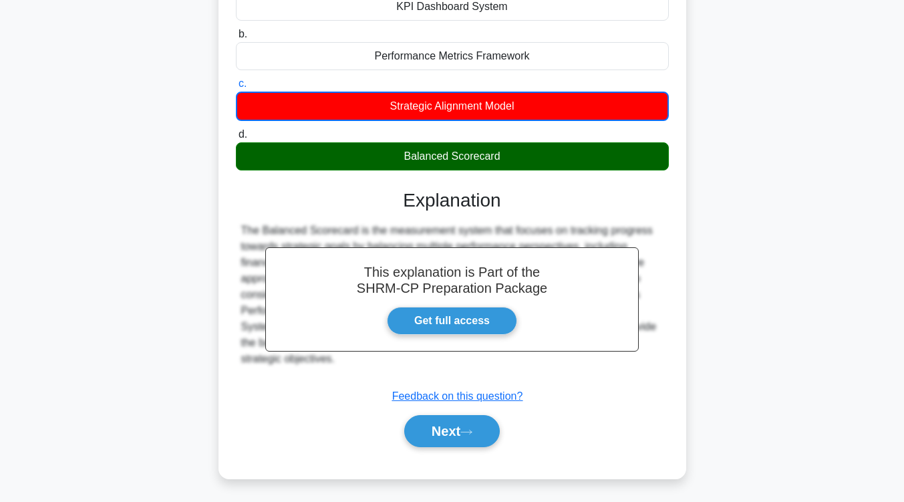
scroll to position [188, 0]
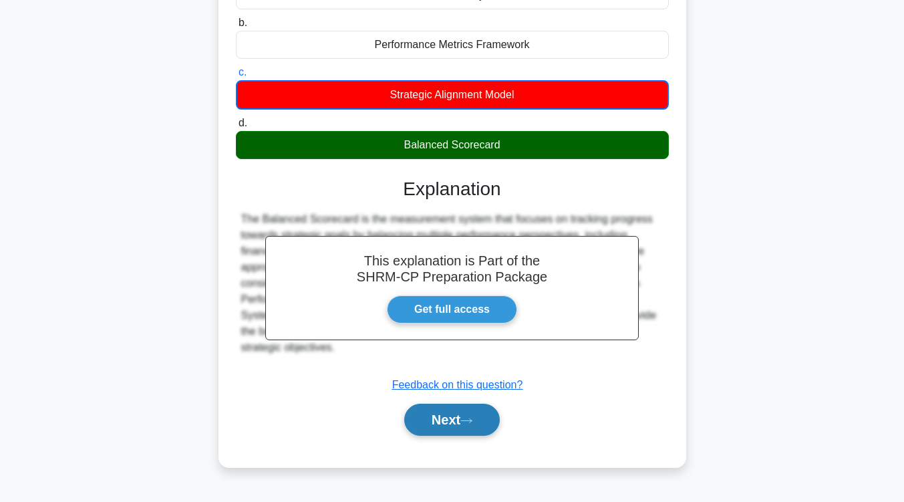
click at [485, 421] on button "Next" at bounding box center [452, 420] width 96 height 32
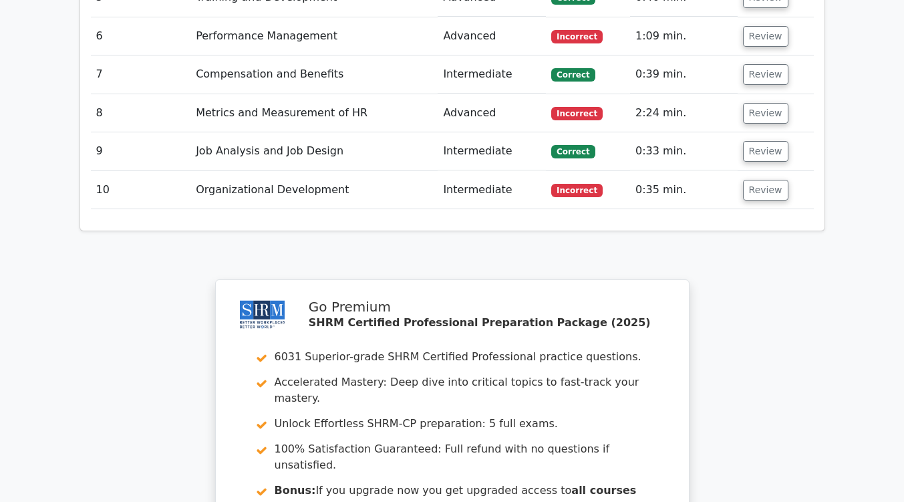
scroll to position [2032, 0]
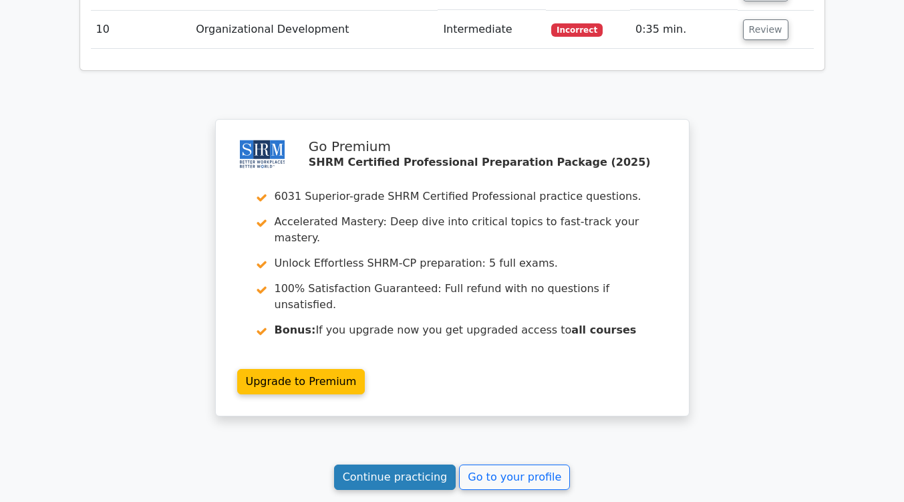
click at [394, 464] on link "Continue practicing" at bounding box center [395, 476] width 122 height 25
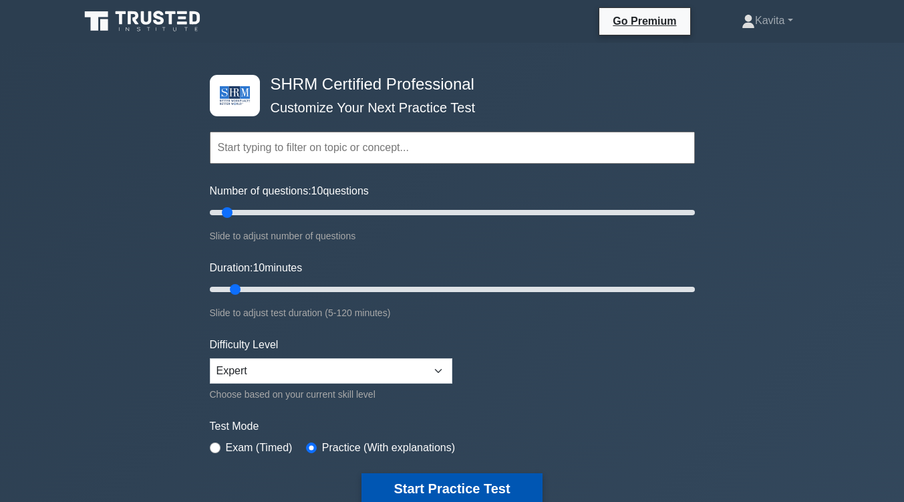
click at [456, 497] on button "Start Practice Test" at bounding box center [452, 488] width 180 height 31
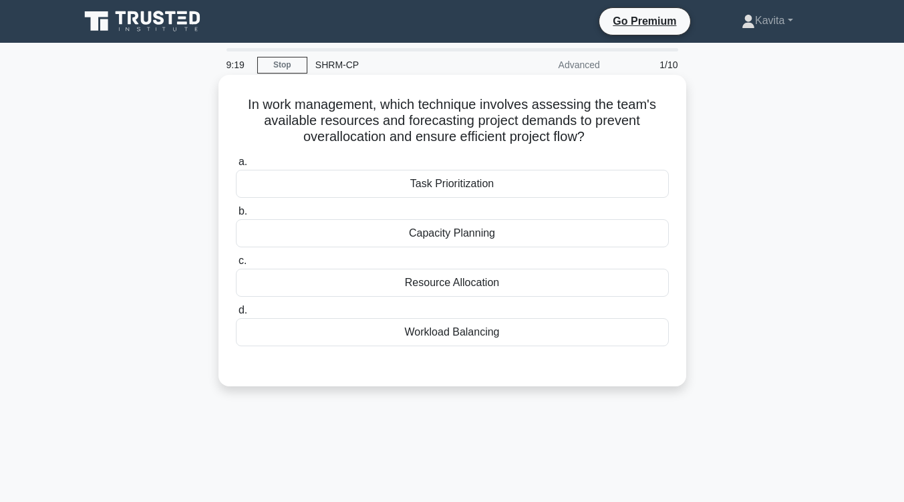
click at [480, 346] on div "Workload Balancing" at bounding box center [452, 332] width 433 height 28
click at [236, 315] on input "d. Workload Balancing" at bounding box center [236, 310] width 0 height 9
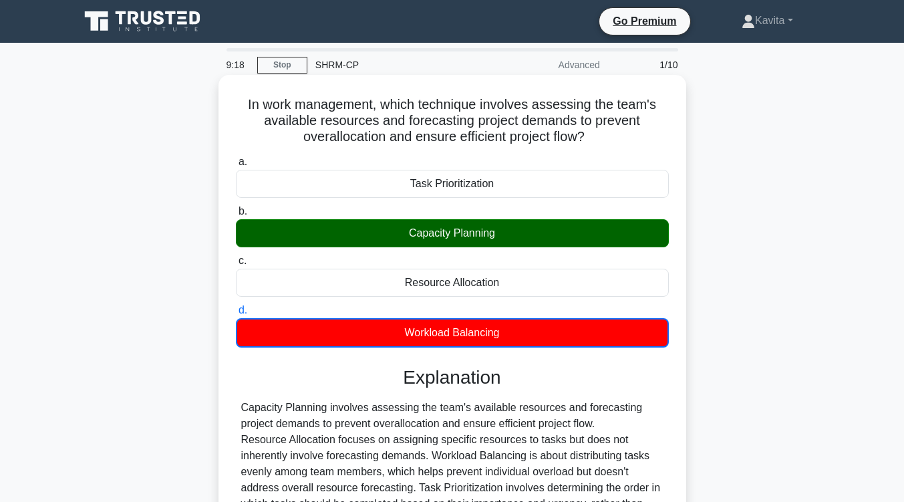
scroll to position [220, 0]
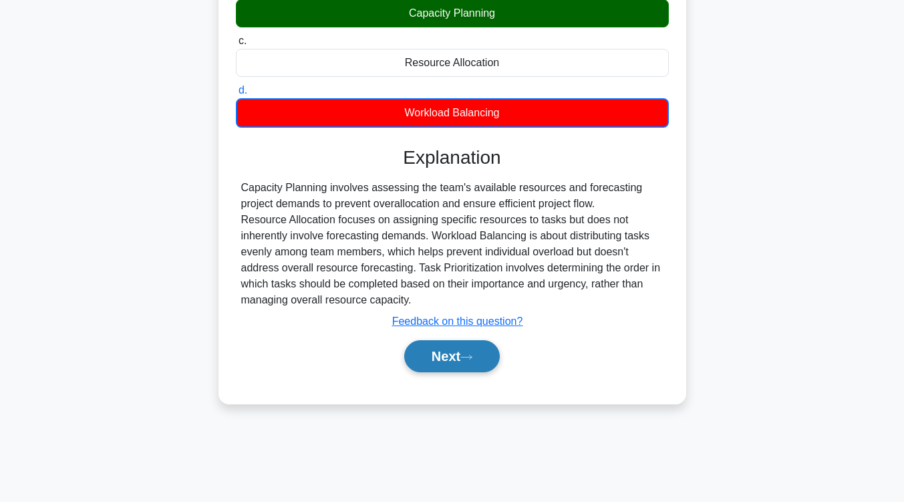
click at [440, 368] on button "Next" at bounding box center [452, 356] width 96 height 32
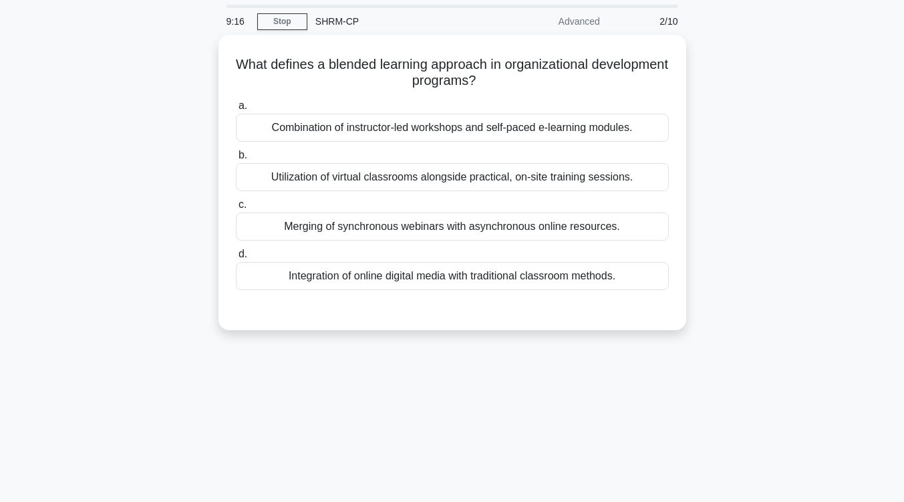
scroll to position [0, 0]
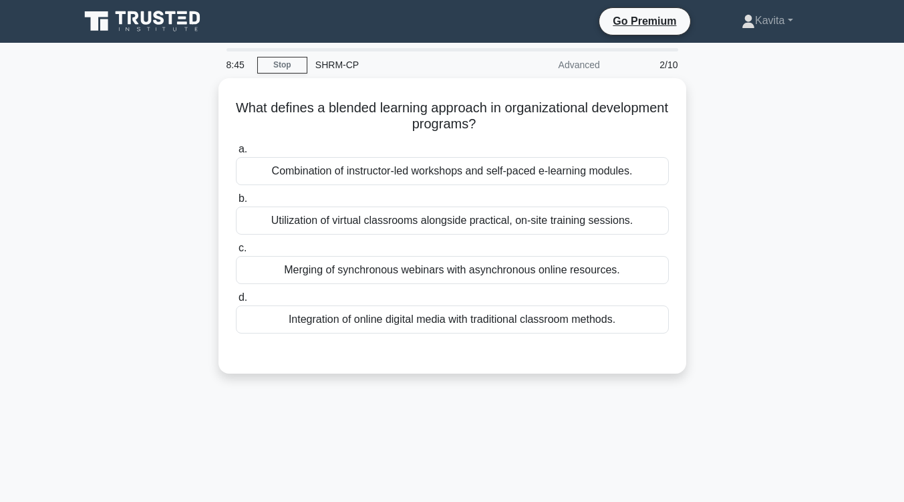
click at [440, 368] on div "What defines a blended learning approach in organizational development programs…" at bounding box center [453, 225] width 468 height 295
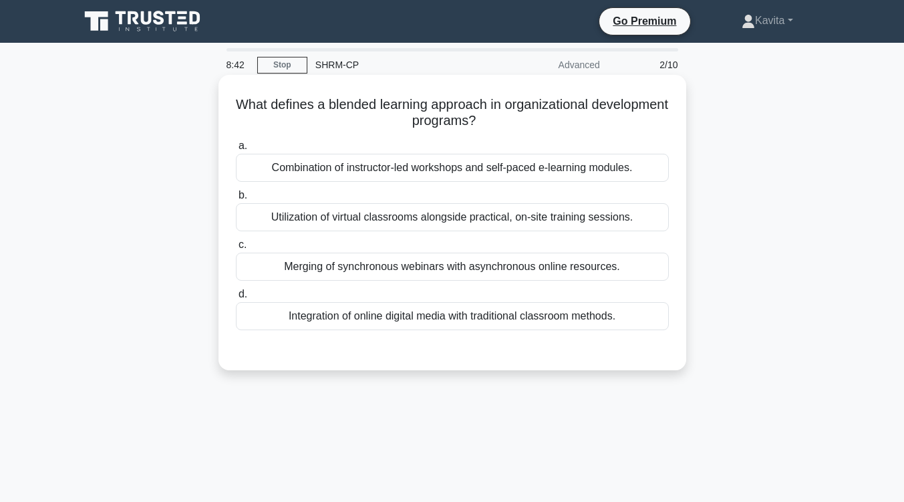
click at [452, 317] on div "Integration of online digital media with traditional classroom methods." at bounding box center [452, 316] width 433 height 28
click at [236, 299] on input "d. Integration of online digital media with traditional classroom methods." at bounding box center [236, 294] width 0 height 9
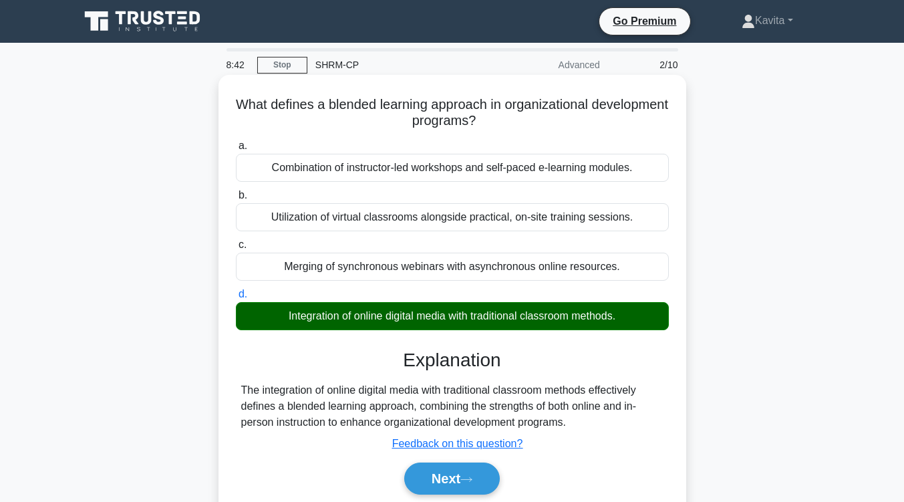
scroll to position [220, 0]
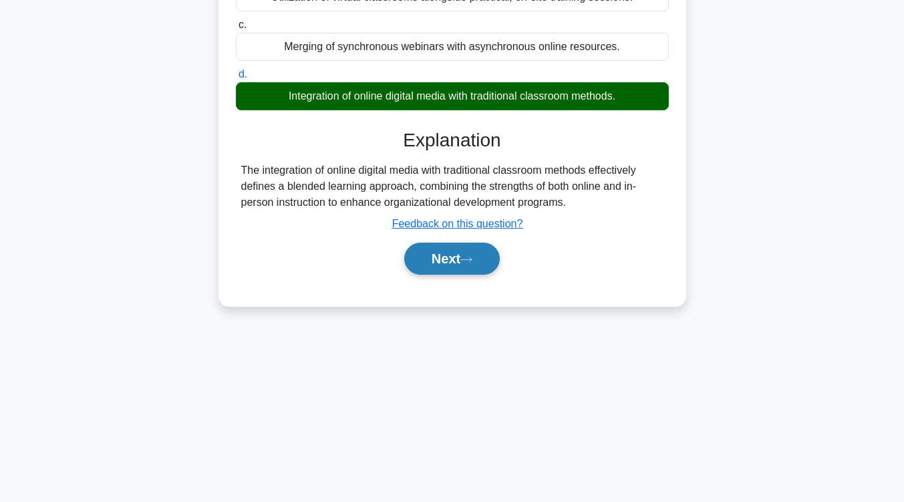
click at [456, 265] on button "Next" at bounding box center [452, 259] width 96 height 32
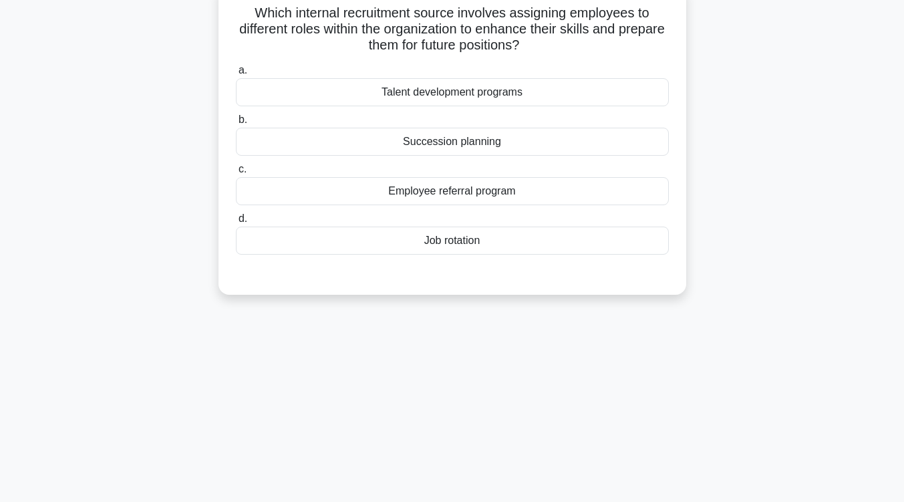
scroll to position [67, 0]
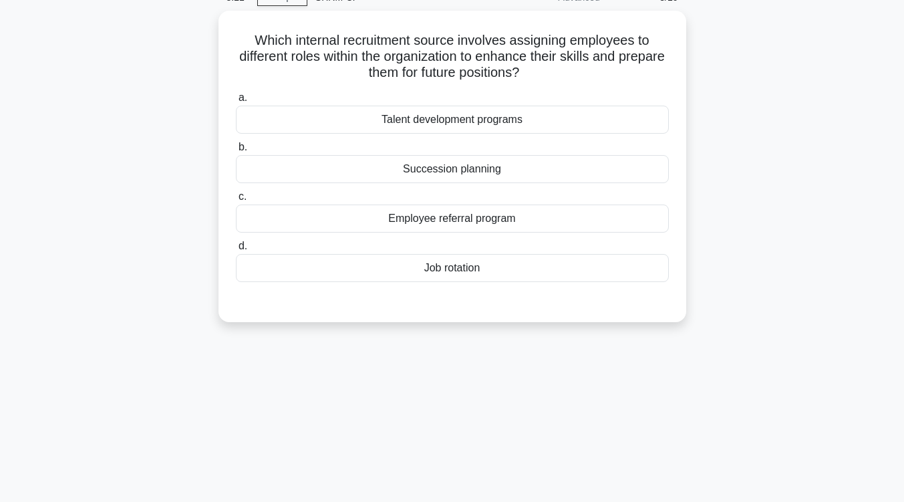
click at [456, 265] on div "Job rotation" at bounding box center [452, 268] width 433 height 28
click at [236, 251] on input "d. Job rotation" at bounding box center [236, 246] width 0 height 9
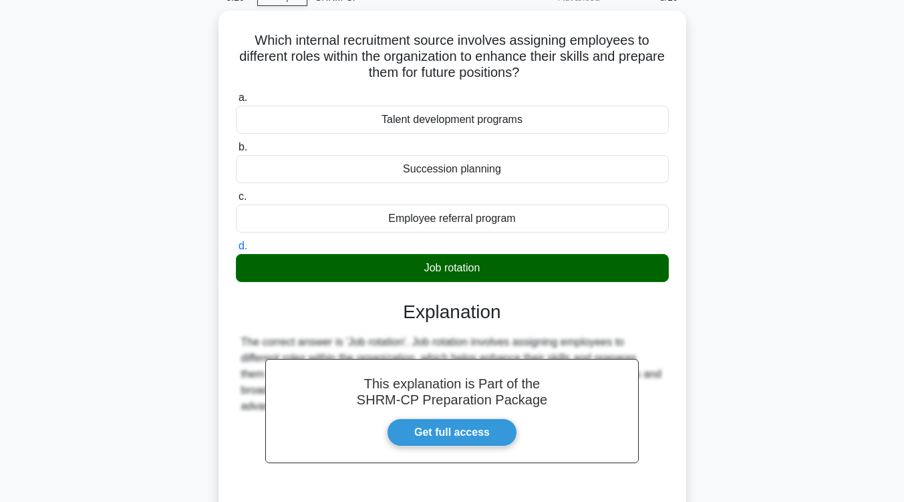
scroll to position [220, 0]
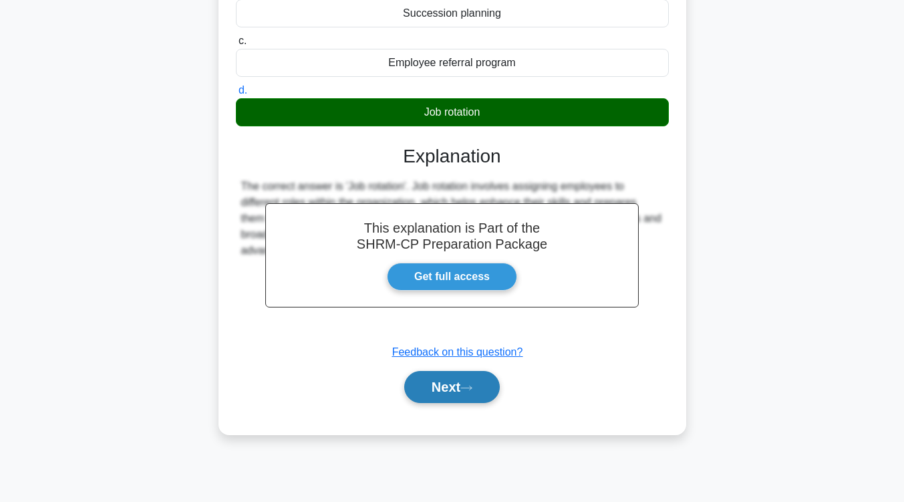
click at [438, 382] on button "Next" at bounding box center [452, 387] width 96 height 32
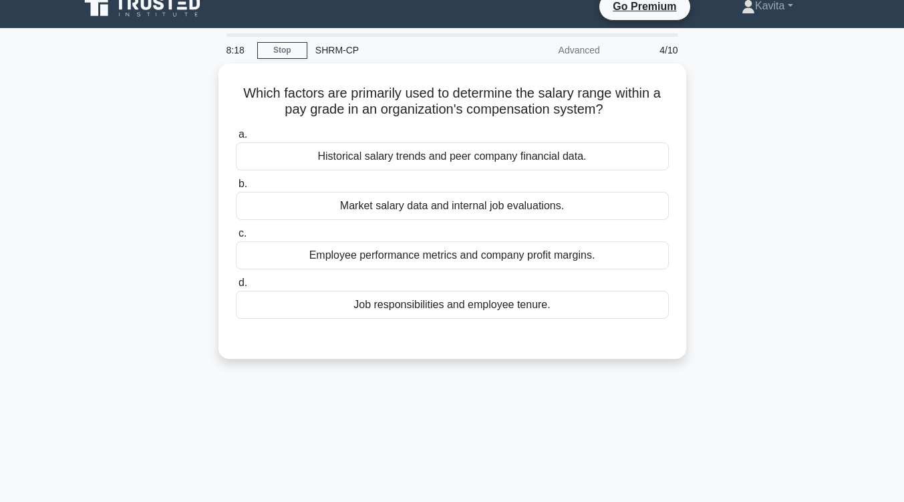
scroll to position [15, 0]
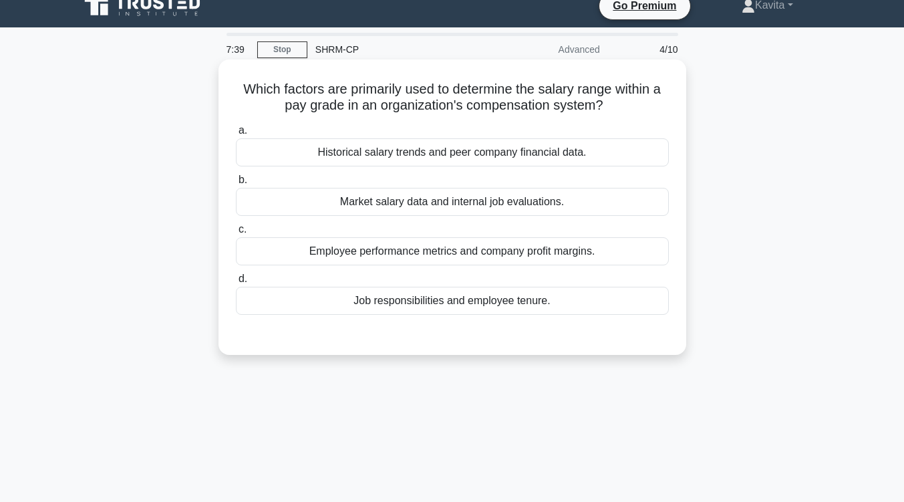
click at [499, 155] on div "Historical salary trends and peer company financial data." at bounding box center [452, 152] width 433 height 28
click at [236, 135] on input "a. Historical salary trends and peer company financial data." at bounding box center [236, 130] width 0 height 9
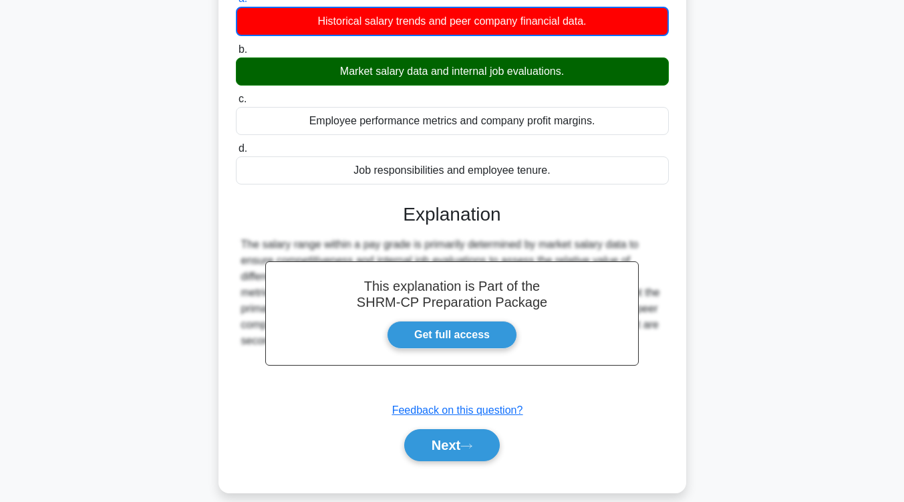
scroll to position [148, 0]
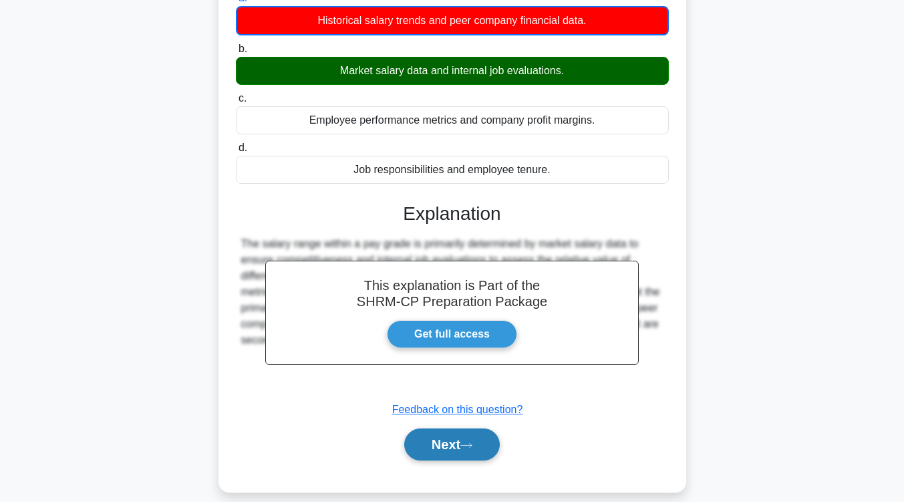
click at [474, 450] on button "Next" at bounding box center [452, 444] width 96 height 32
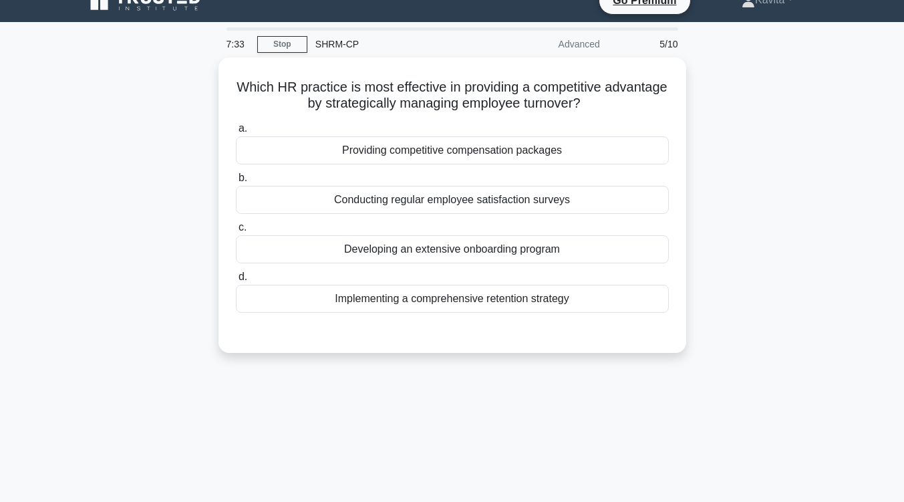
scroll to position [0, 0]
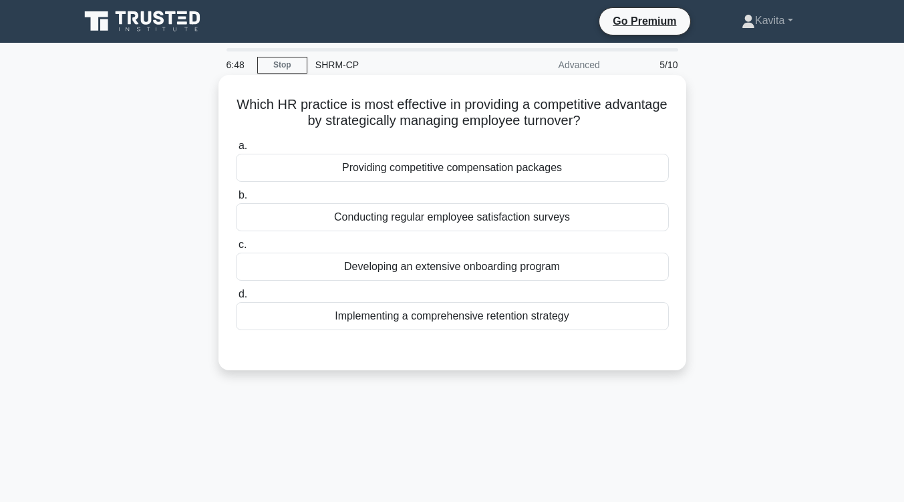
click at [511, 226] on div "Conducting regular employee satisfaction surveys" at bounding box center [452, 217] width 433 height 28
click at [236, 200] on input "b. Conducting regular employee satisfaction surveys" at bounding box center [236, 195] width 0 height 9
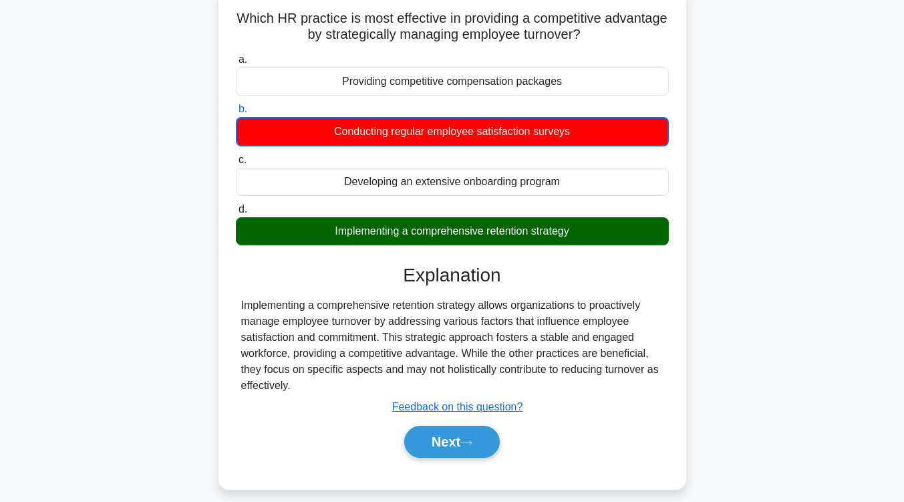
scroll to position [90, 0]
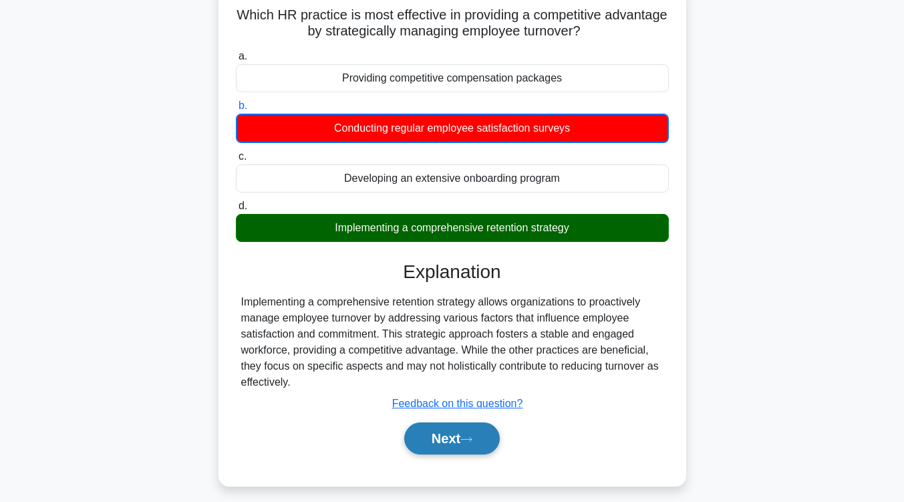
click at [459, 451] on button "Next" at bounding box center [452, 438] width 96 height 32
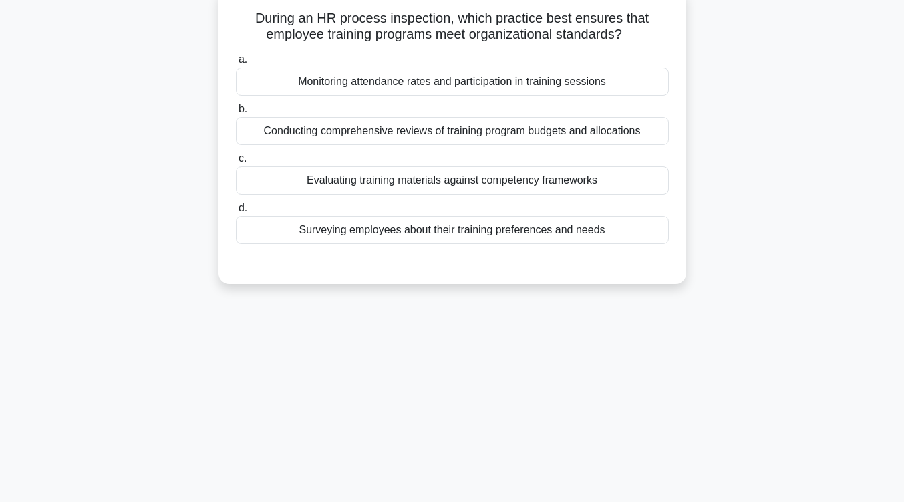
scroll to position [0, 0]
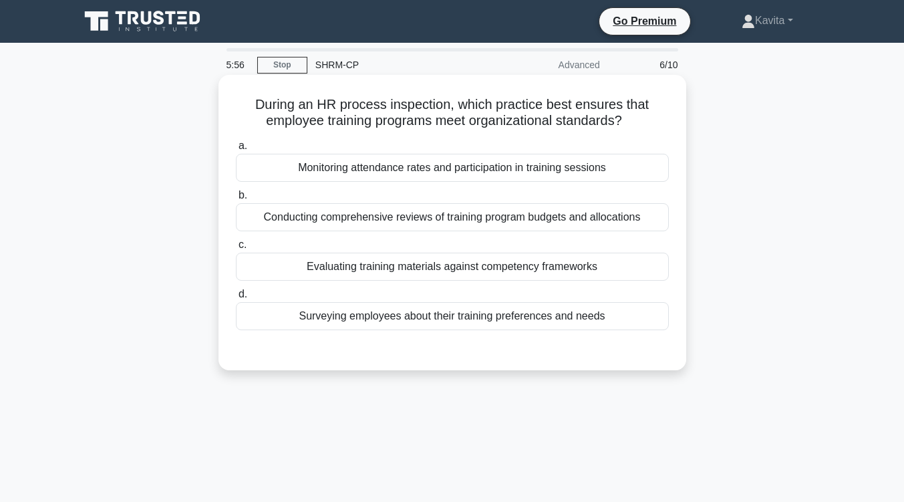
click at [545, 176] on div "Monitoring attendance rates and participation in training sessions" at bounding box center [452, 168] width 433 height 28
click at [236, 150] on input "a. Monitoring attendance rates and participation in training sessions" at bounding box center [236, 146] width 0 height 9
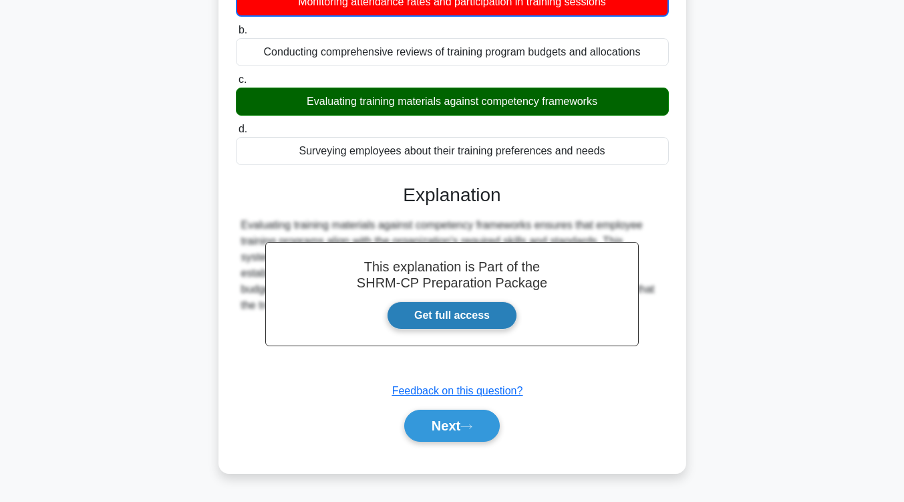
scroll to position [166, 0]
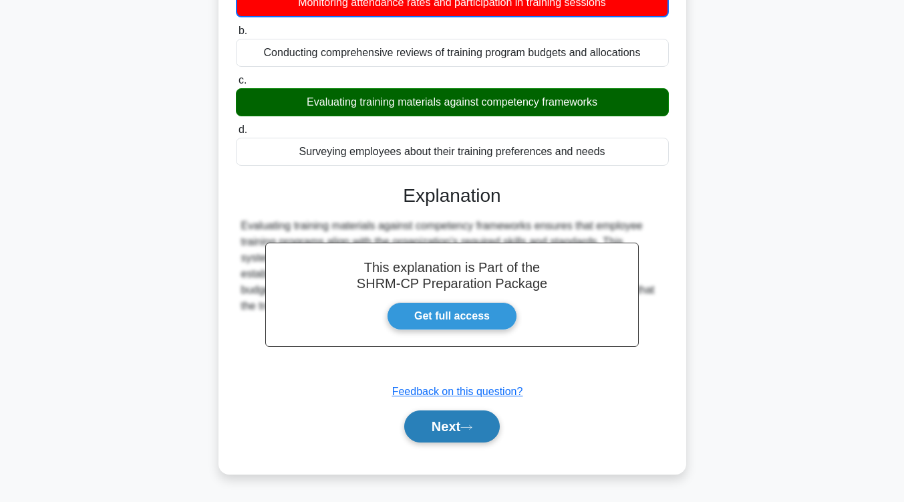
click at [464, 435] on button "Next" at bounding box center [452, 426] width 96 height 32
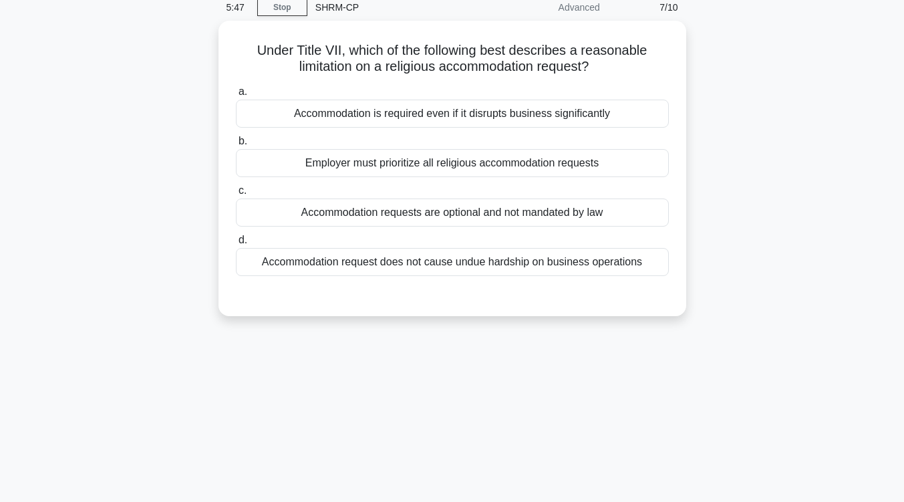
scroll to position [29, 0]
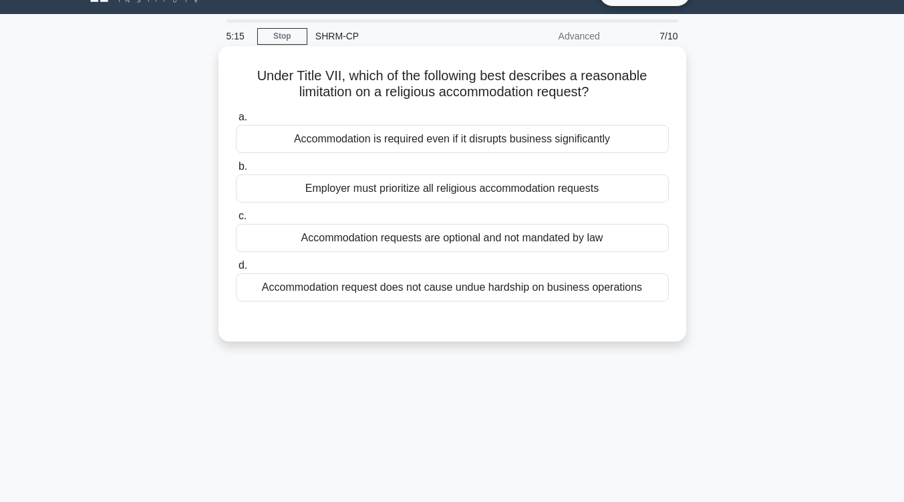
click at [605, 293] on div "Accommodation request does not cause undue hardship on business operations" at bounding box center [452, 287] width 433 height 28
click at [236, 270] on input "d. Accommodation request does not cause undue hardship on business operations" at bounding box center [236, 265] width 0 height 9
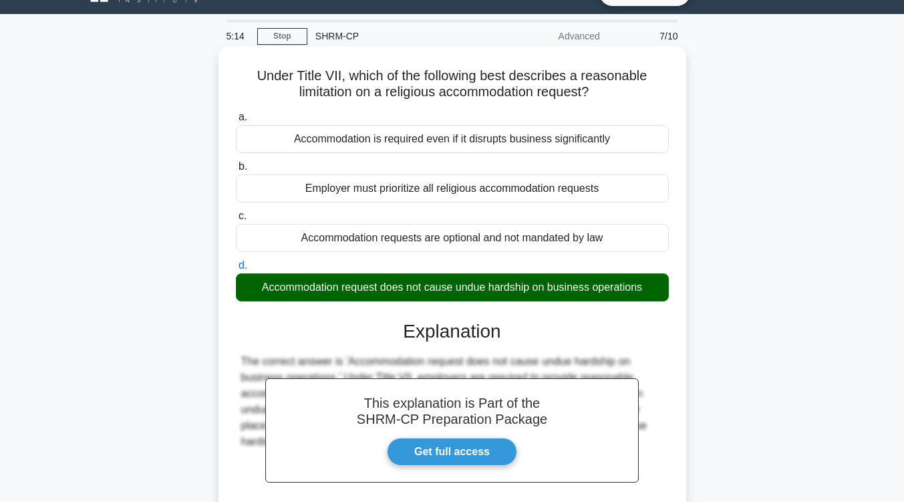
scroll to position [220, 0]
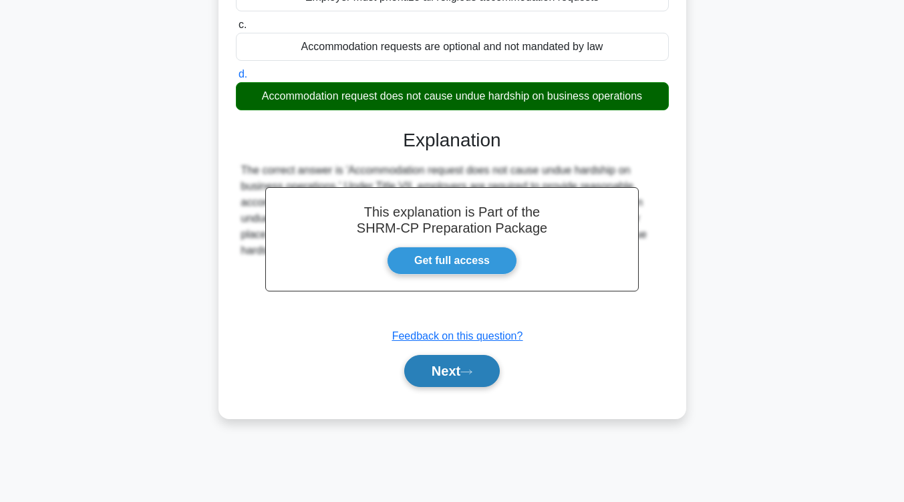
click at [491, 370] on button "Next" at bounding box center [452, 371] width 96 height 32
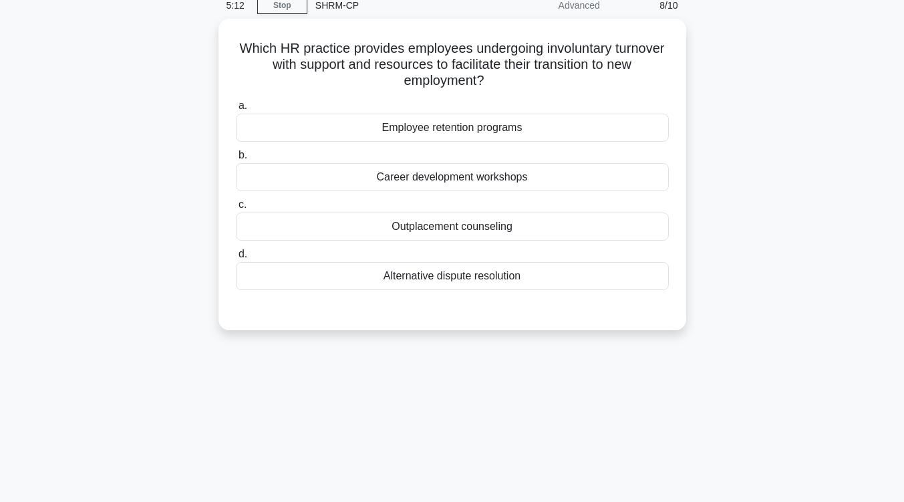
scroll to position [0, 0]
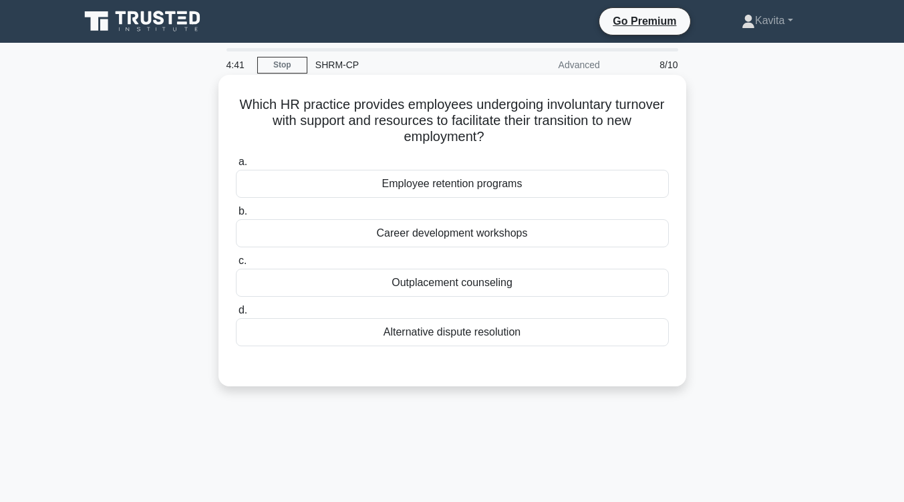
click at [507, 285] on div "Outplacement counseling" at bounding box center [452, 283] width 433 height 28
click at [236, 265] on input "c. Outplacement counseling" at bounding box center [236, 261] width 0 height 9
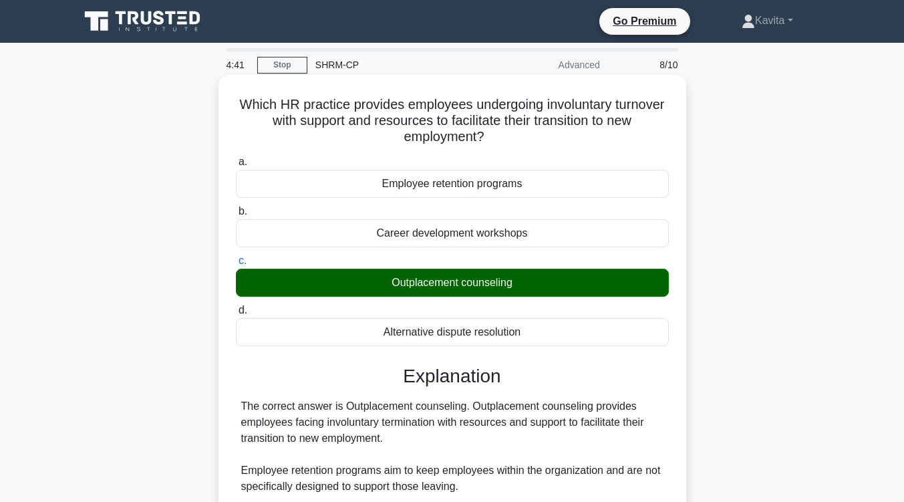
scroll to position [220, 0]
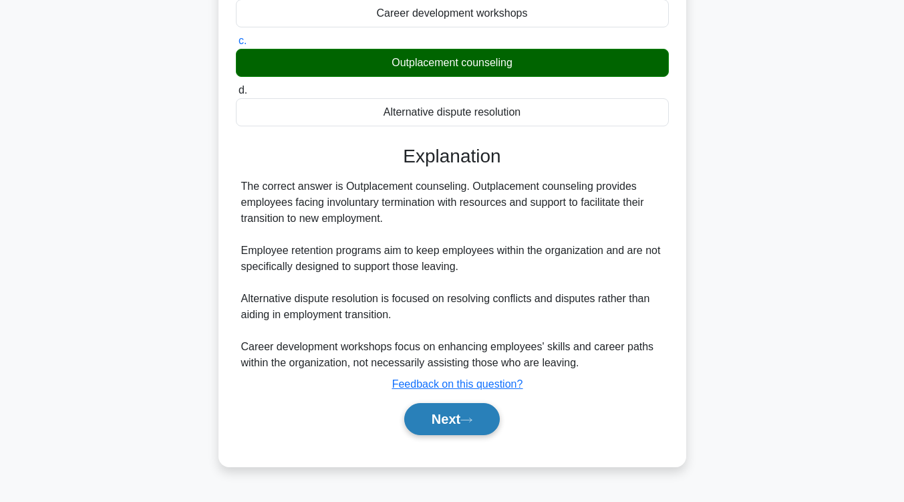
click at [474, 409] on button "Next" at bounding box center [452, 419] width 96 height 32
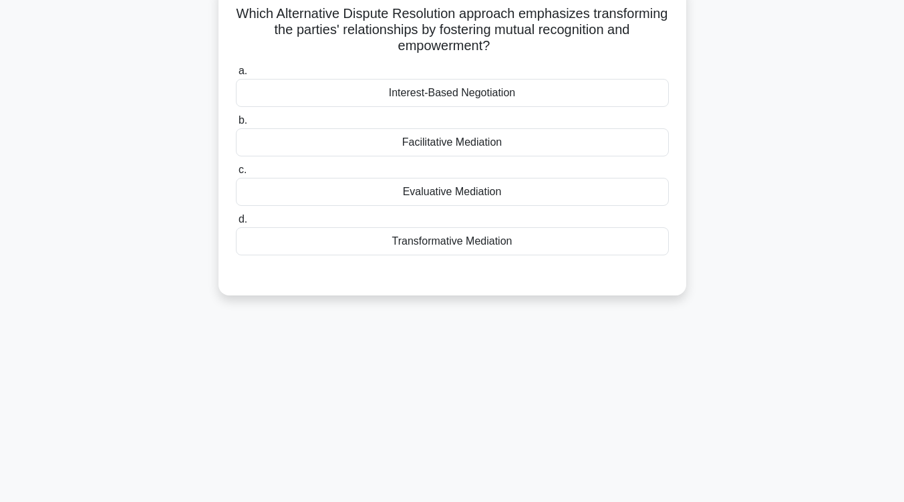
scroll to position [0, 0]
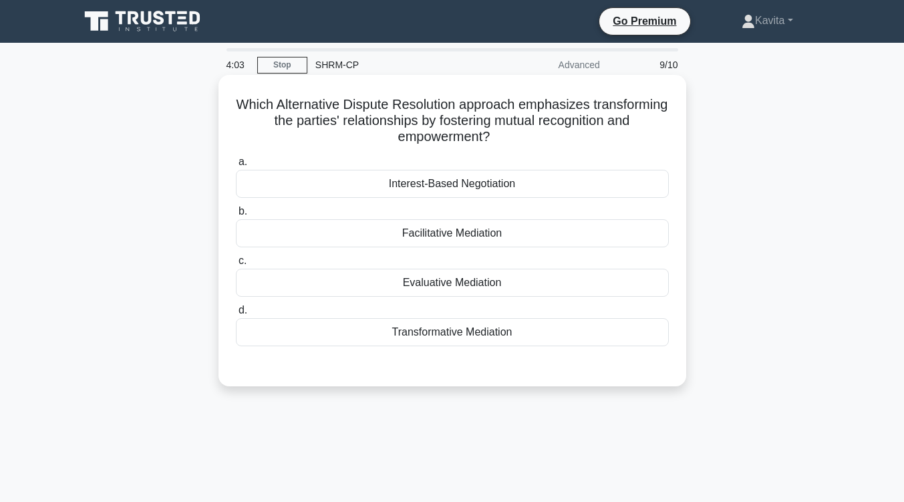
click at [495, 333] on div "Transformative Mediation" at bounding box center [452, 332] width 433 height 28
click at [236, 315] on input "d. Transformative Mediation" at bounding box center [236, 310] width 0 height 9
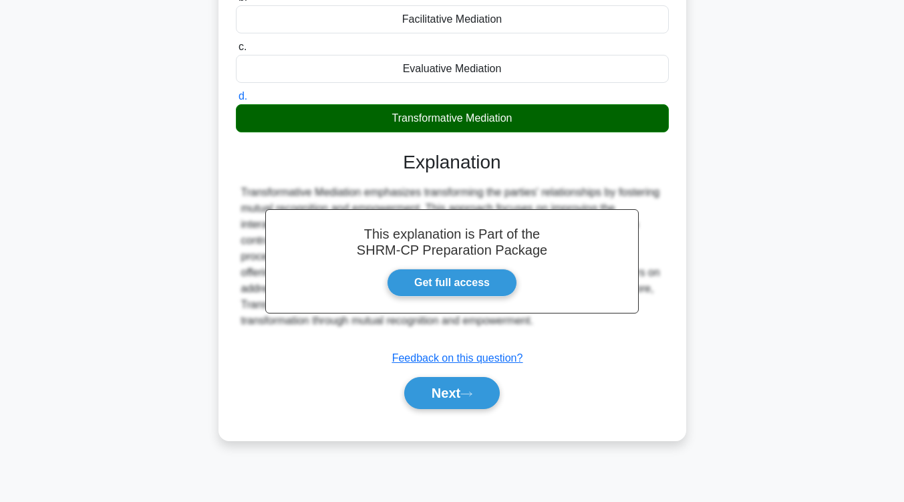
scroll to position [220, 0]
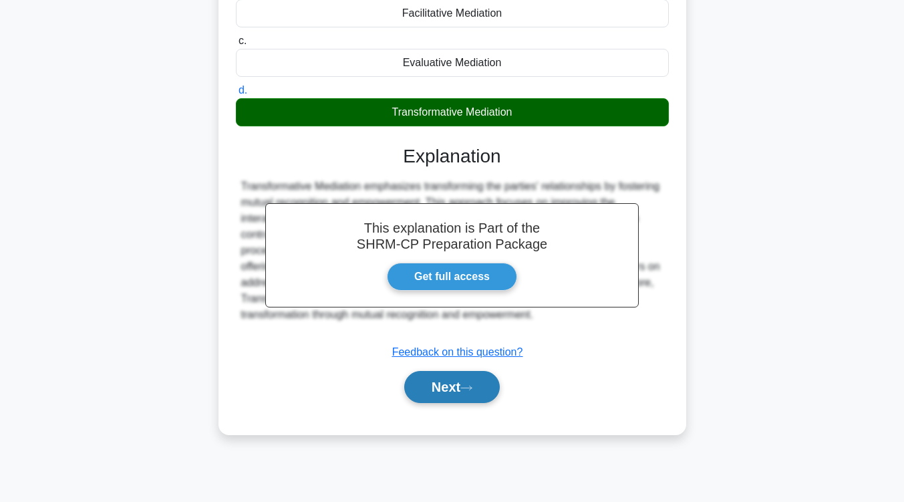
click at [472, 392] on icon at bounding box center [466, 387] width 12 height 7
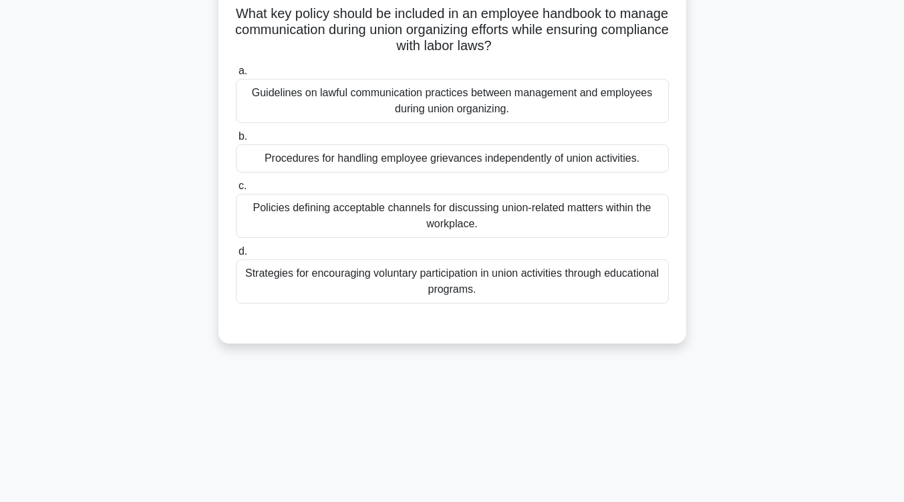
scroll to position [74, 0]
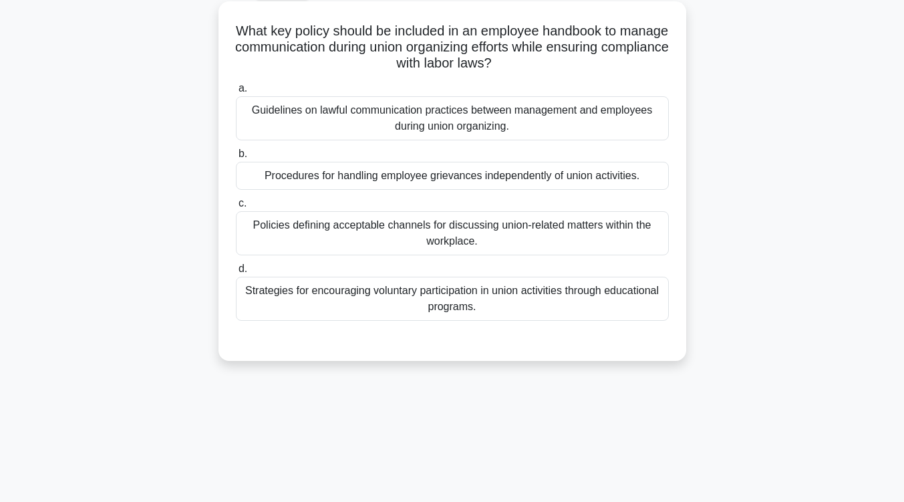
click at [526, 113] on div "Guidelines on lawful communication practices between management and employees d…" at bounding box center [452, 118] width 433 height 44
click at [236, 93] on input "a. Guidelines on lawful communication practices between management and employee…" at bounding box center [236, 88] width 0 height 9
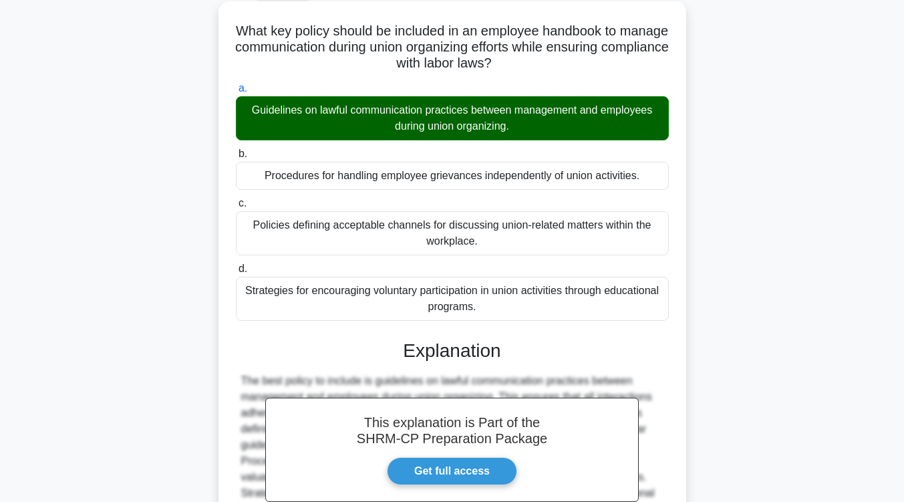
scroll to position [227, 0]
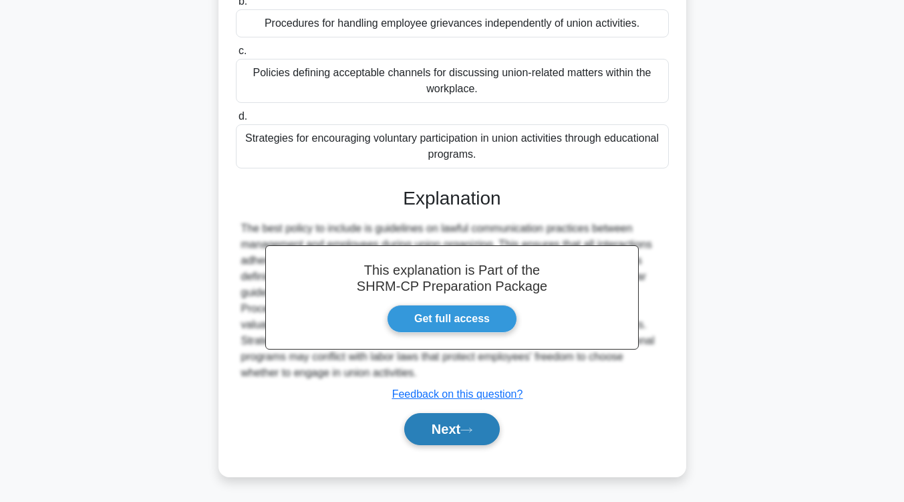
click at [470, 435] on button "Next" at bounding box center [452, 429] width 96 height 32
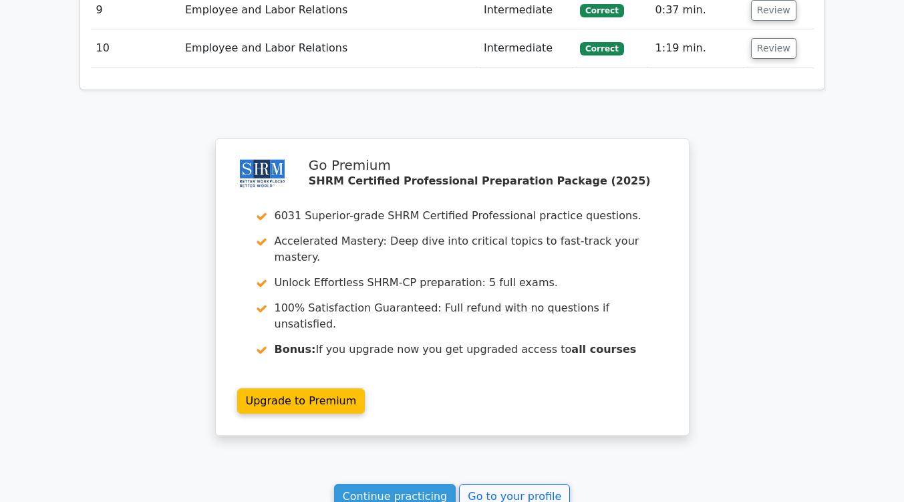
scroll to position [2038, 0]
click at [375, 483] on link "Continue practicing" at bounding box center [395, 495] width 122 height 25
